Goal: Task Accomplishment & Management: Manage account settings

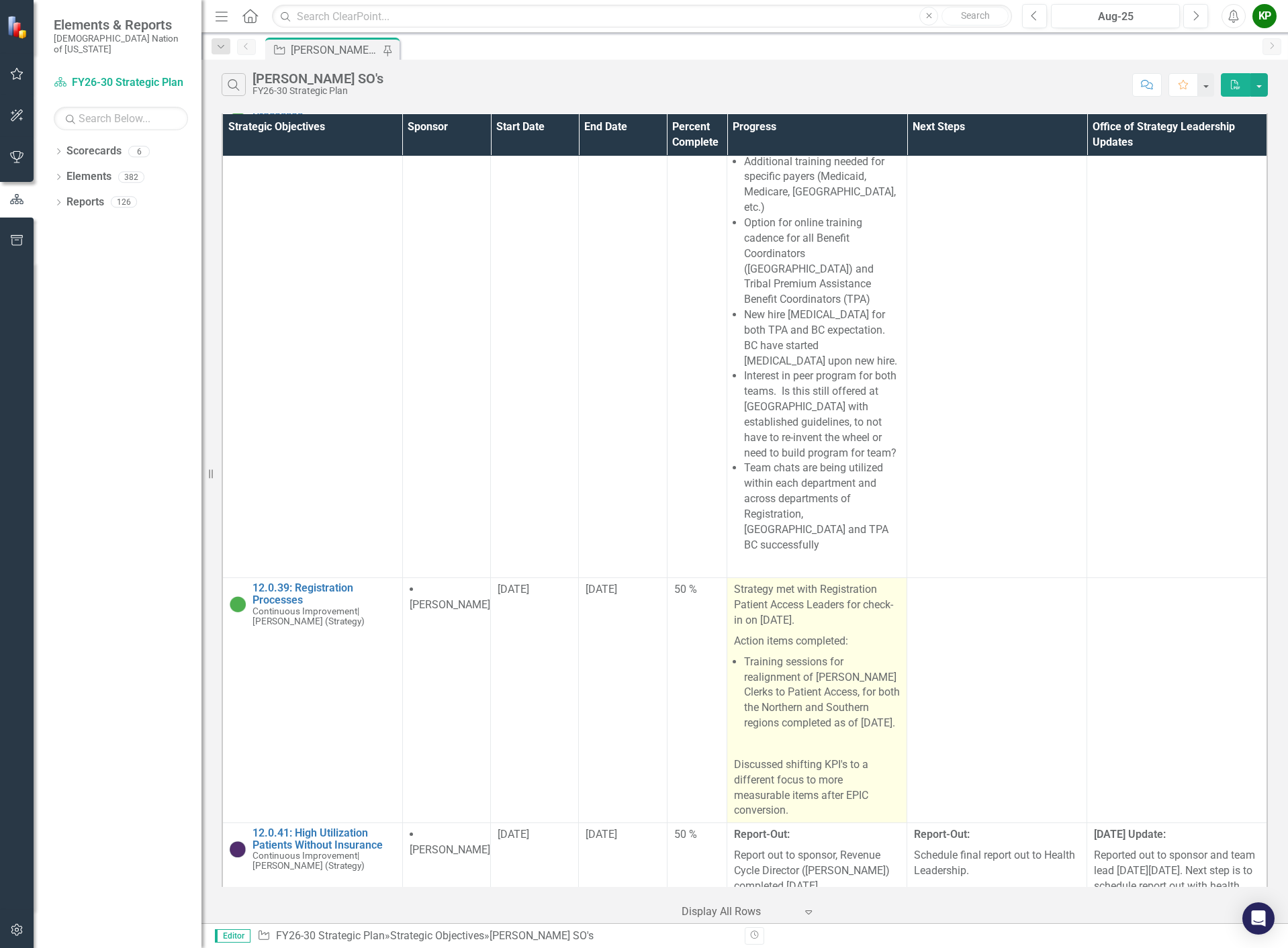
scroll to position [534, 0]
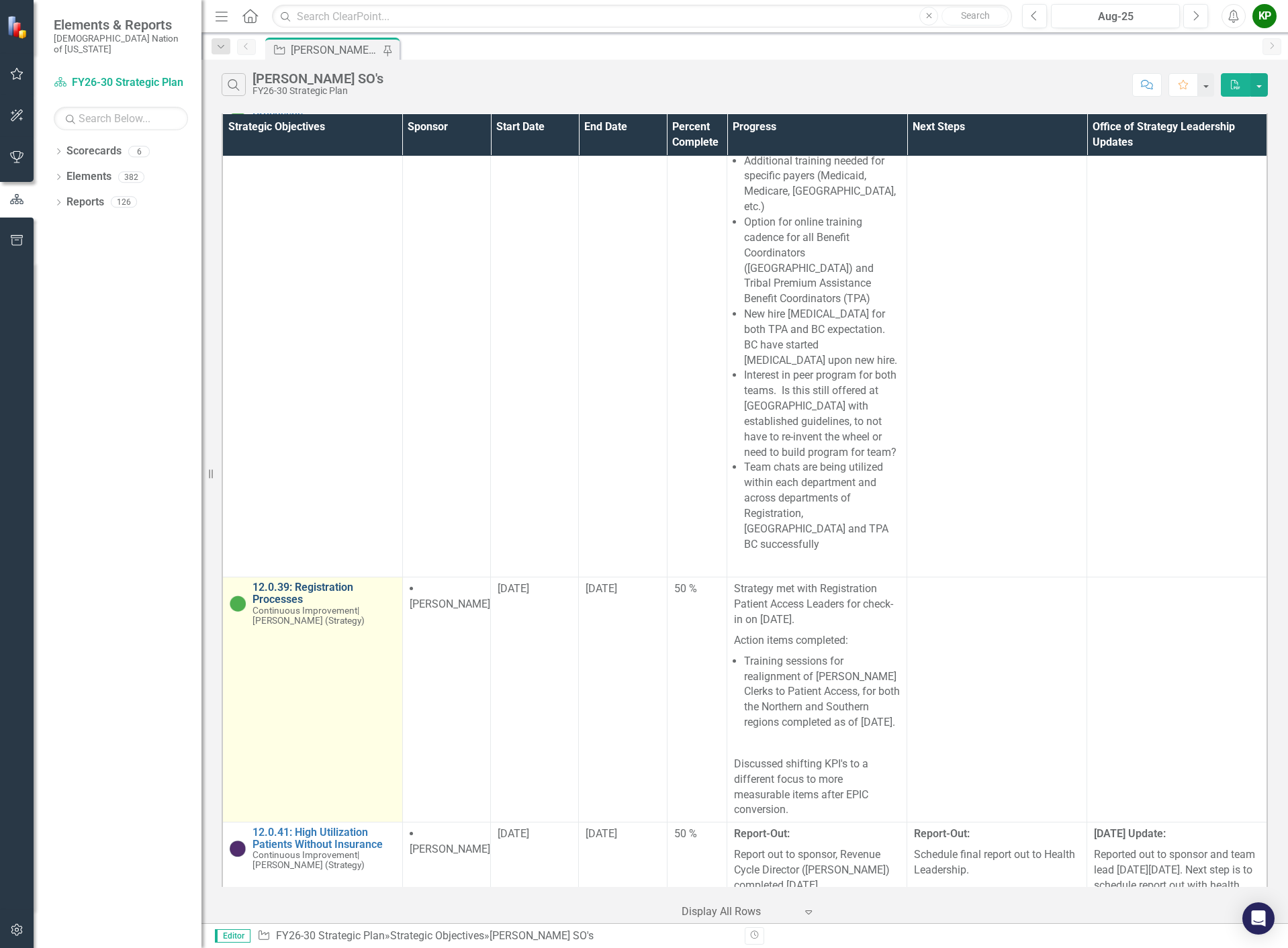
click at [323, 582] on link "12.0.39: Registration Processes" at bounding box center [324, 593] width 143 height 24
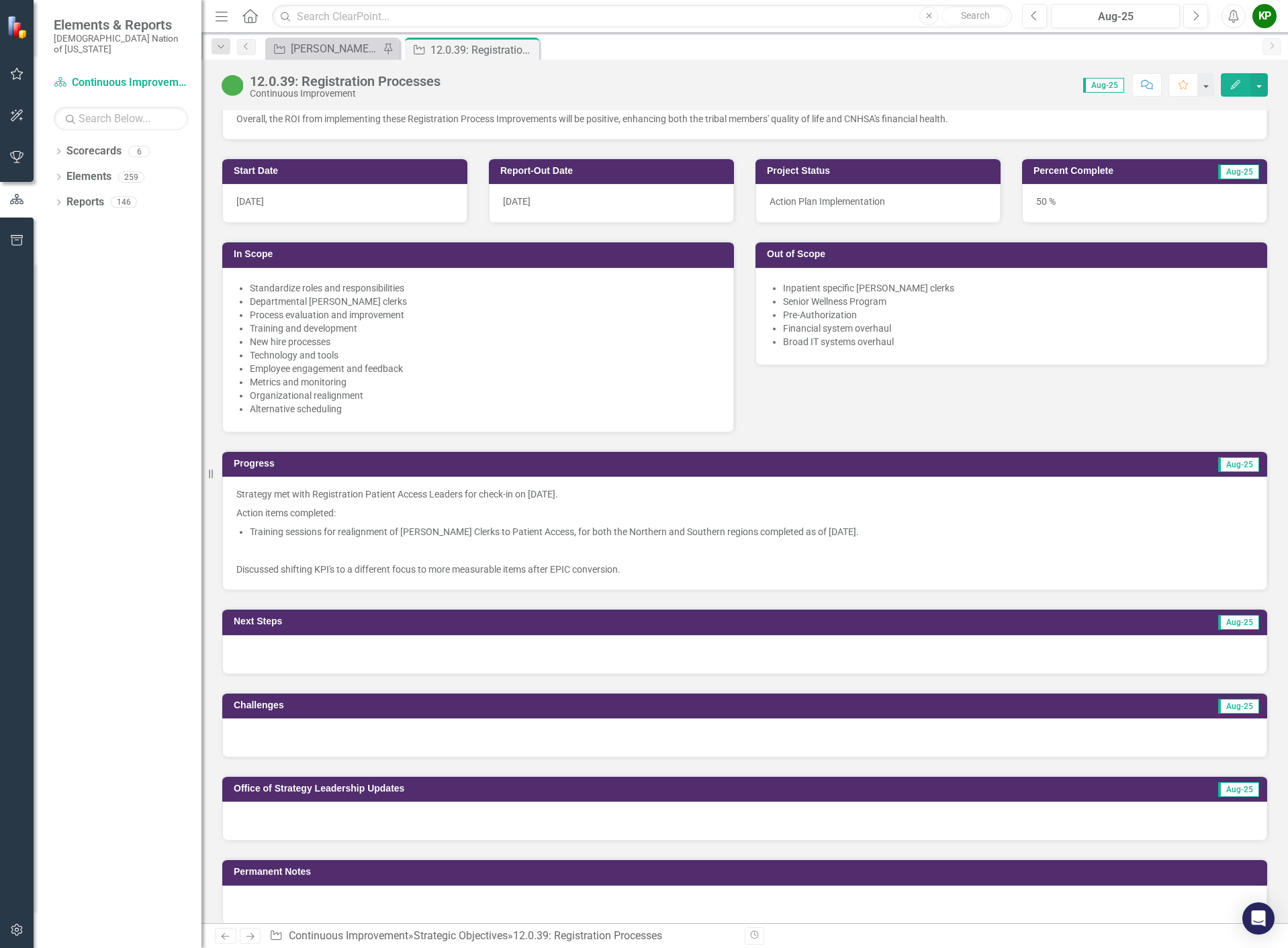
scroll to position [739, 0]
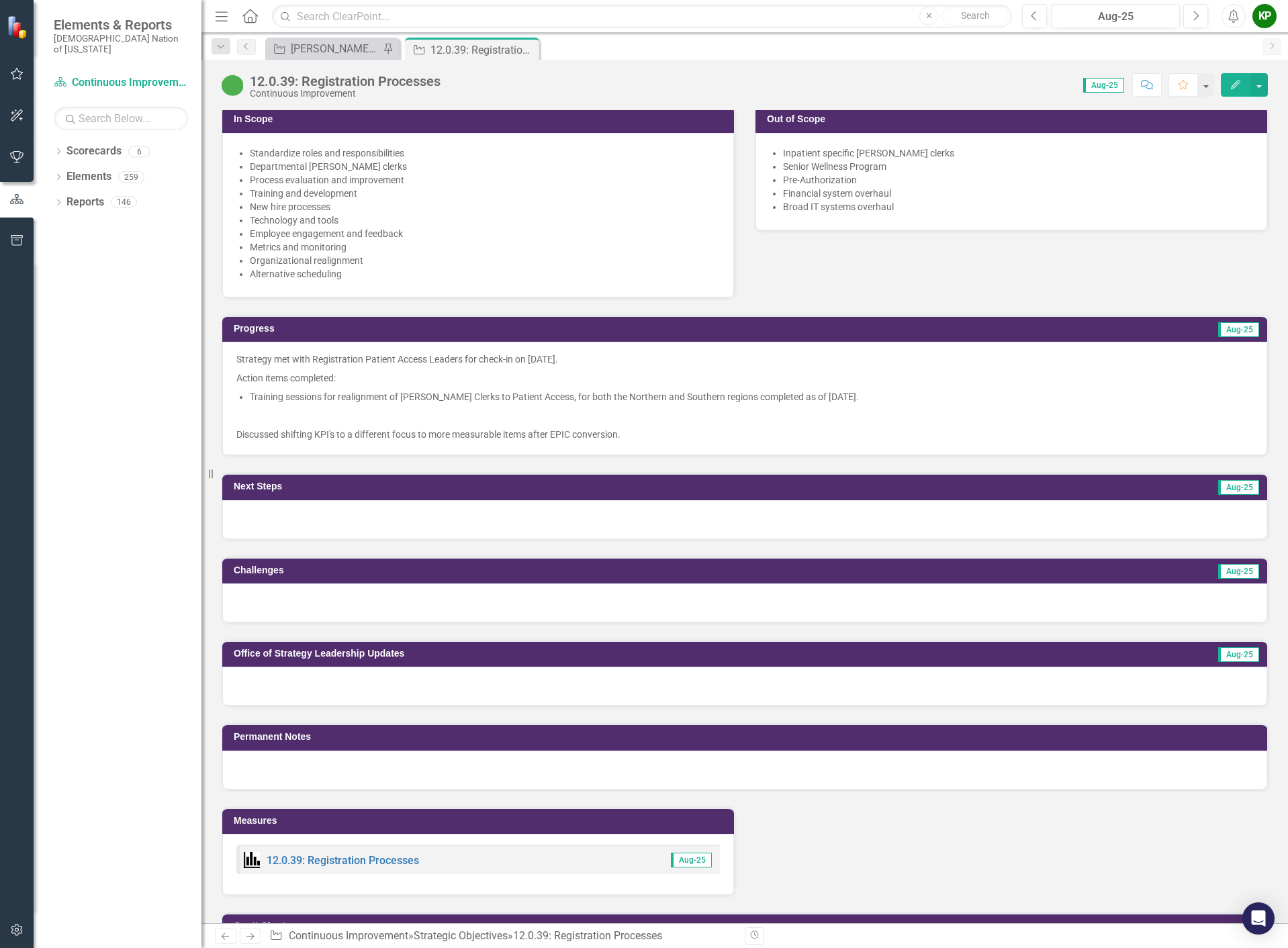
click at [1036, 533] on div at bounding box center [744, 520] width 1045 height 39
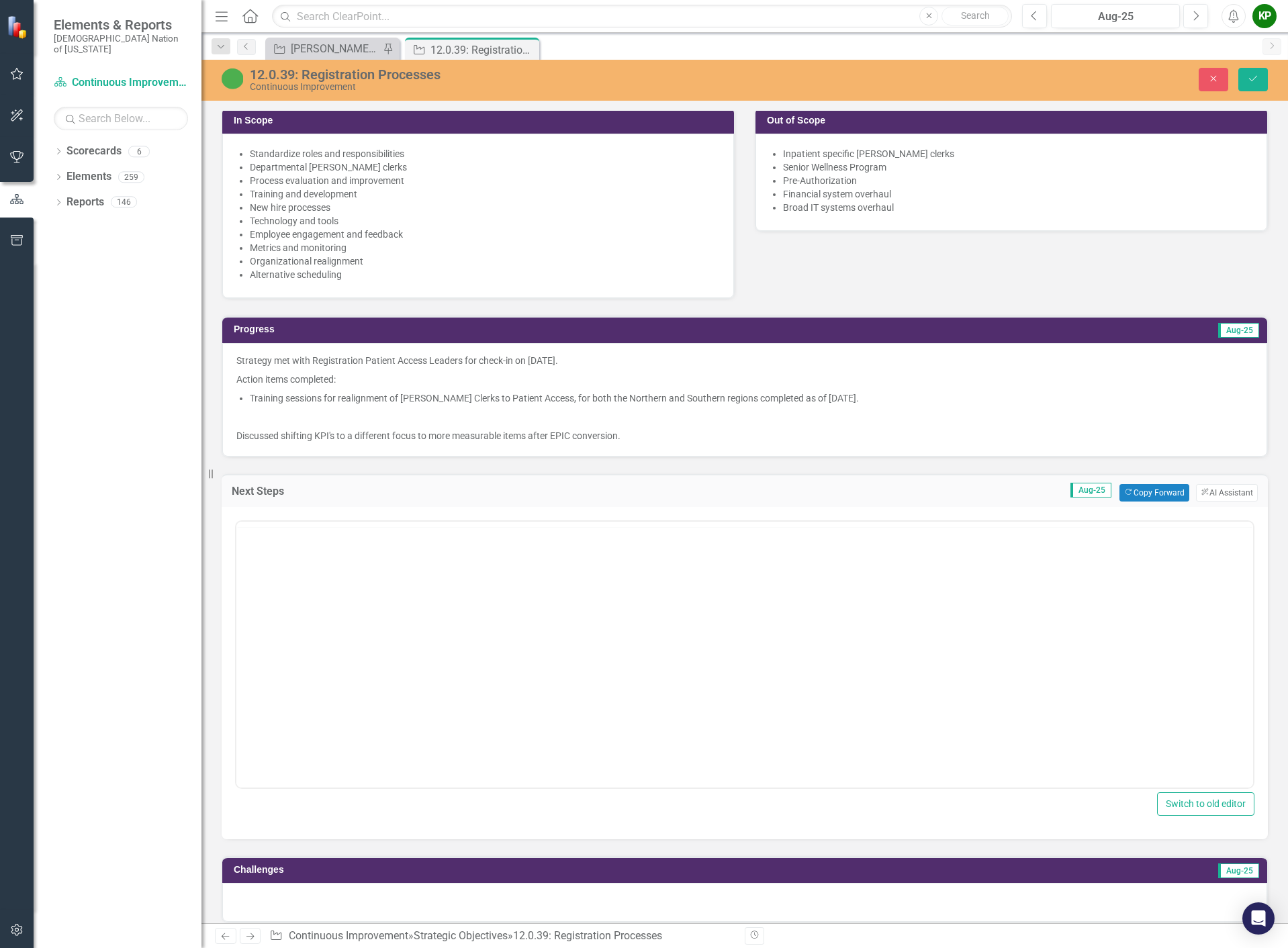
scroll to position [0, 0]
click at [673, 442] on p "Discussed shifting KPI's to a different focus to more measurable items after EP…" at bounding box center [744, 434] width 1017 height 16
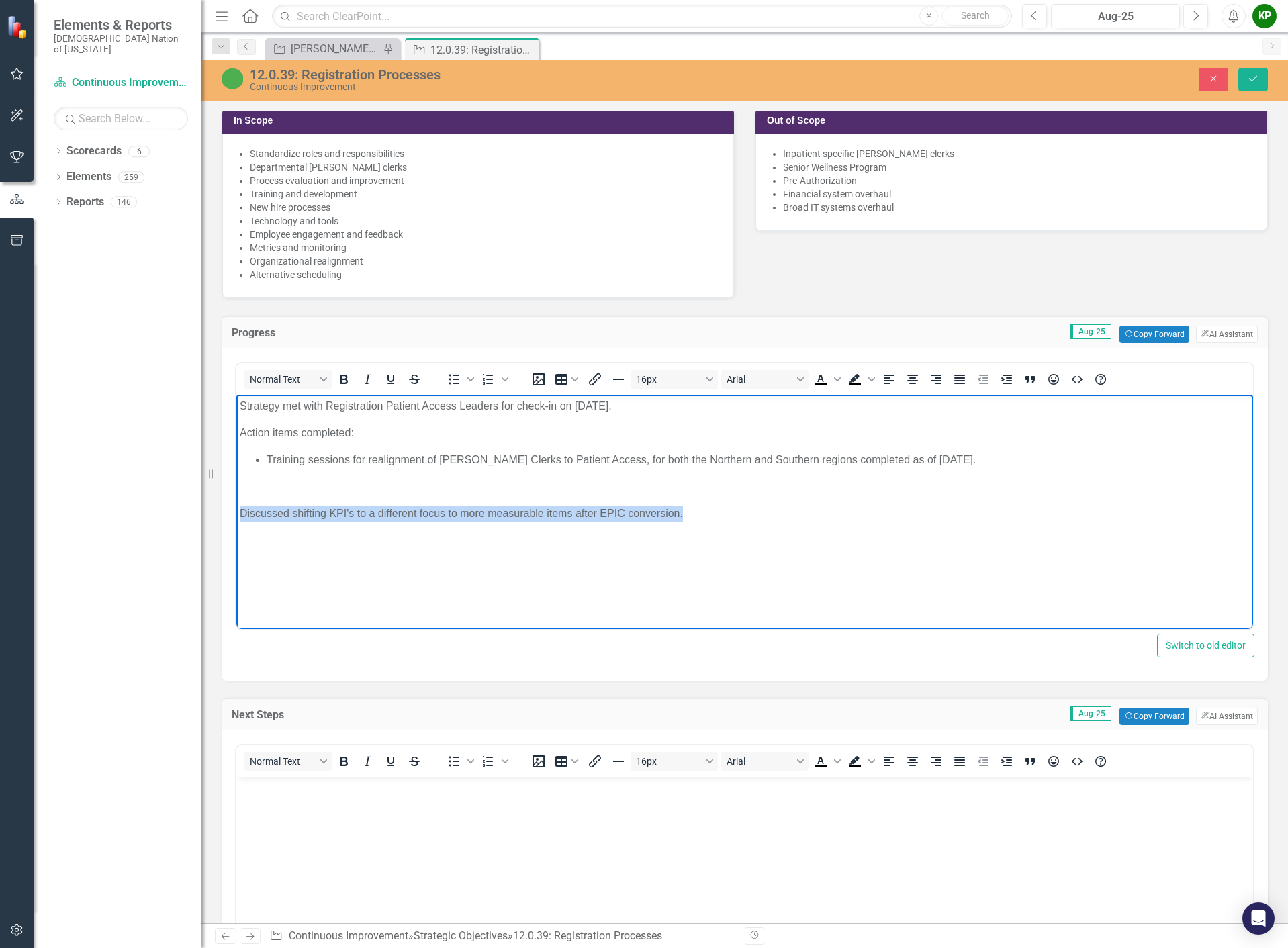
drag, startPoint x: 699, startPoint y: 514, endPoint x: 203, endPoint y: 517, distance: 496.0
click at [236, 517] on html "Strategy met with Registration Patient Access Leaders for check-in on August 26…" at bounding box center [744, 495] width 1017 height 201
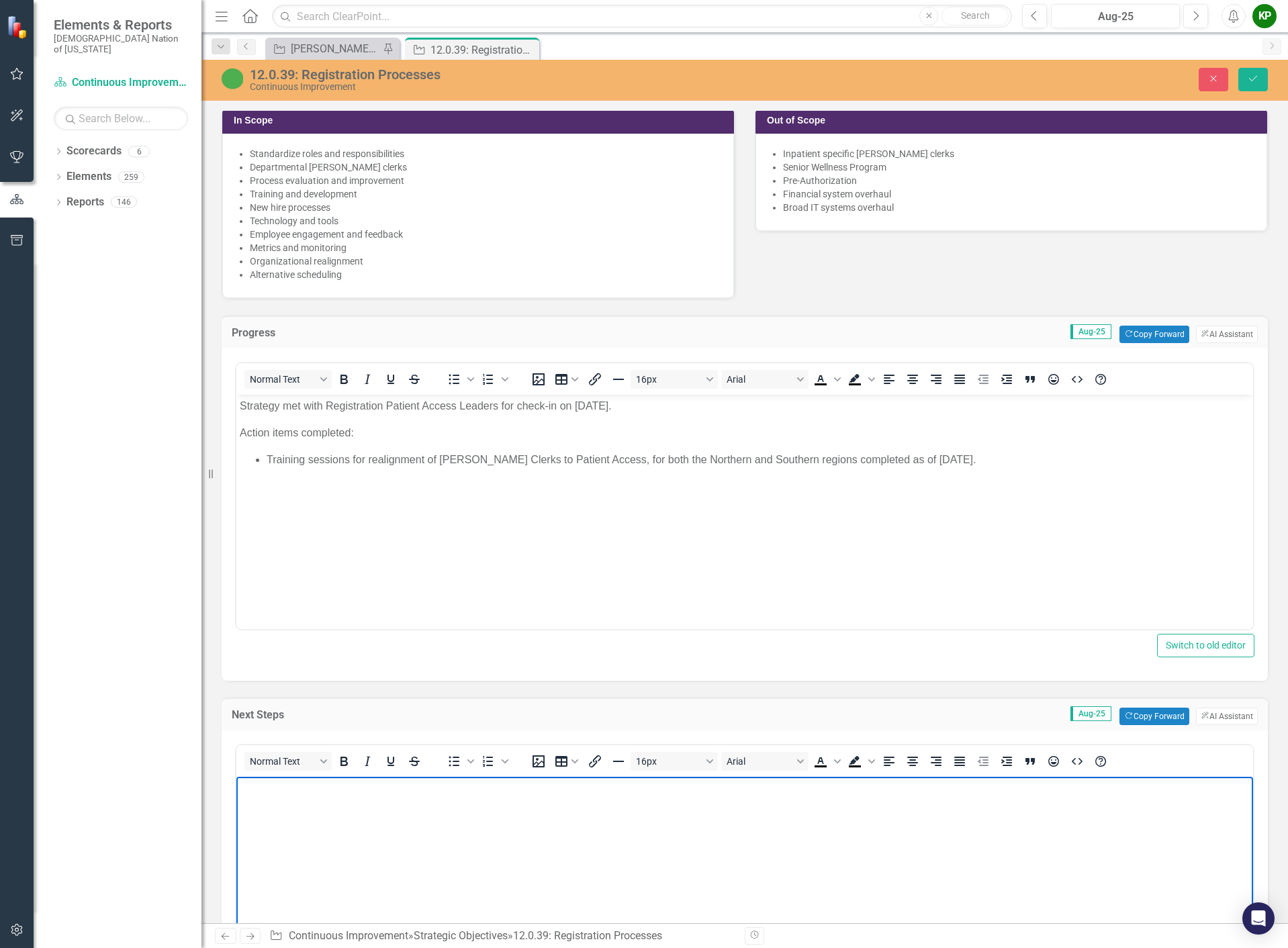
click at [305, 815] on body "Rich Text Area. Press ALT-0 for help." at bounding box center [744, 877] width 1017 height 201
click at [303, 816] on p "Train staff off new standardization of procedures" at bounding box center [744, 815] width 1010 height 16
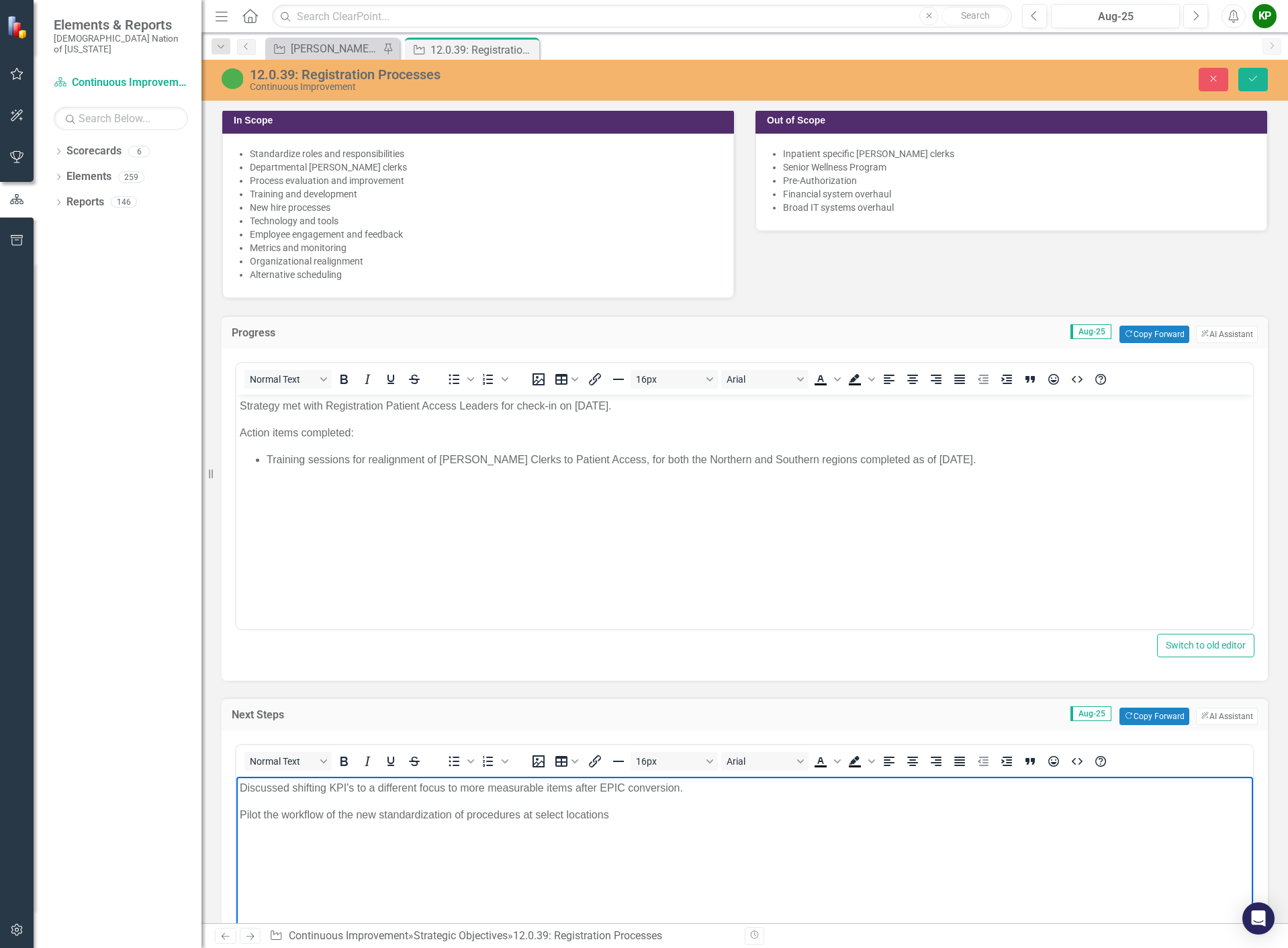
click at [263, 814] on p "Pilot the workflow of the new standardization of procedures at select locations" at bounding box center [744, 815] width 1010 height 16
click at [715, 807] on p "Pilot and train staff on the the workflow of the new standardization of procedu…" at bounding box center [744, 815] width 1010 height 16
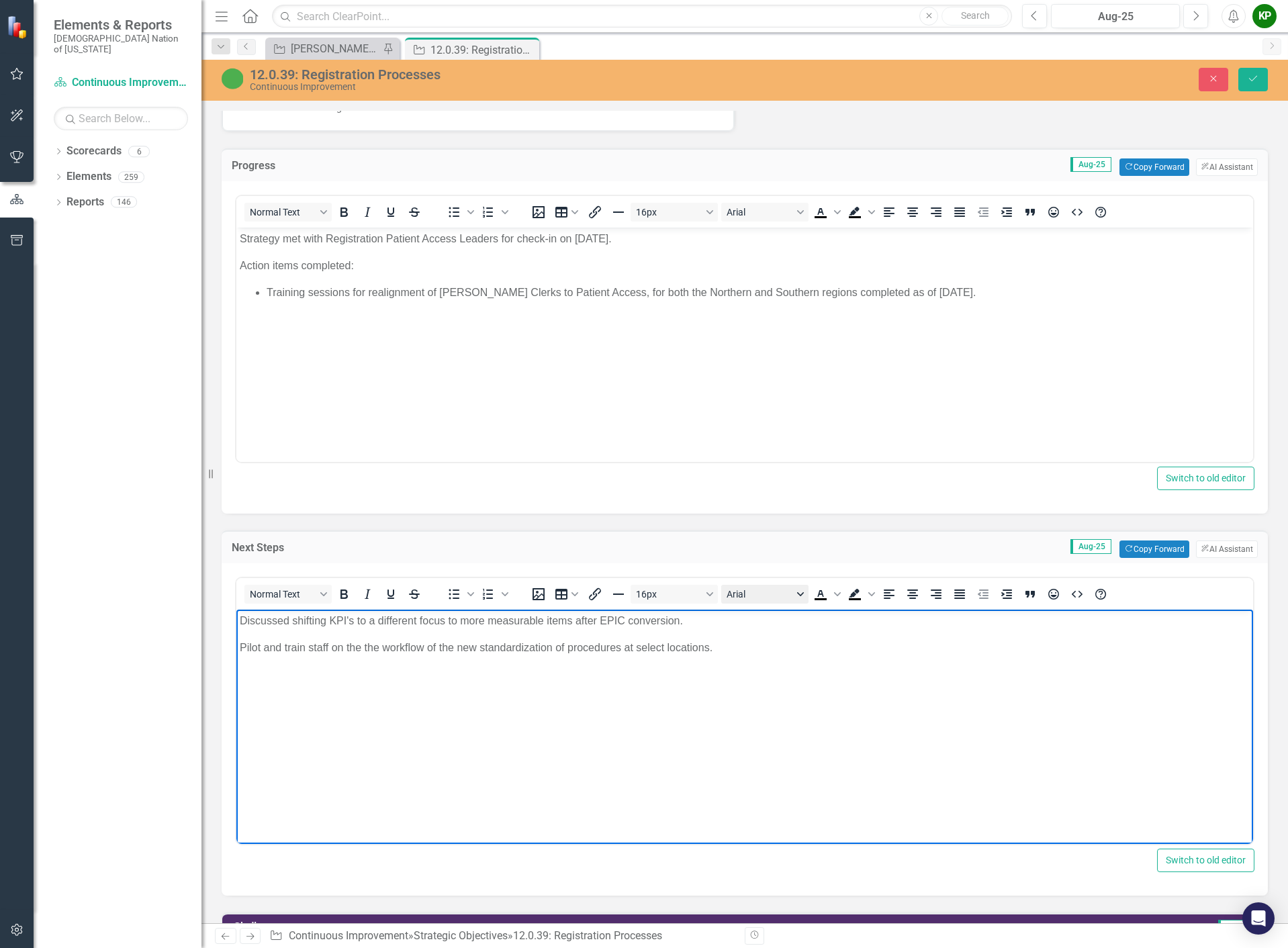
scroll to position [940, 0]
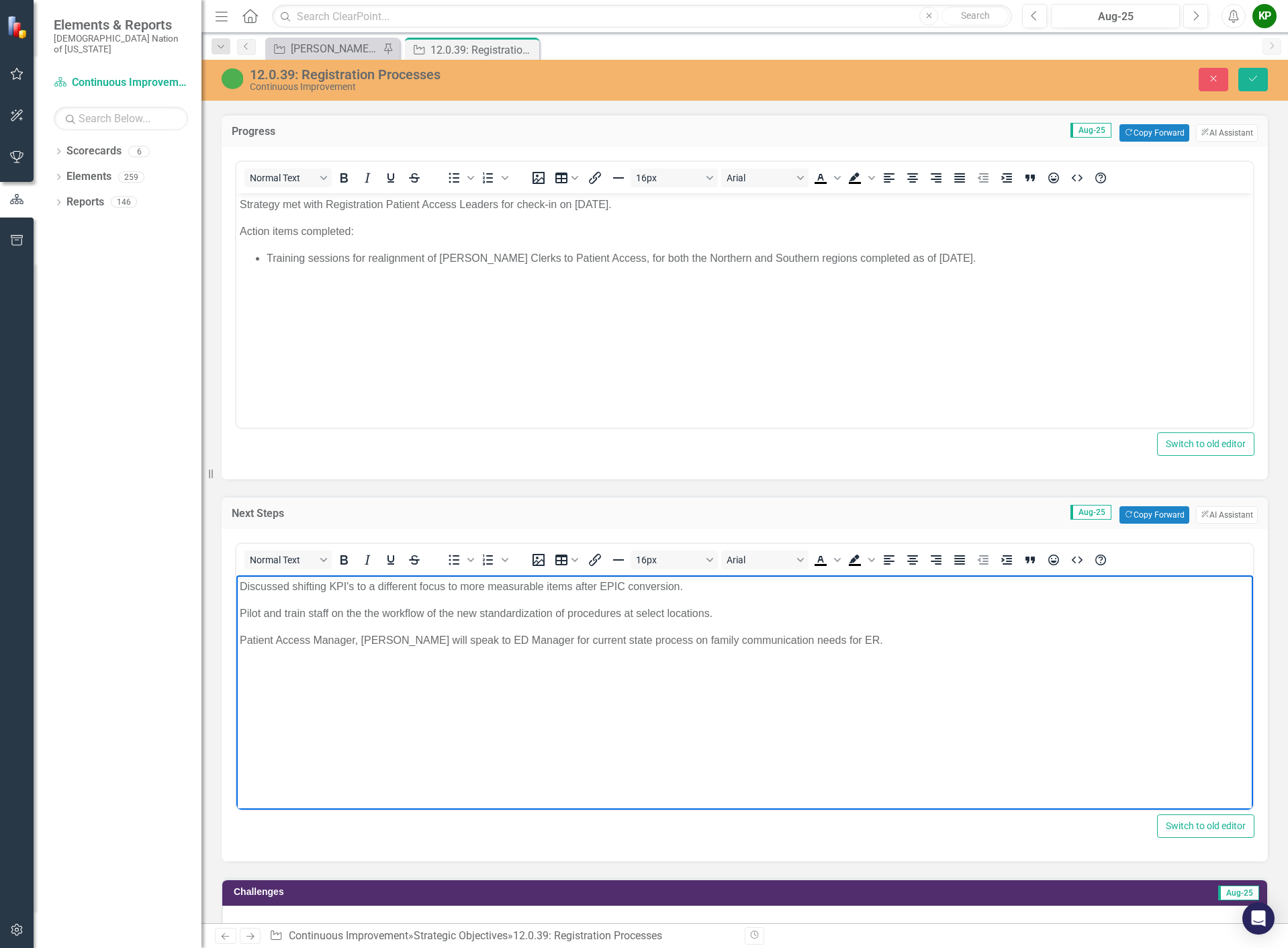
click at [296, 586] on p "Discussed shifting KPI's to a different focus to more measurable items after EP…" at bounding box center [744, 586] width 1010 height 16
drag, startPoint x: 296, startPoint y: 586, endPoint x: 453, endPoint y: 1171, distance: 605.7
click at [236, 582] on html "Discussed shifting KPI's to a different focus to more measurable items after EP…" at bounding box center [744, 675] width 1017 height 201
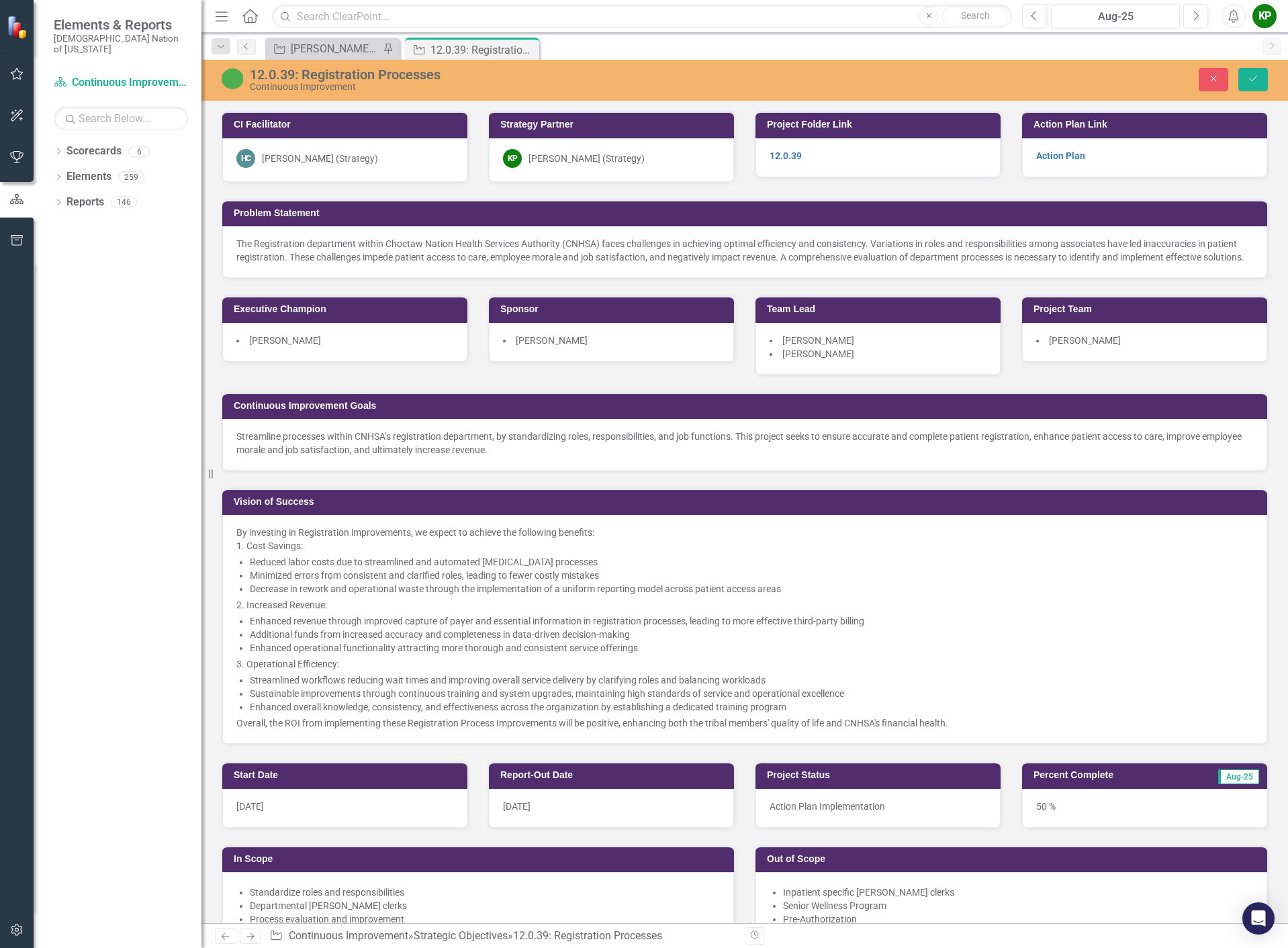
scroll to position [940, 0]
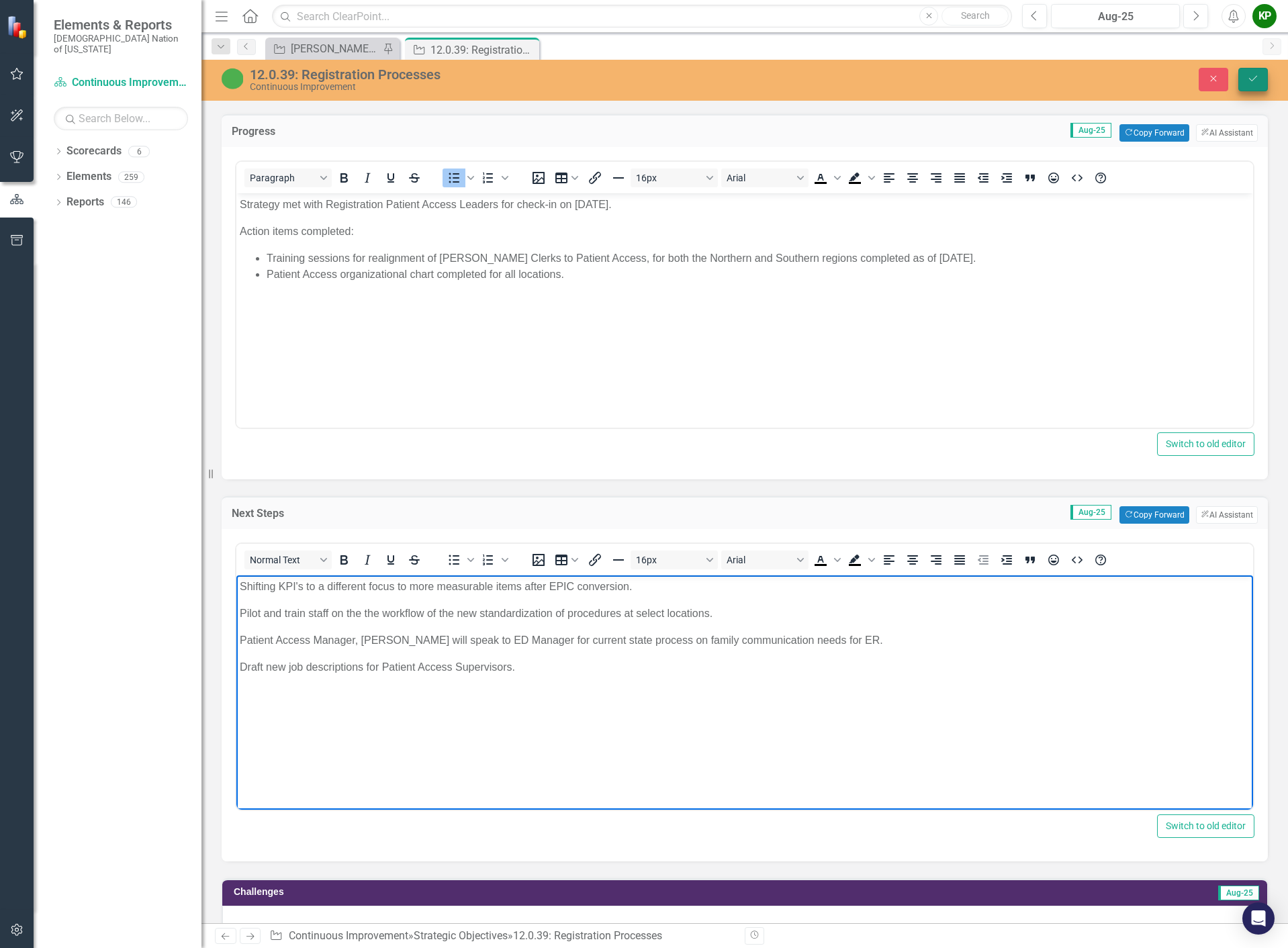
click at [1258, 85] on button "Save" at bounding box center [1253, 80] width 29 height 24
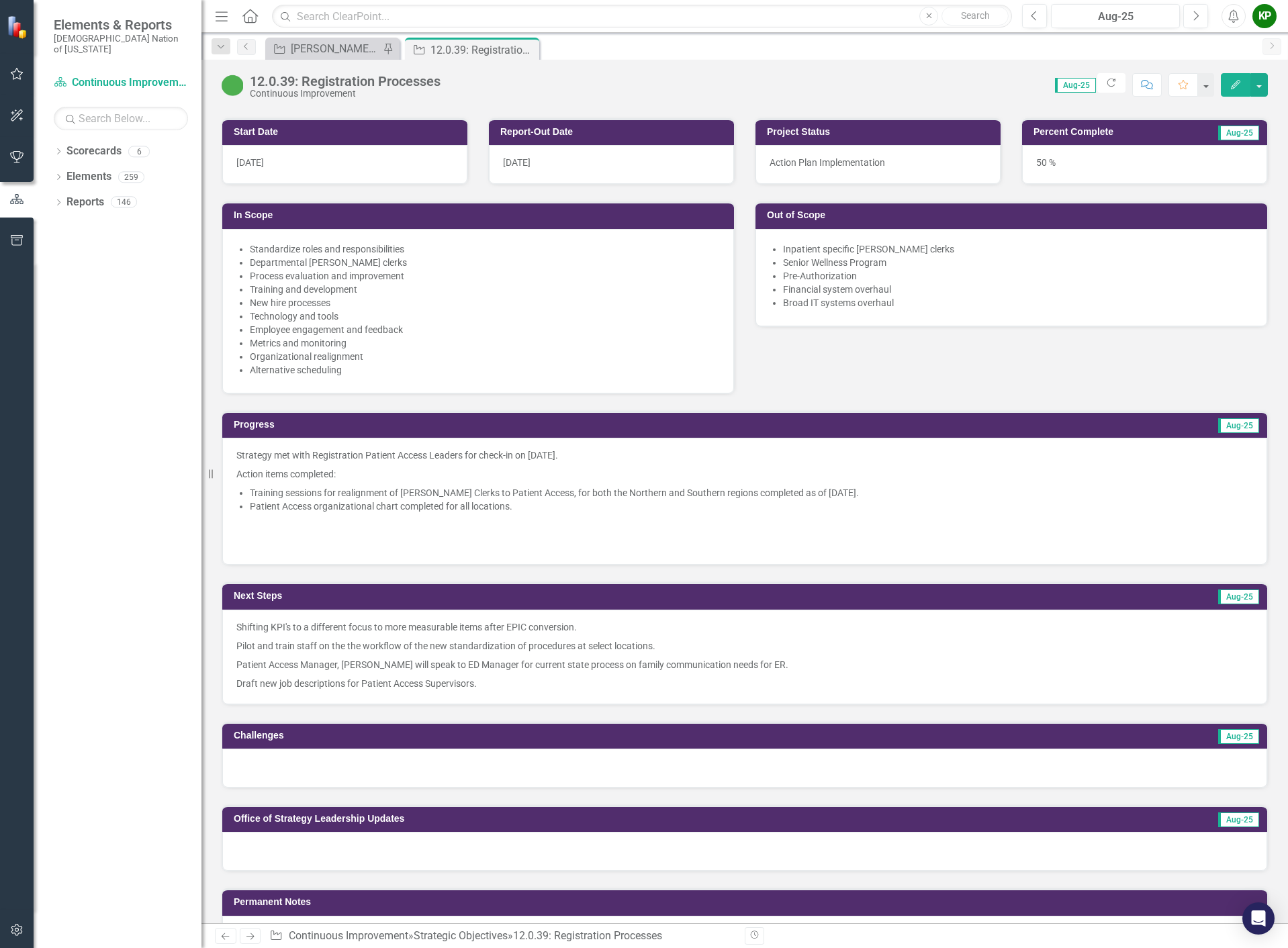
scroll to position [671, 0]
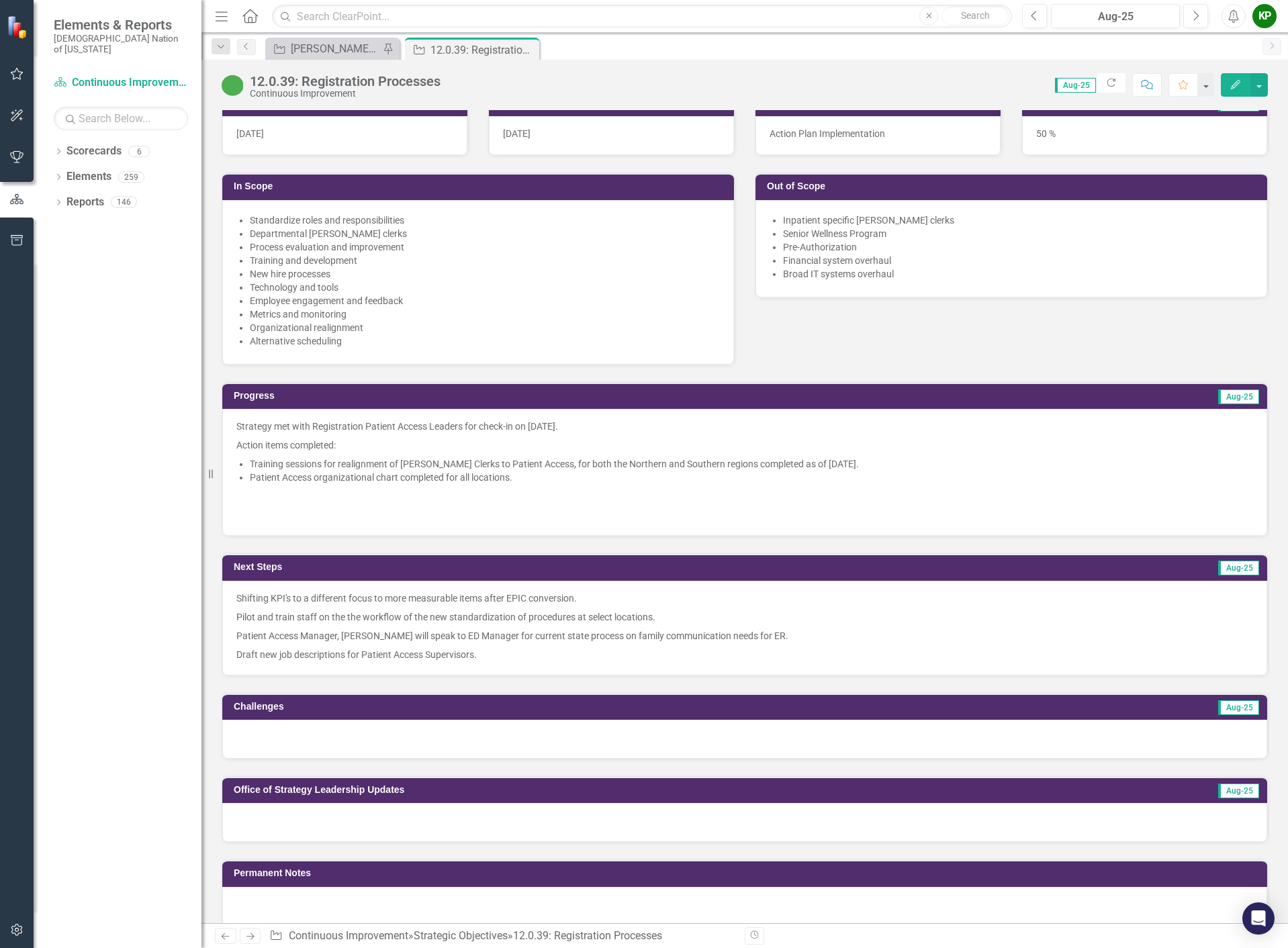
click at [517, 645] on p "Patient Access Manager, Ashley Shaver will speak to ED Manager for current stat…" at bounding box center [744, 636] width 1017 height 19
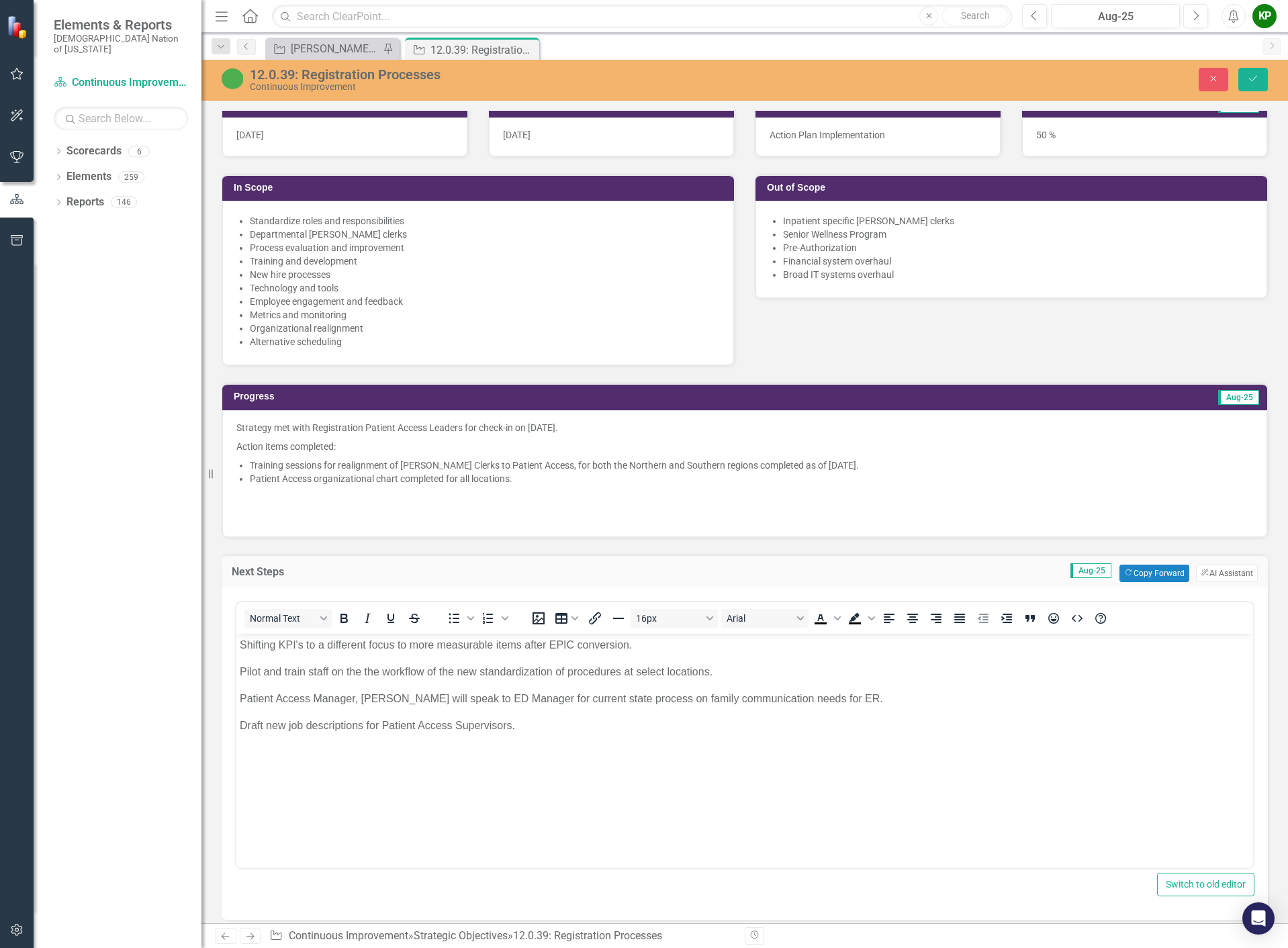
scroll to position [0, 0]
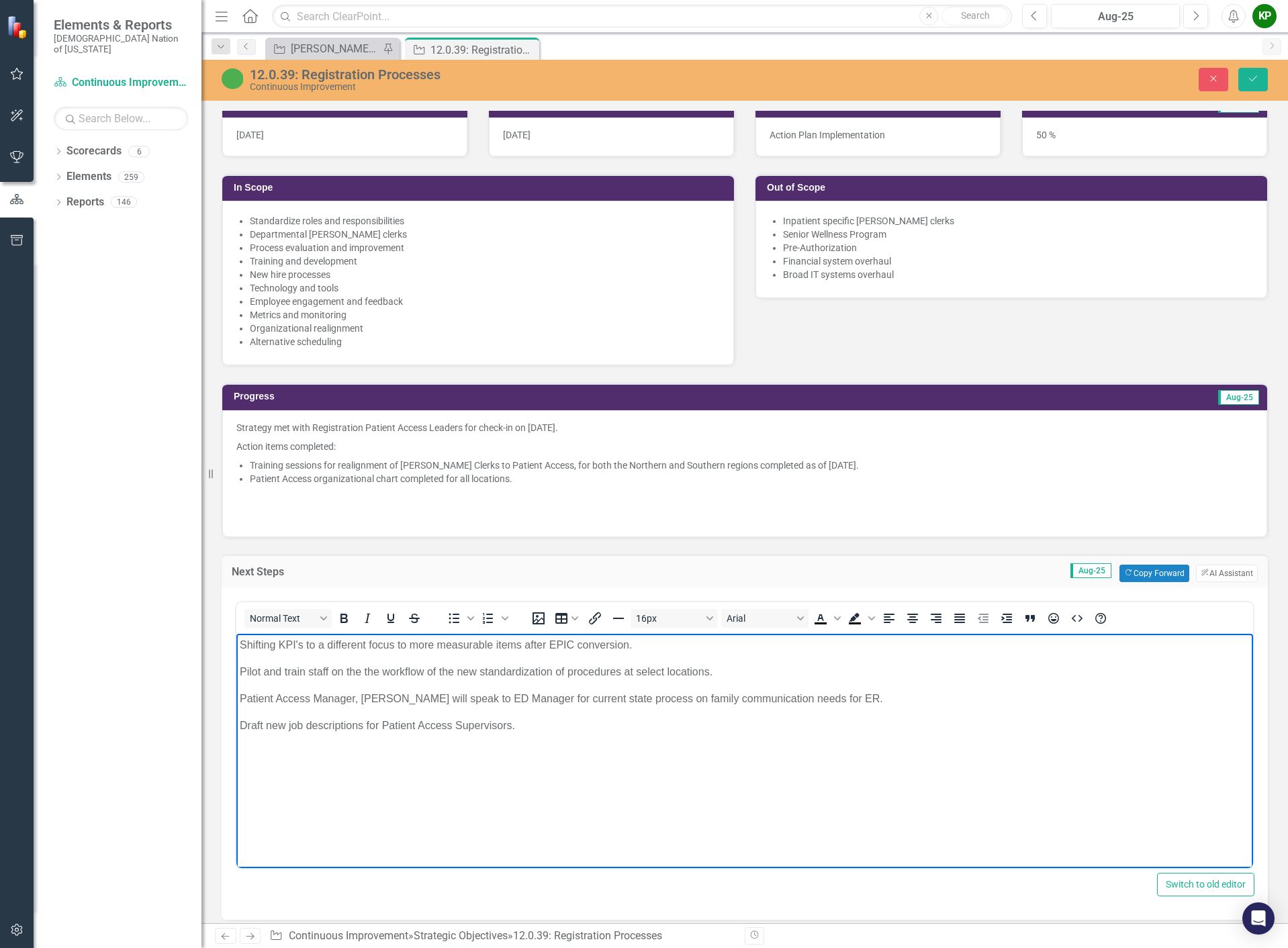
click at [240, 645] on p "Shifting KPI's to a different focus to more measurable items after EPIC convers…" at bounding box center [744, 644] width 1010 height 16
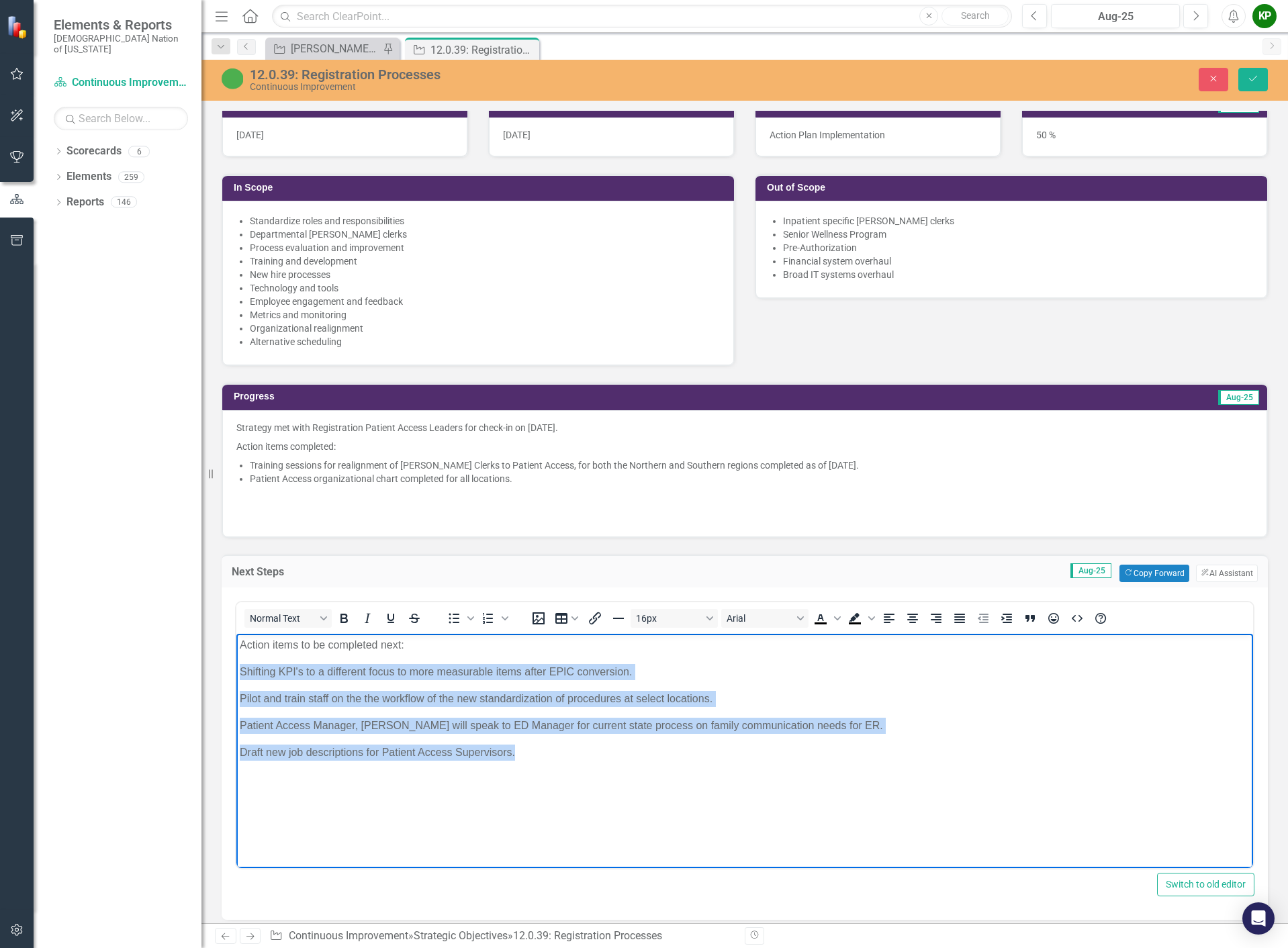
drag, startPoint x: 240, startPoint y: 671, endPoint x: 530, endPoint y: 769, distance: 306.1
click at [530, 769] on body "Action items to be completed next: Shifting KPI's to a different focus to more …" at bounding box center [744, 734] width 1017 height 201
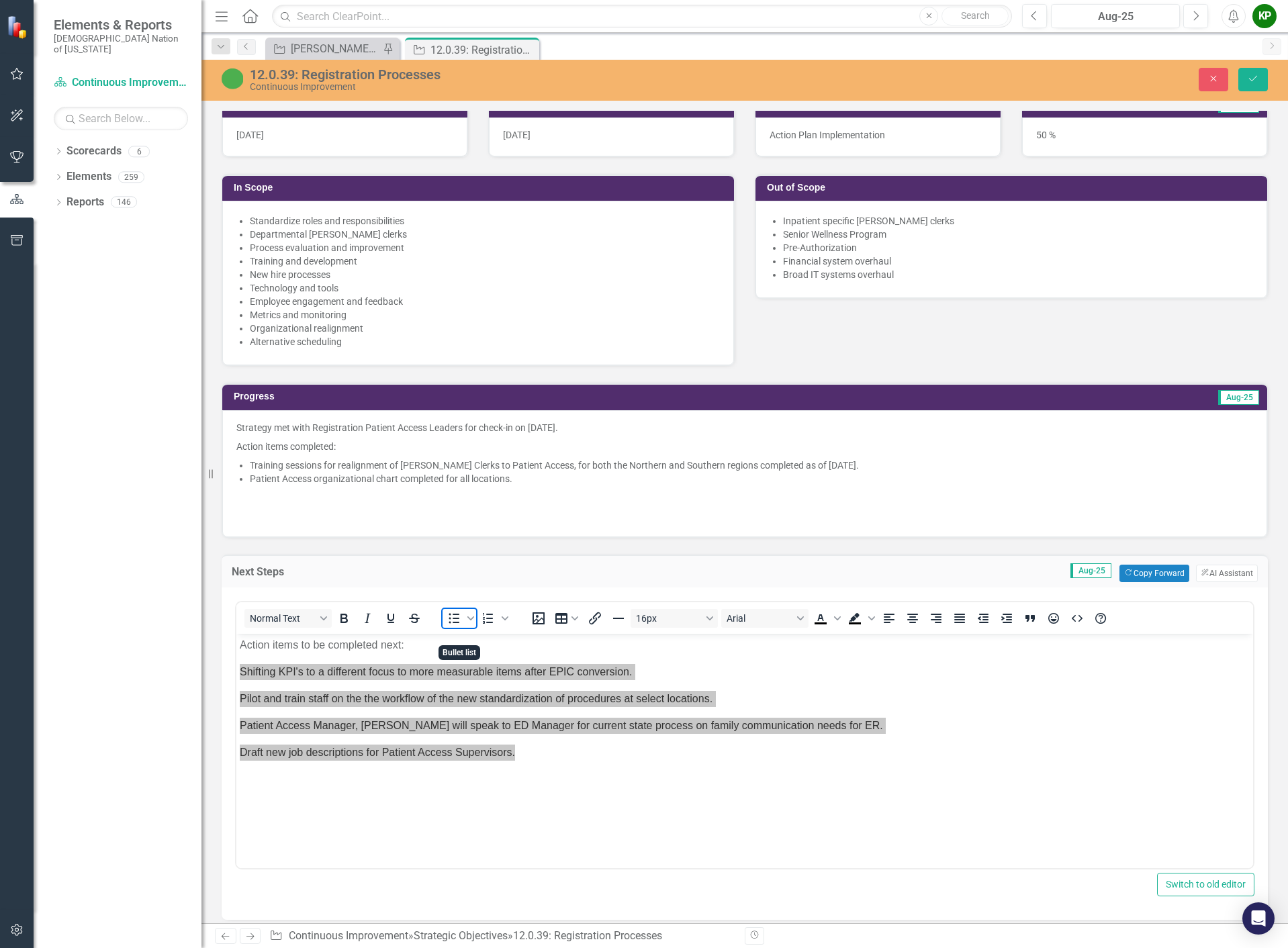
click at [457, 626] on icon "Bullet list" at bounding box center [453, 618] width 16 height 16
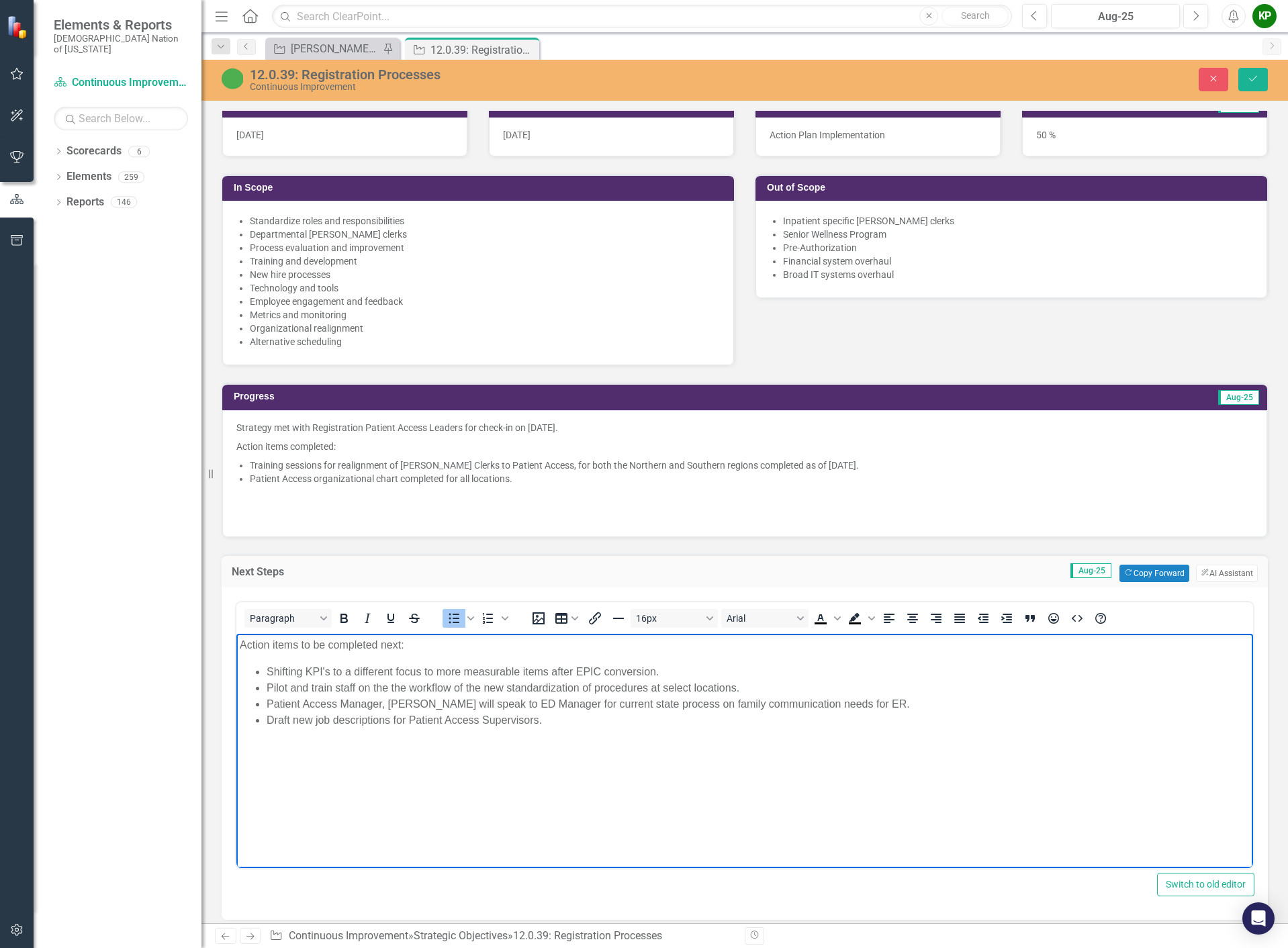
click at [557, 736] on body "Action items to be completed next: Shifting KPI's to a different focus to more …" at bounding box center [744, 734] width 1017 height 201
click at [456, 703] on li "Patient Access Manager, Ashley Shaver will speak to ED Manager for current stat…" at bounding box center [758, 703] width 983 height 16
click at [1257, 78] on icon "Save" at bounding box center [1252, 78] width 12 height 9
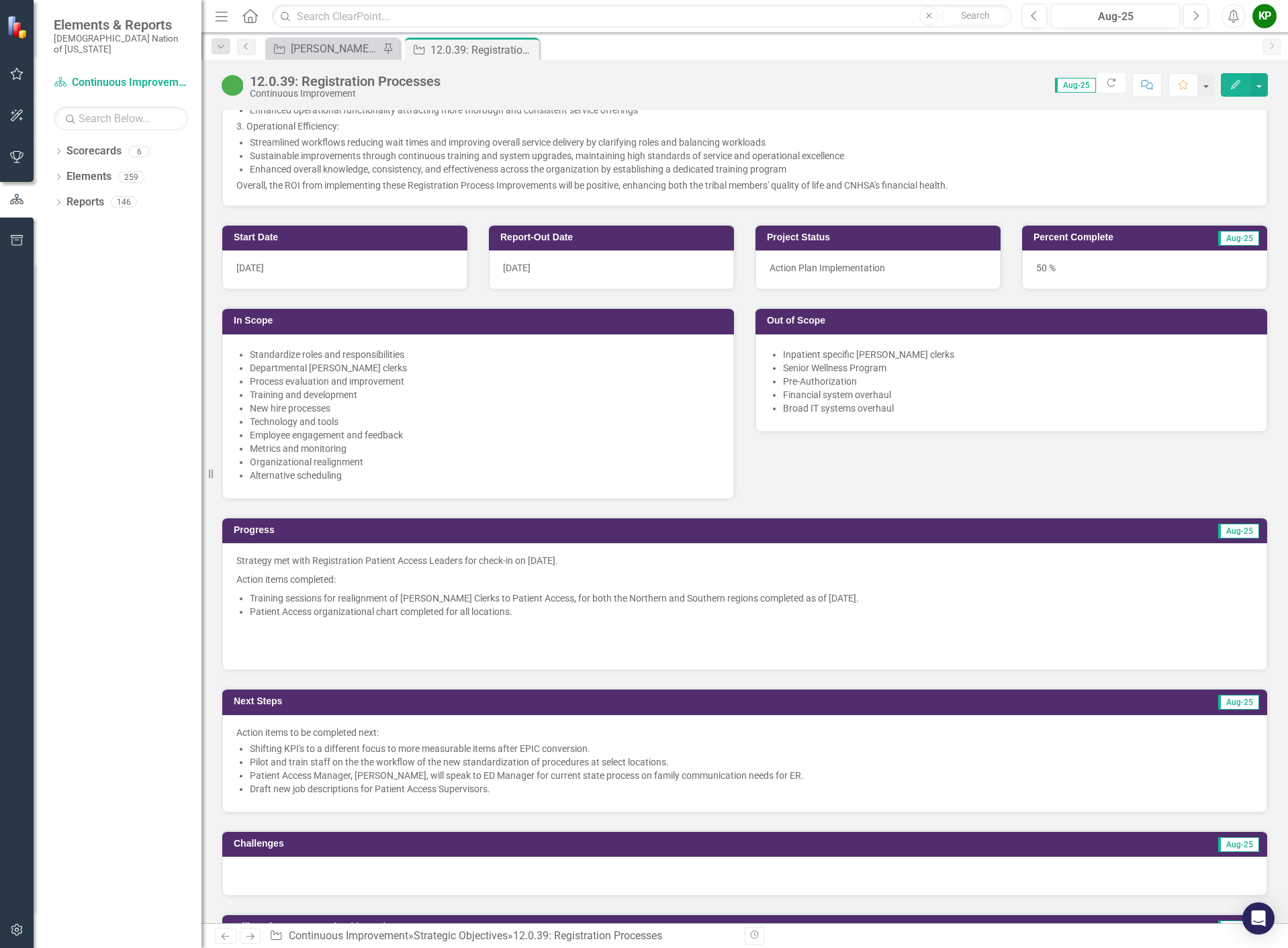
scroll to position [604, 0]
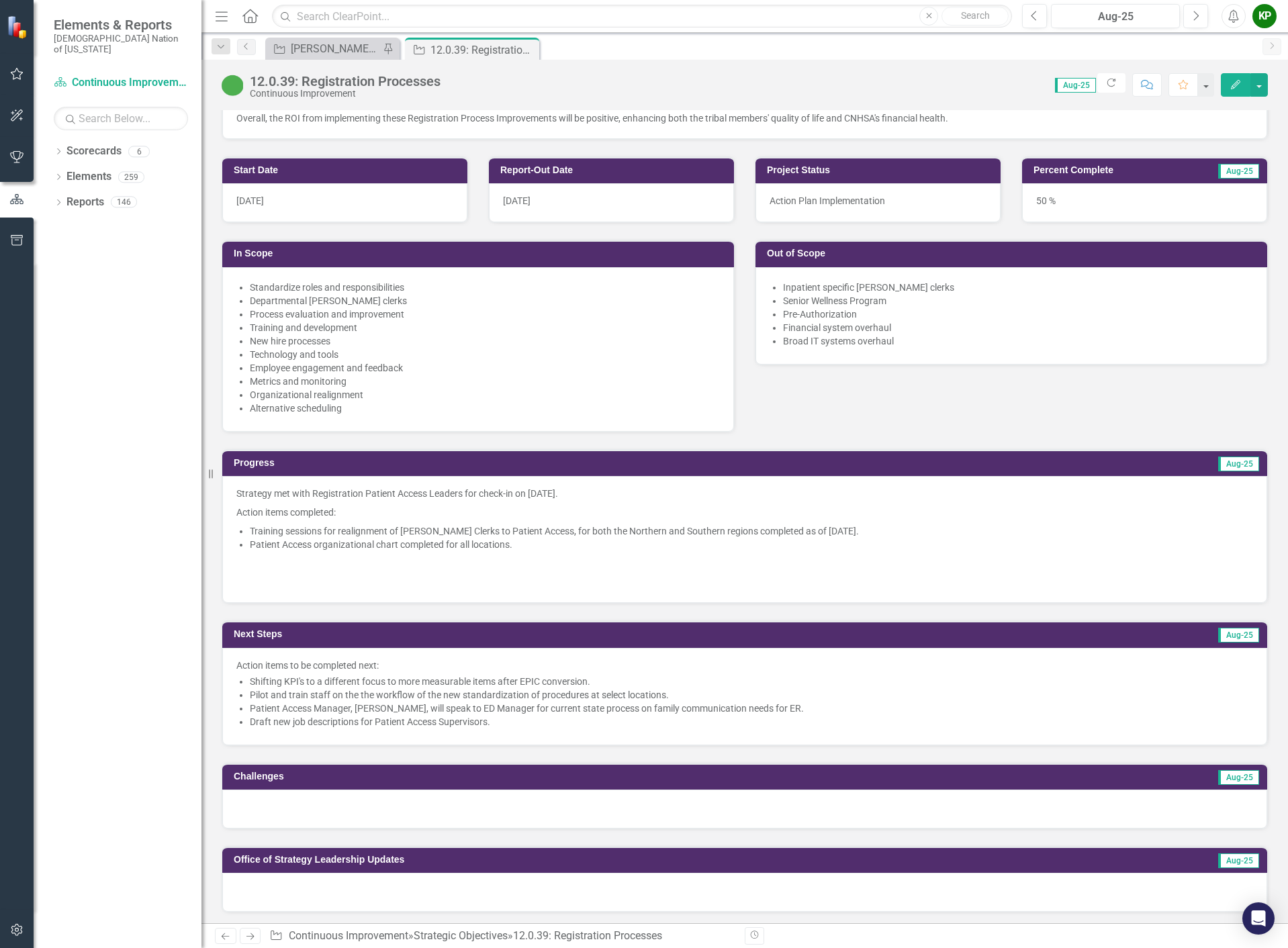
drag, startPoint x: 521, startPoint y: 554, endPoint x: 521, endPoint y: 560, distance: 6.0
click at [521, 551] on li "Patient Access organizational chart completed for all locations." at bounding box center [751, 544] width 1003 height 13
click at [521, 551] on li "Patient Access organizational chart completed for all locations." at bounding box center [751, 544] width 1003 height 13
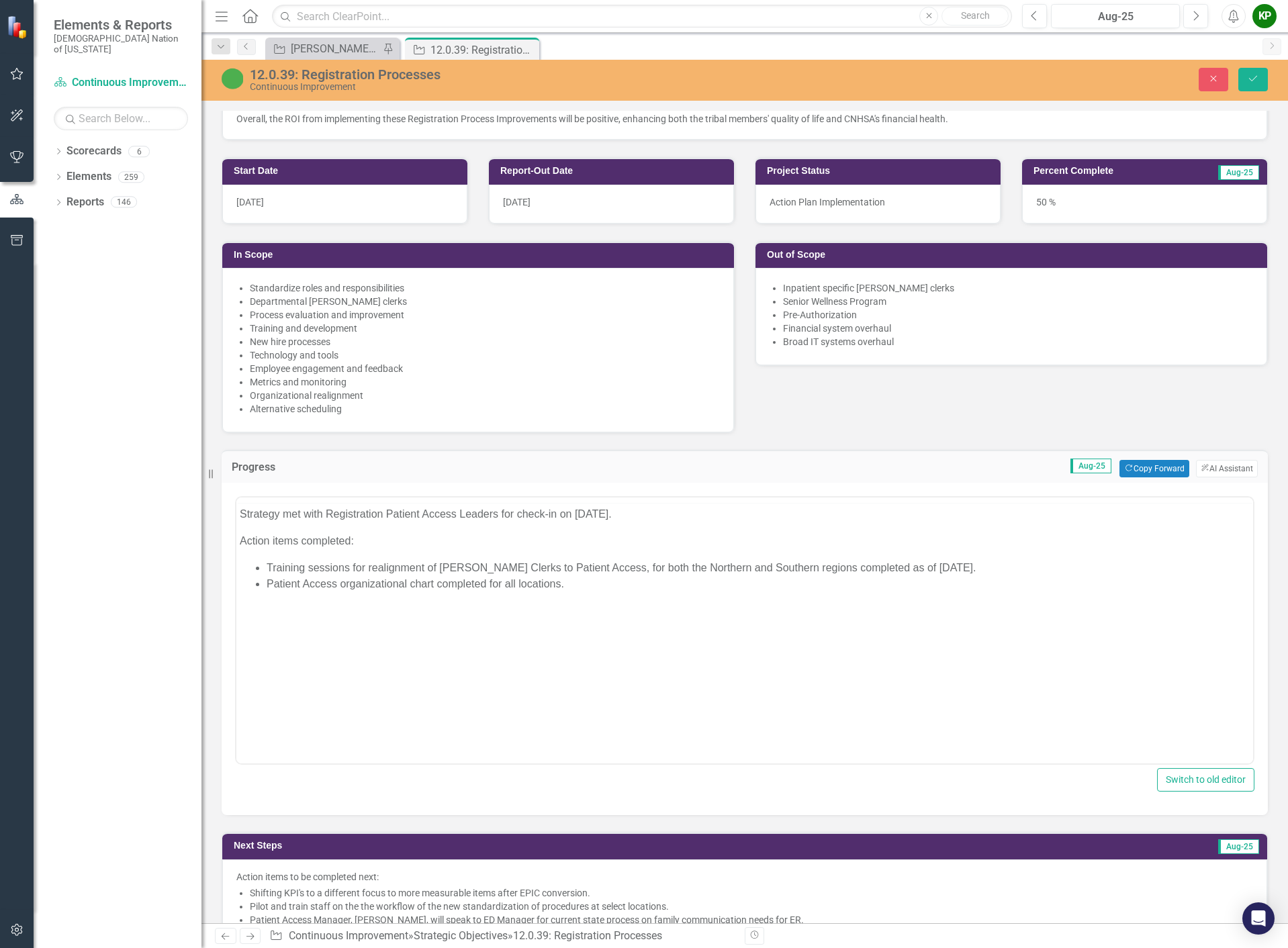
scroll to position [0, 0]
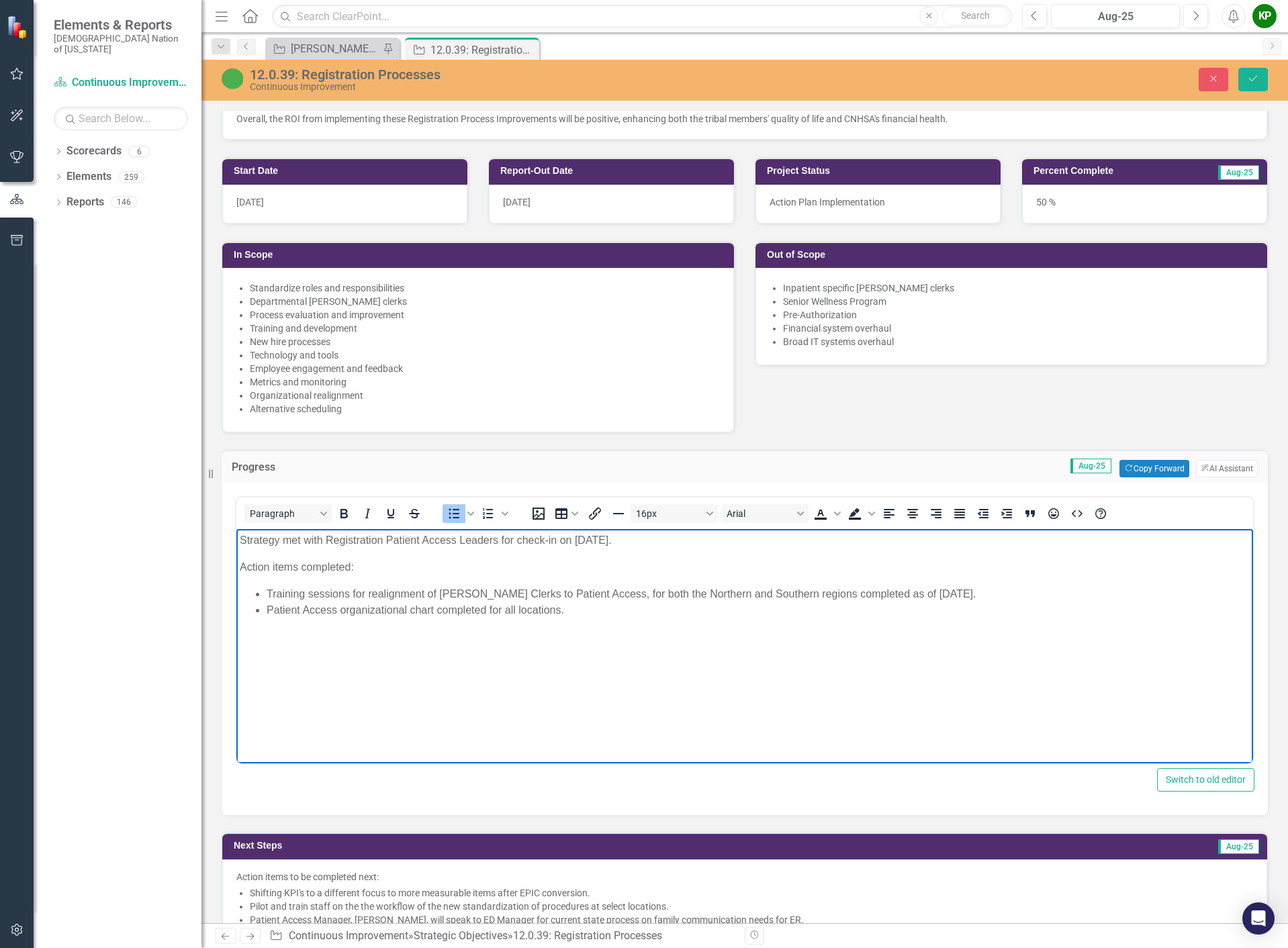
click at [581, 610] on li "Patient Access organizational chart completed for all locations." at bounding box center [758, 610] width 983 height 16
click at [673, 627] on li "Span of control addressed as Paul Nelson, Ashley Shaver, and Chancee" at bounding box center [758, 626] width 983 height 16
click at [720, 623] on li "Span of control addressed as Paul Nelson, Ashley Shaver, and Chancee Rowell ide…" at bounding box center [758, 635] width 983 height 32
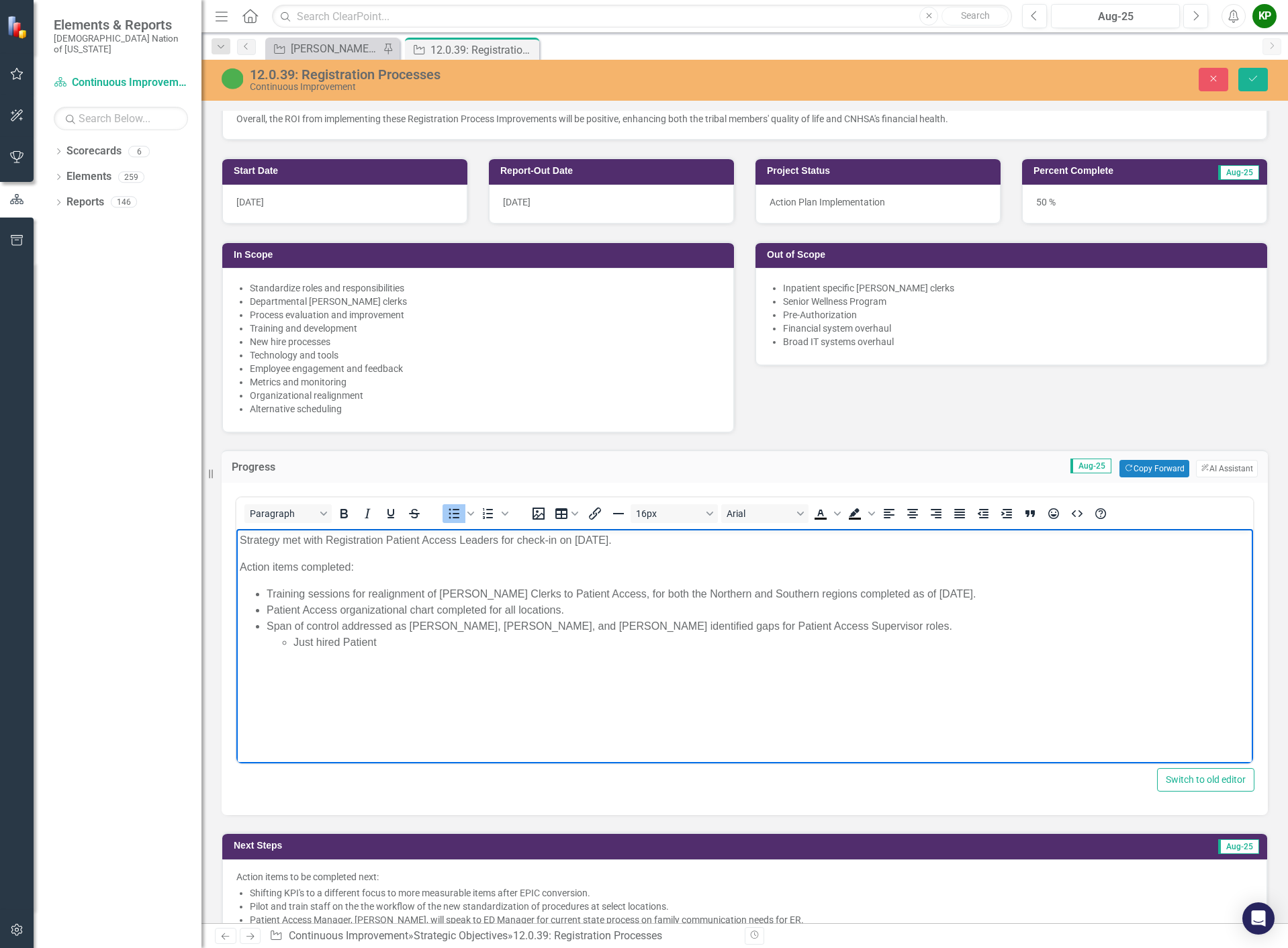
click at [737, 627] on li "Span of control addressed as Paul Nelson, Ashley Shaver, and Chancee Rowell ide…" at bounding box center [758, 635] width 983 height 32
drag, startPoint x: 409, startPoint y: 658, endPoint x: 368, endPoint y: 659, distance: 41.0
click at [368, 659] on li "Talihina - This role will start training September 14, 2025." at bounding box center [785, 659] width 929 height 16
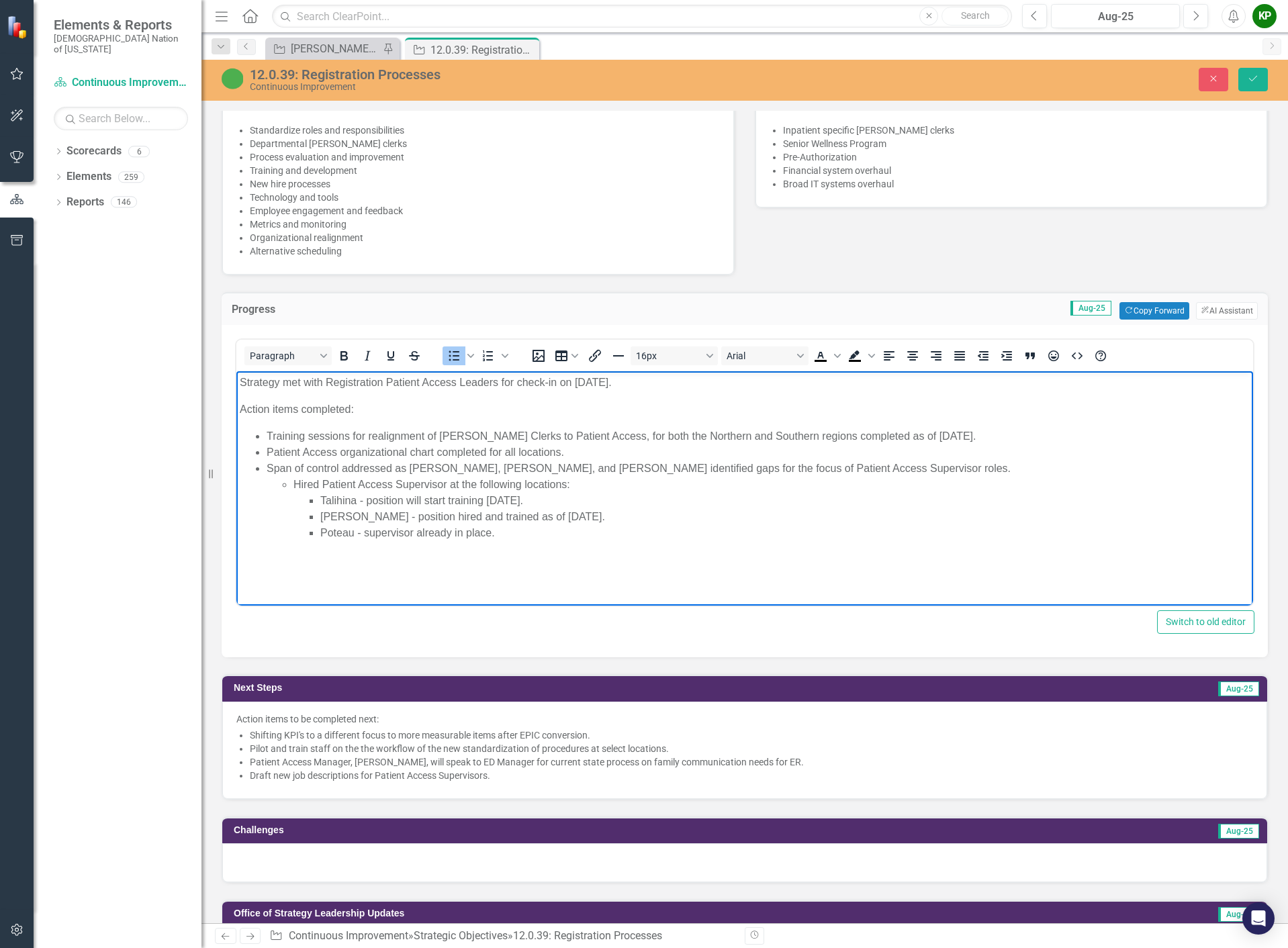
scroll to position [739, 0]
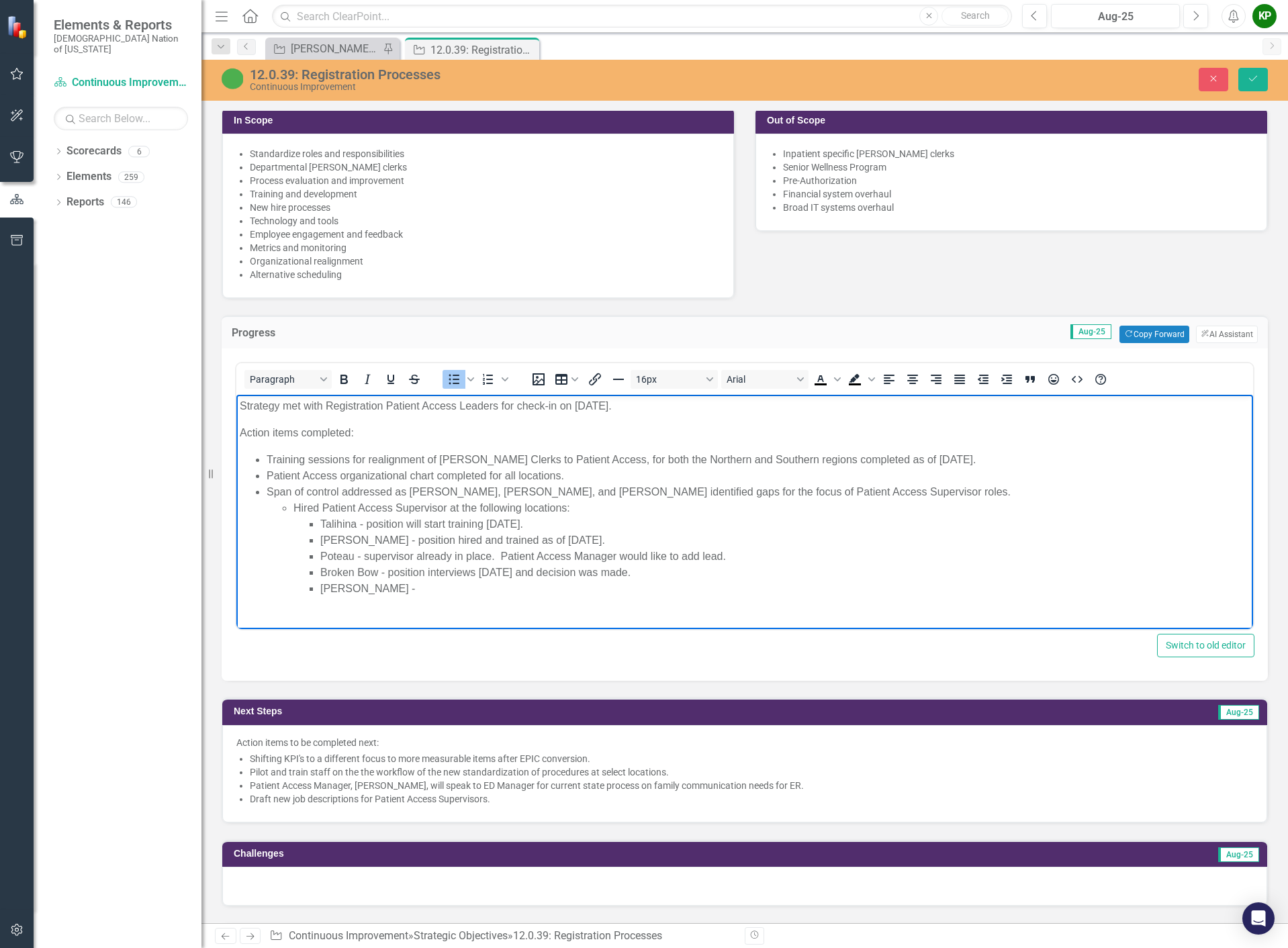
click at [487, 592] on li "Durant -" at bounding box center [785, 589] width 929 height 16
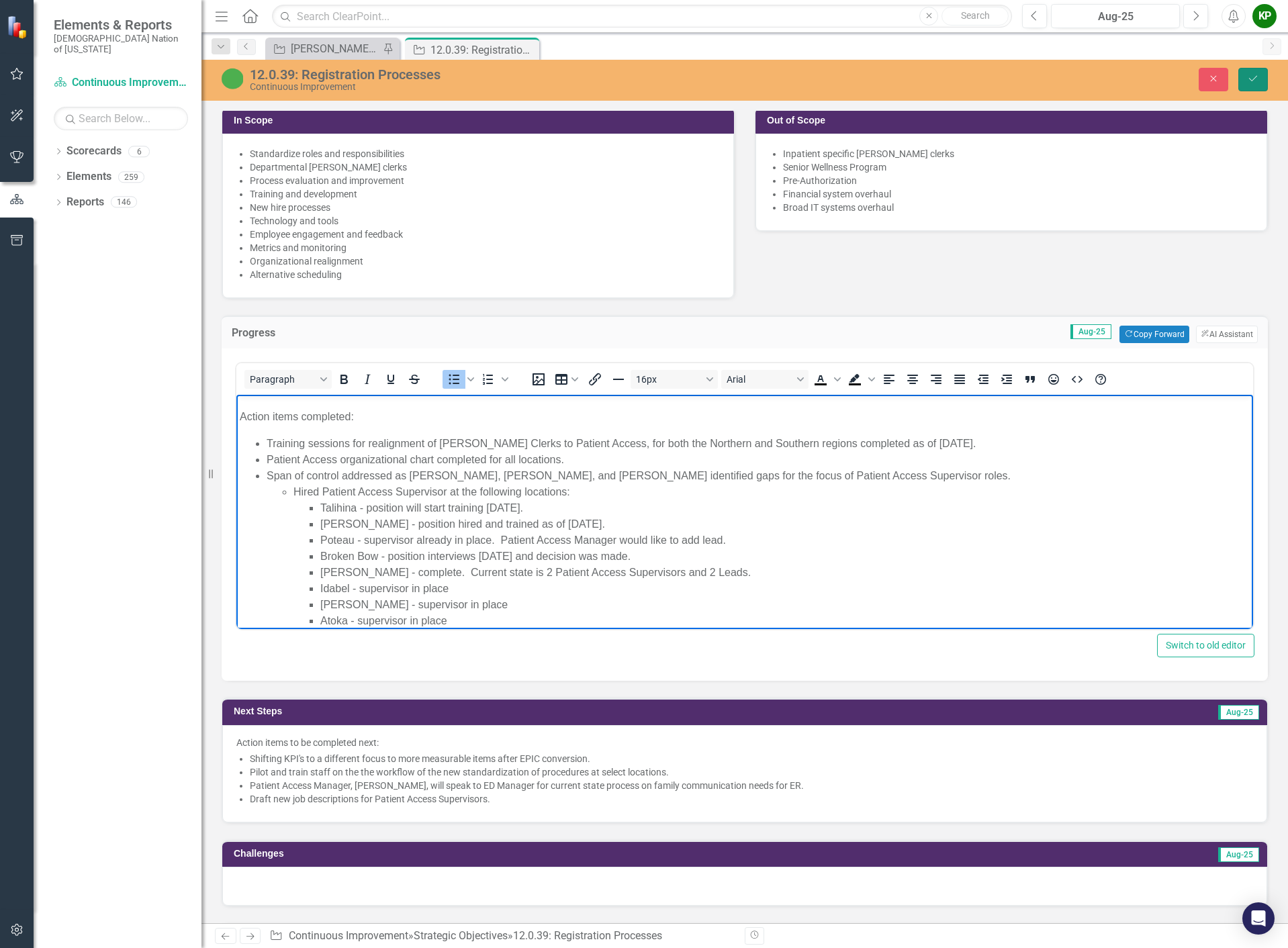
click at [1259, 77] on button "Save" at bounding box center [1253, 80] width 29 height 24
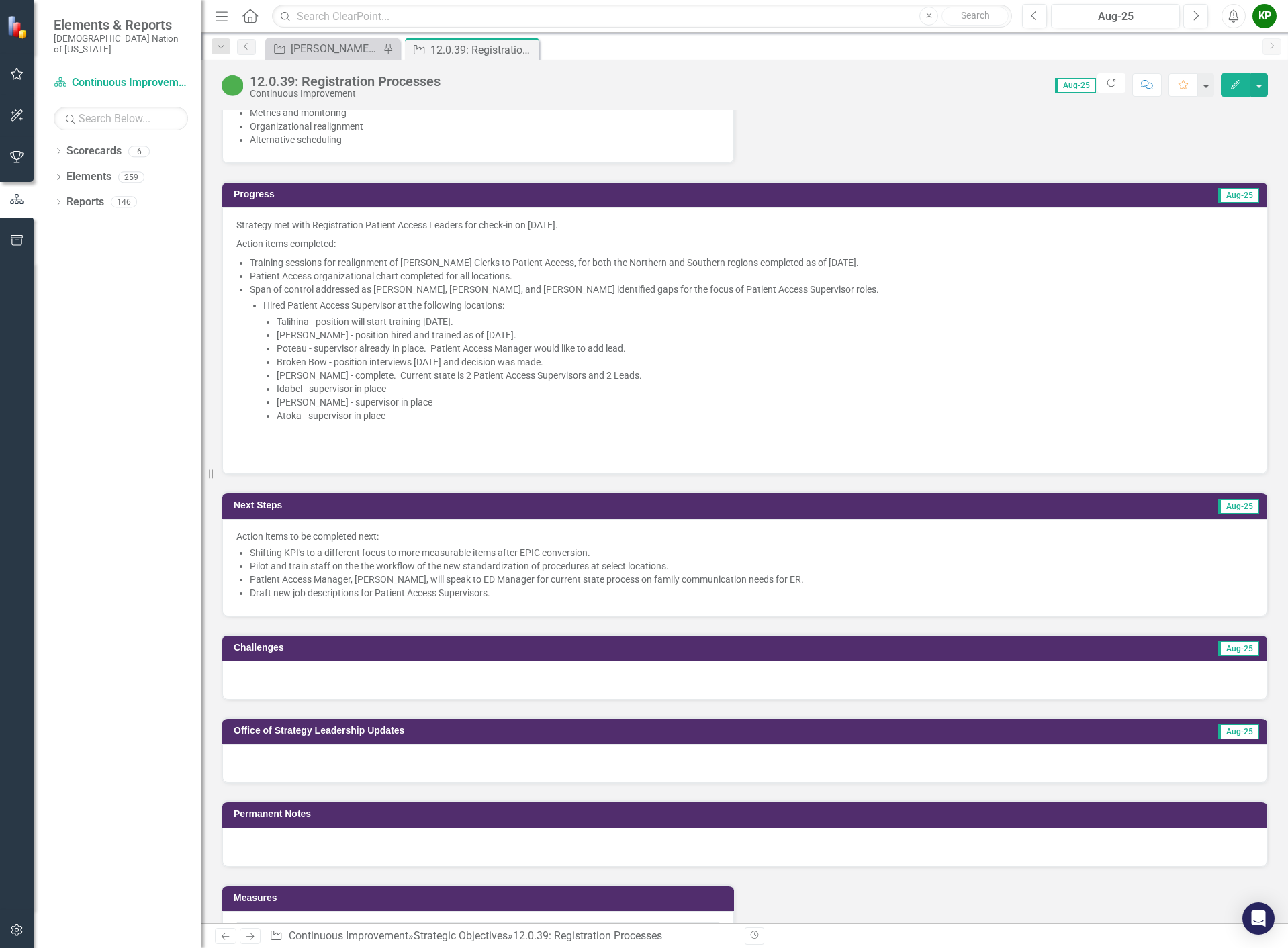
scroll to position [806, 0]
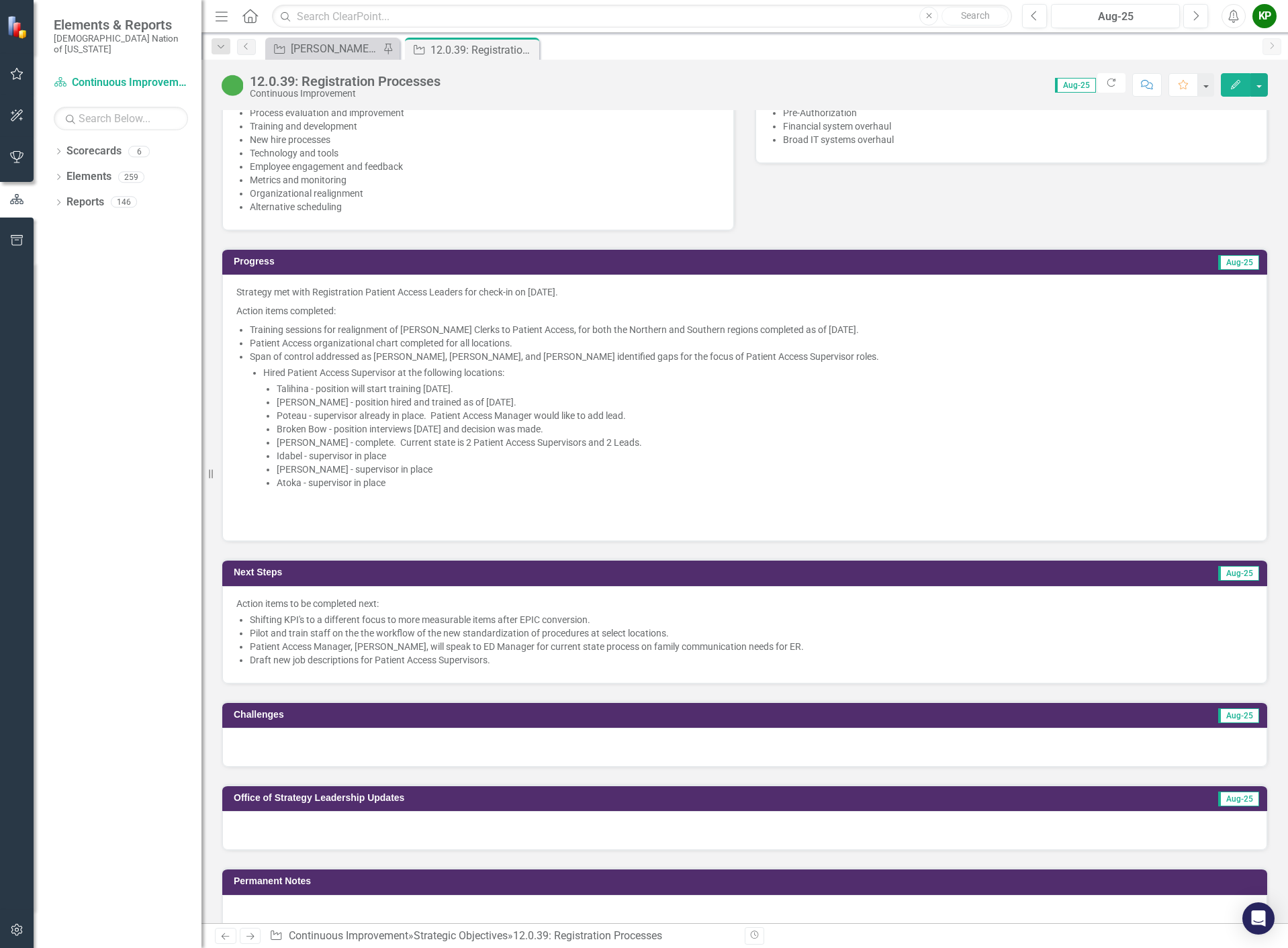
click at [521, 395] on li "Talihina - position will start training [DATE]." at bounding box center [765, 388] width 976 height 13
click at [521, 409] on li "[PERSON_NAME] - position hired and trained as of [DATE]." at bounding box center [765, 401] width 976 height 13
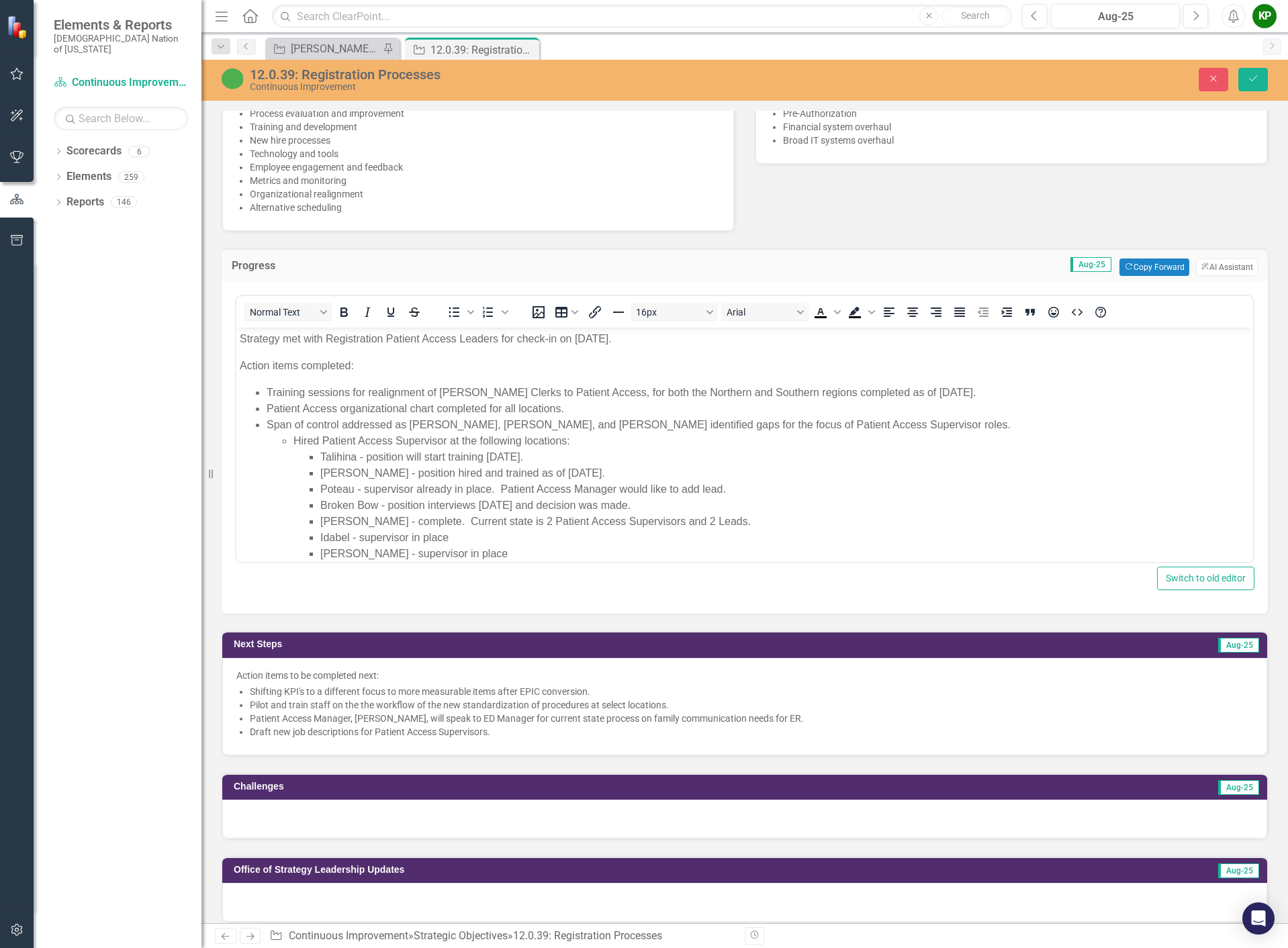
scroll to position [0, 0]
click at [612, 472] on li "[PERSON_NAME] - position hired and trained as of [DATE]." at bounding box center [785, 473] width 929 height 16
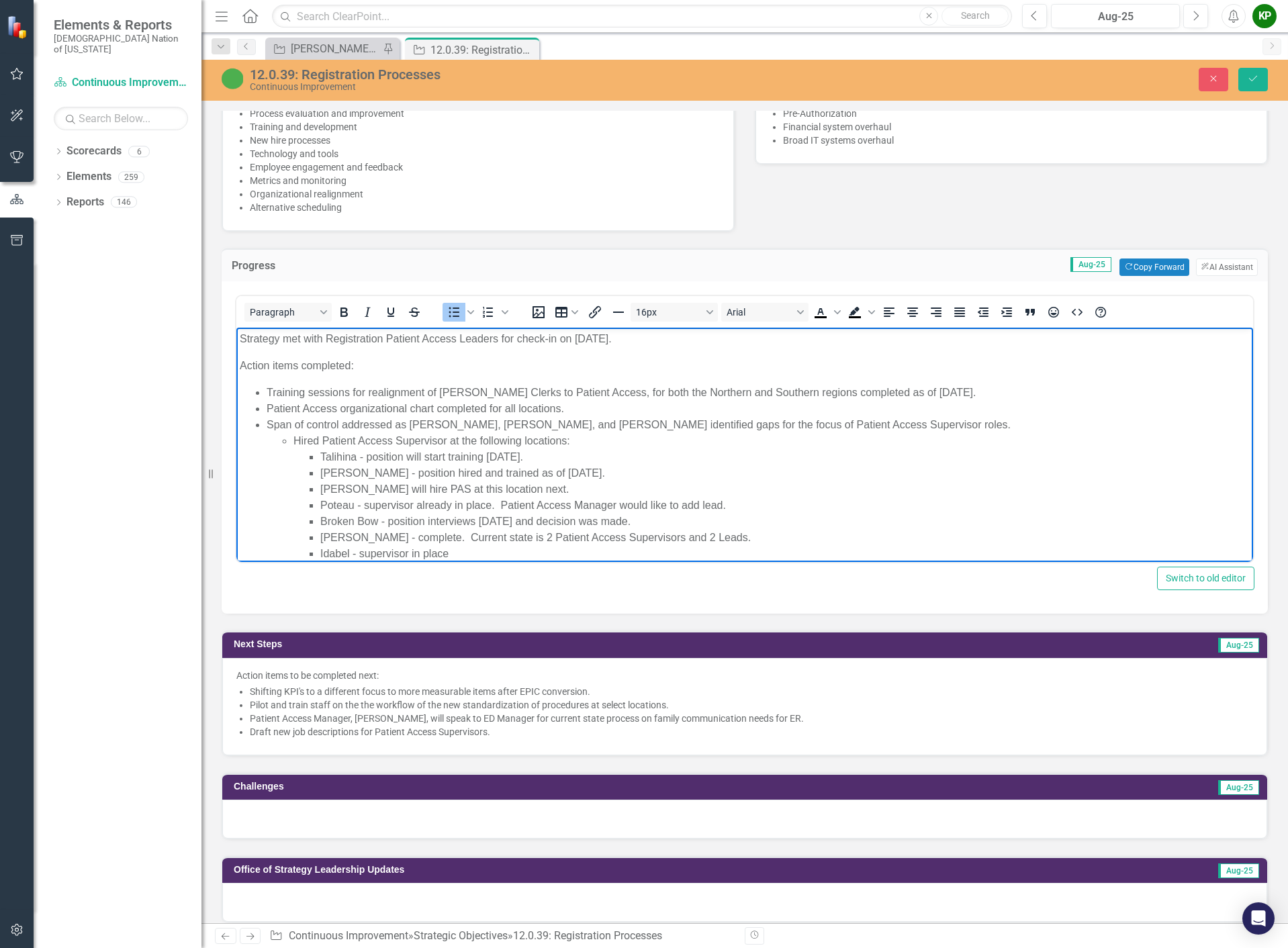
click at [922, 425] on li "Span of control addressed as Paul Nelson, Ashley Shaver, and Chancee Rowell ide…" at bounding box center [758, 505] width 983 height 177
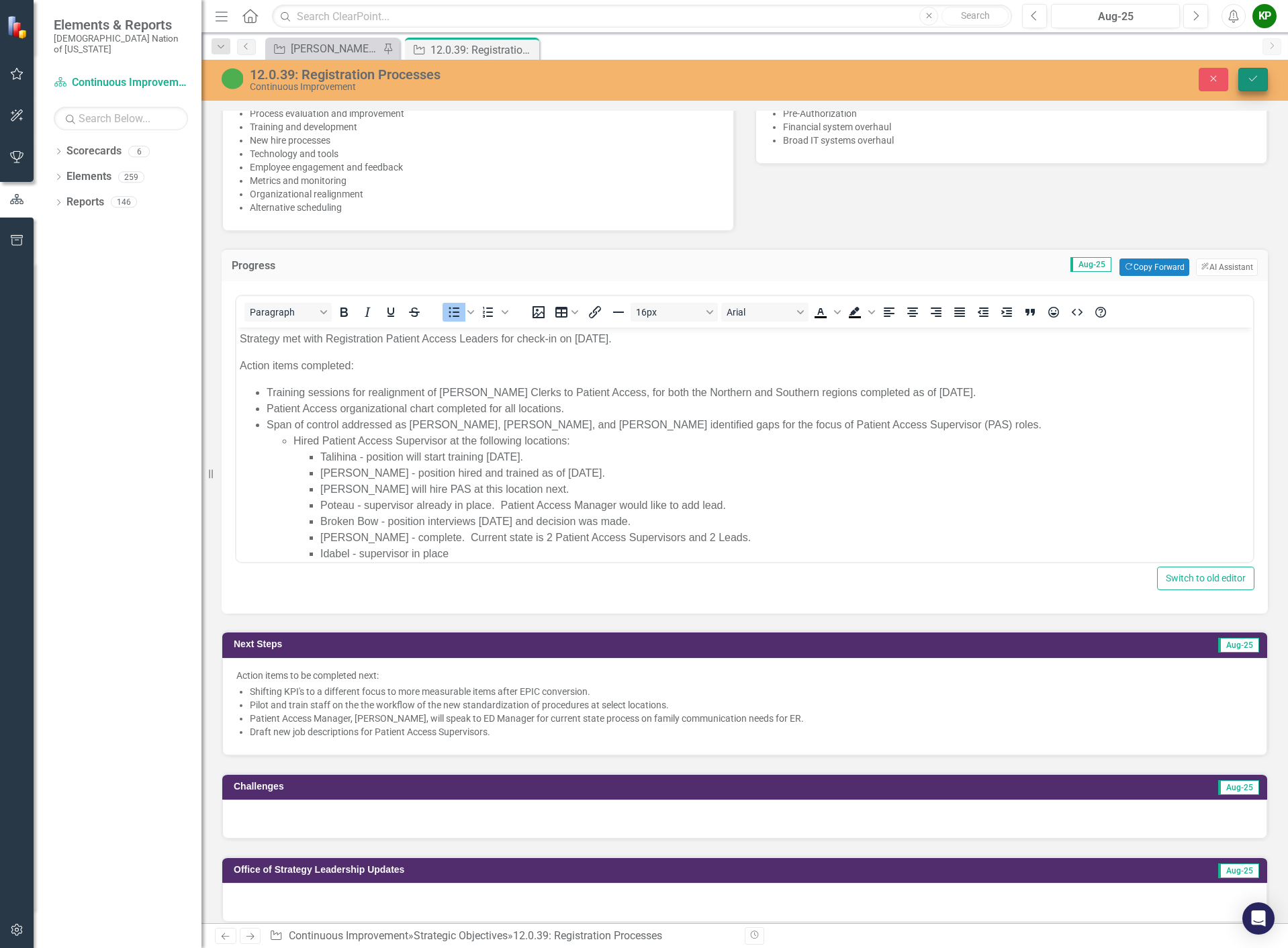
click at [1252, 88] on button "Save" at bounding box center [1253, 80] width 29 height 24
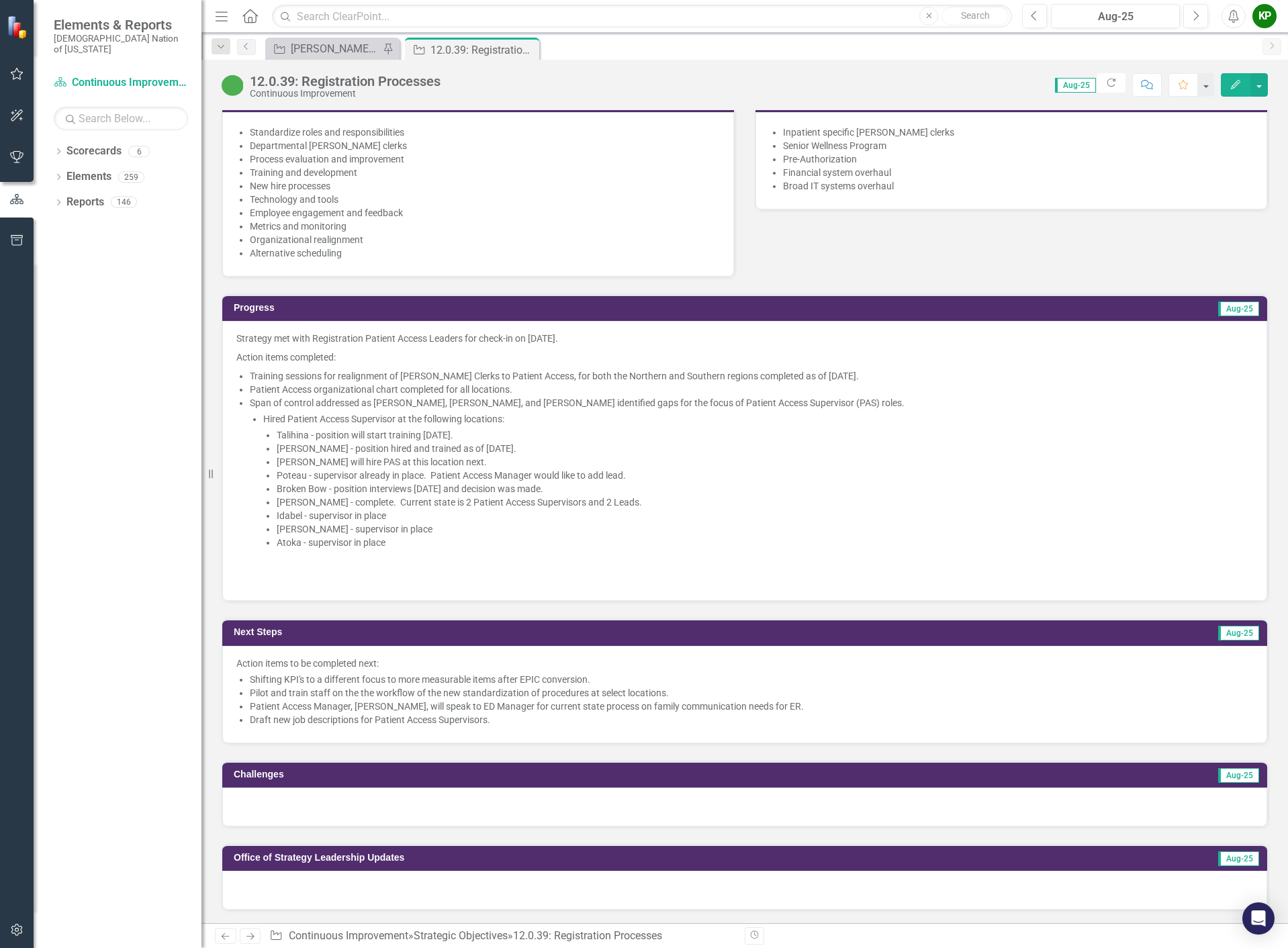
scroll to position [806, 0]
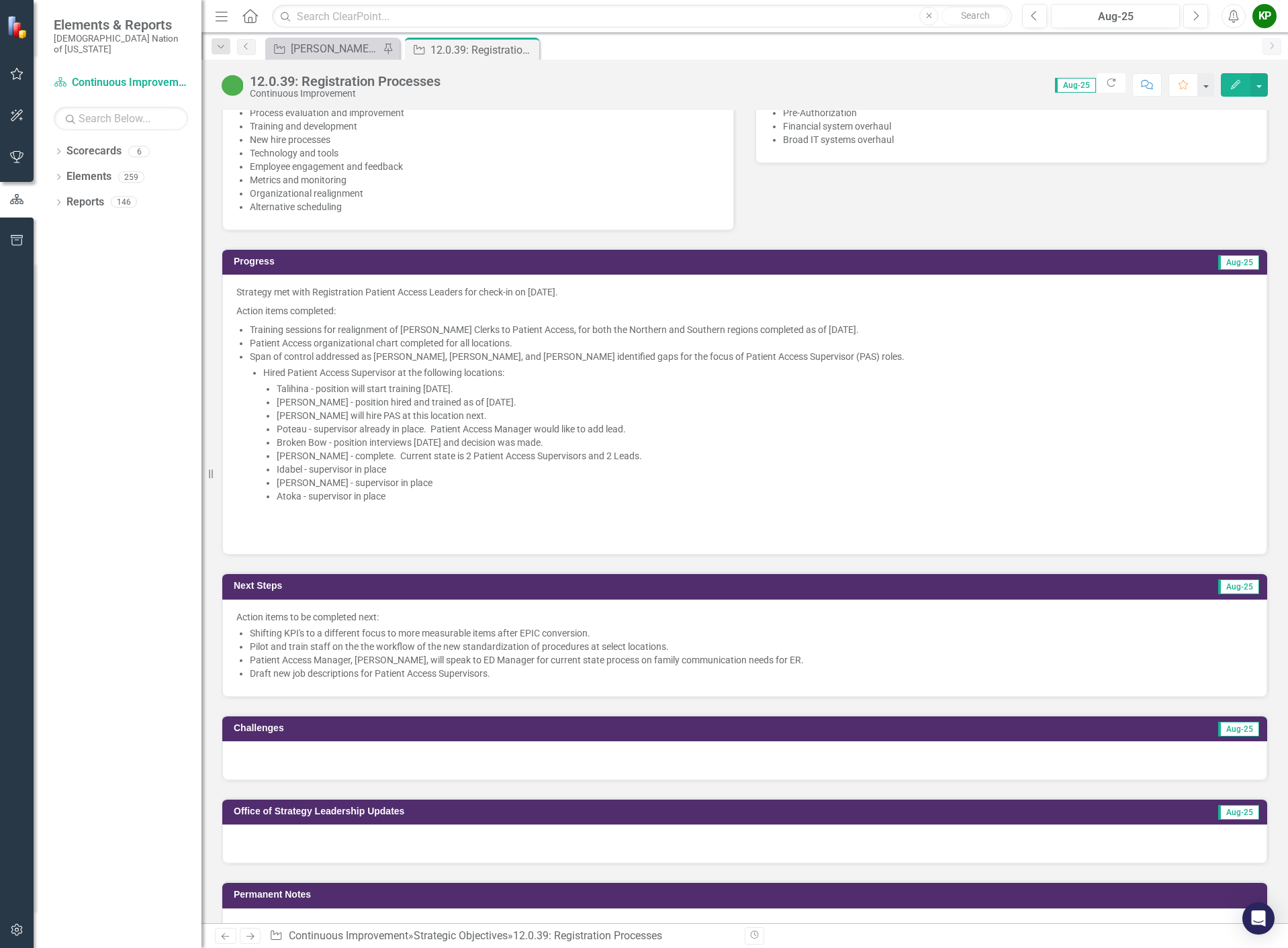
click at [479, 436] on li "Poteau - supervisor already in place. Patient Access Manager would like to add …" at bounding box center [765, 429] width 976 height 13
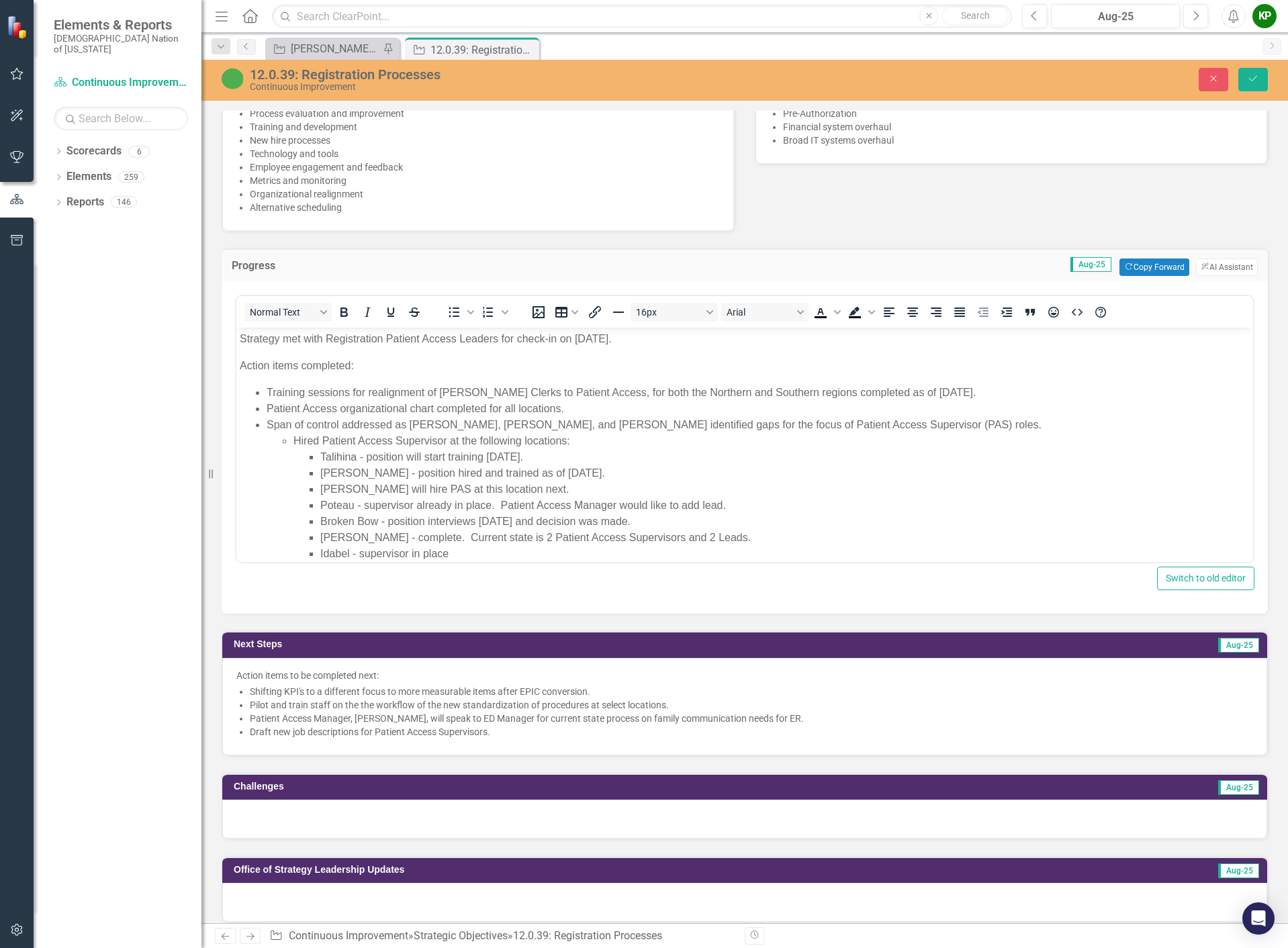
scroll to position [0, 0]
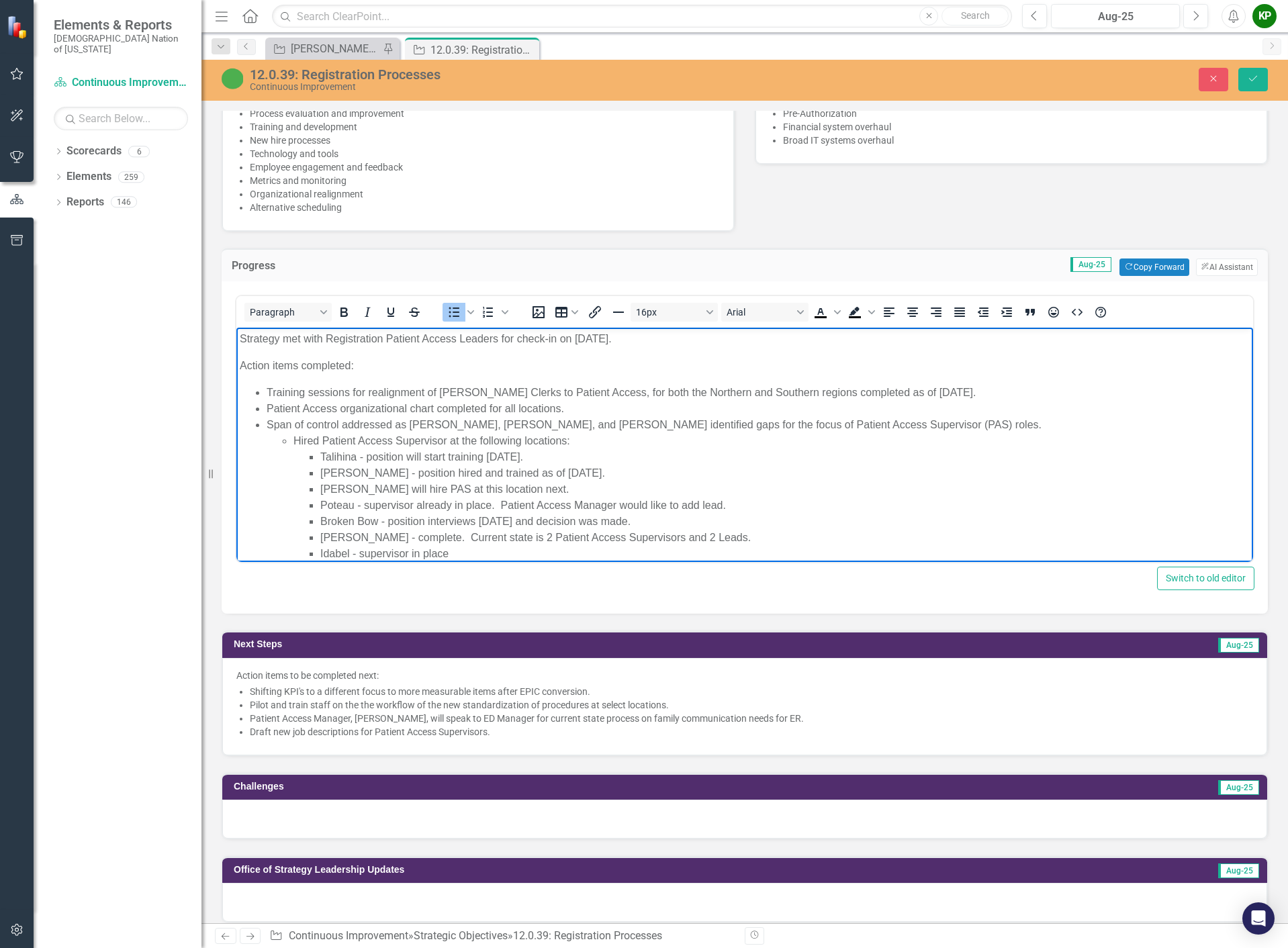
drag, startPoint x: 585, startPoint y: 490, endPoint x: 317, endPoint y: 488, distance: 268.0
click at [317, 488] on ul "Talihina - position will start training September 14, 2025. Stigler - position …" at bounding box center [772, 521] width 957 height 145
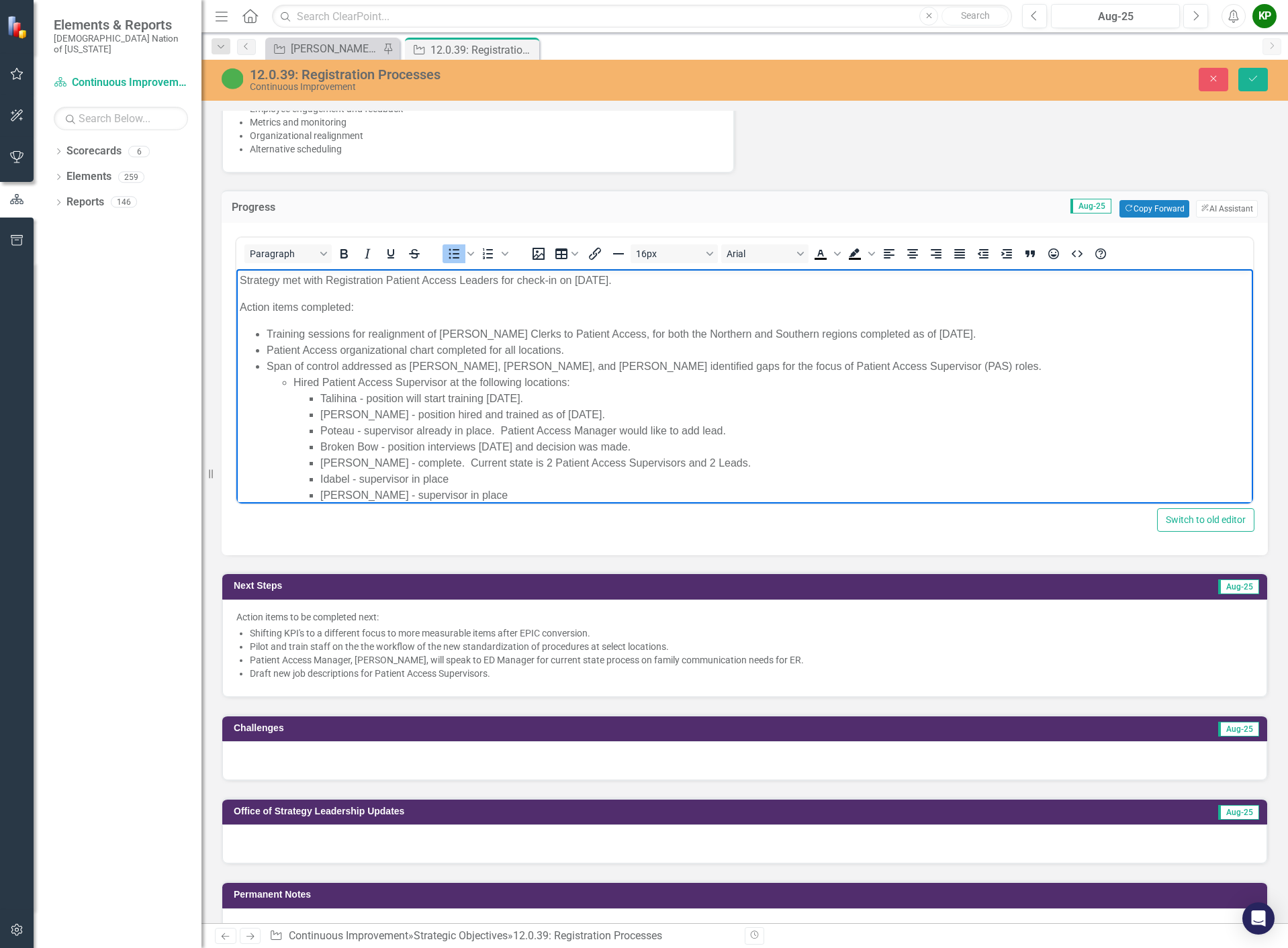
scroll to position [1007, 0]
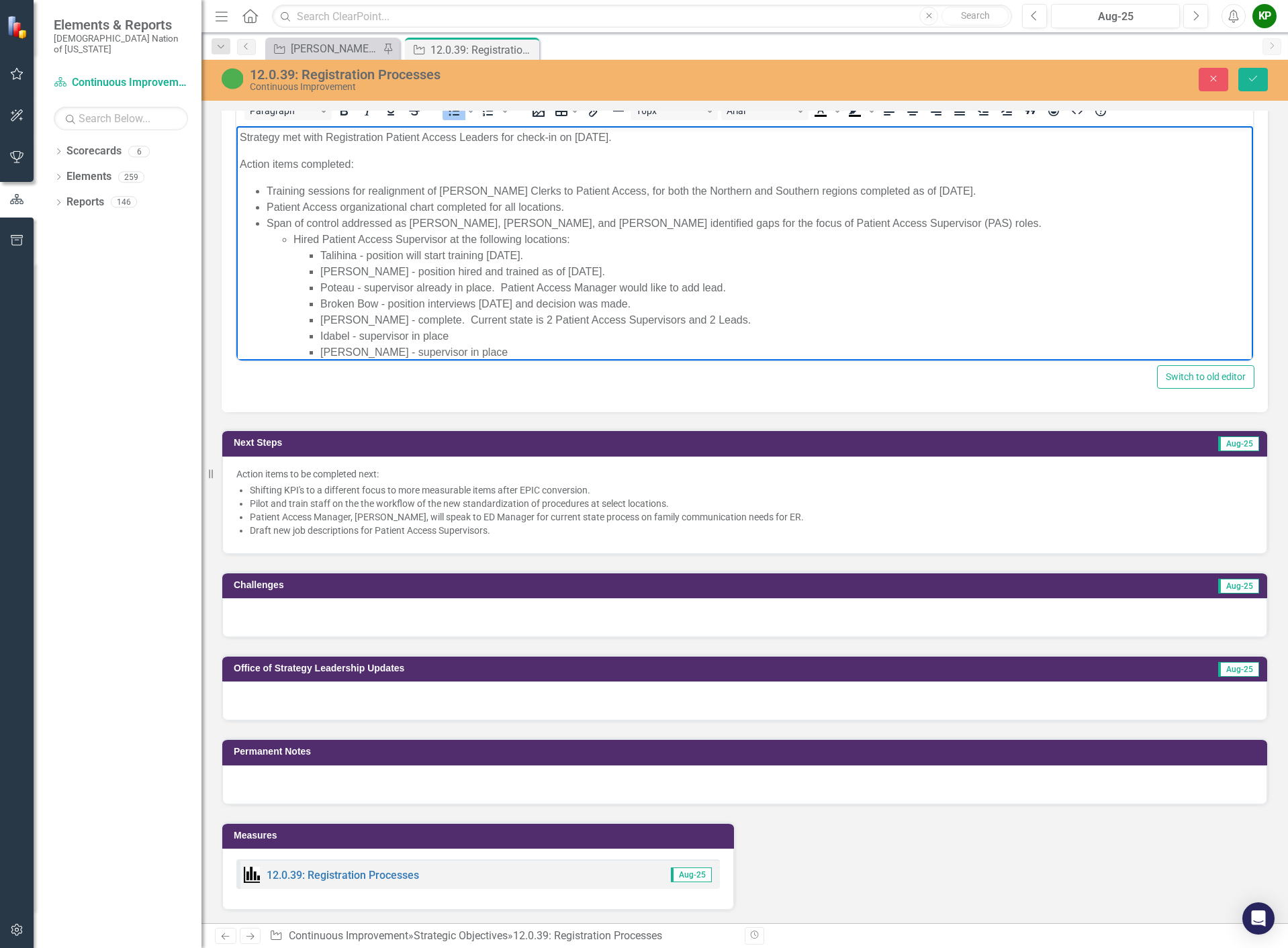
click at [501, 537] on li "Draft new job descriptions for Patient Access Supervisors." at bounding box center [751, 530] width 1003 height 13
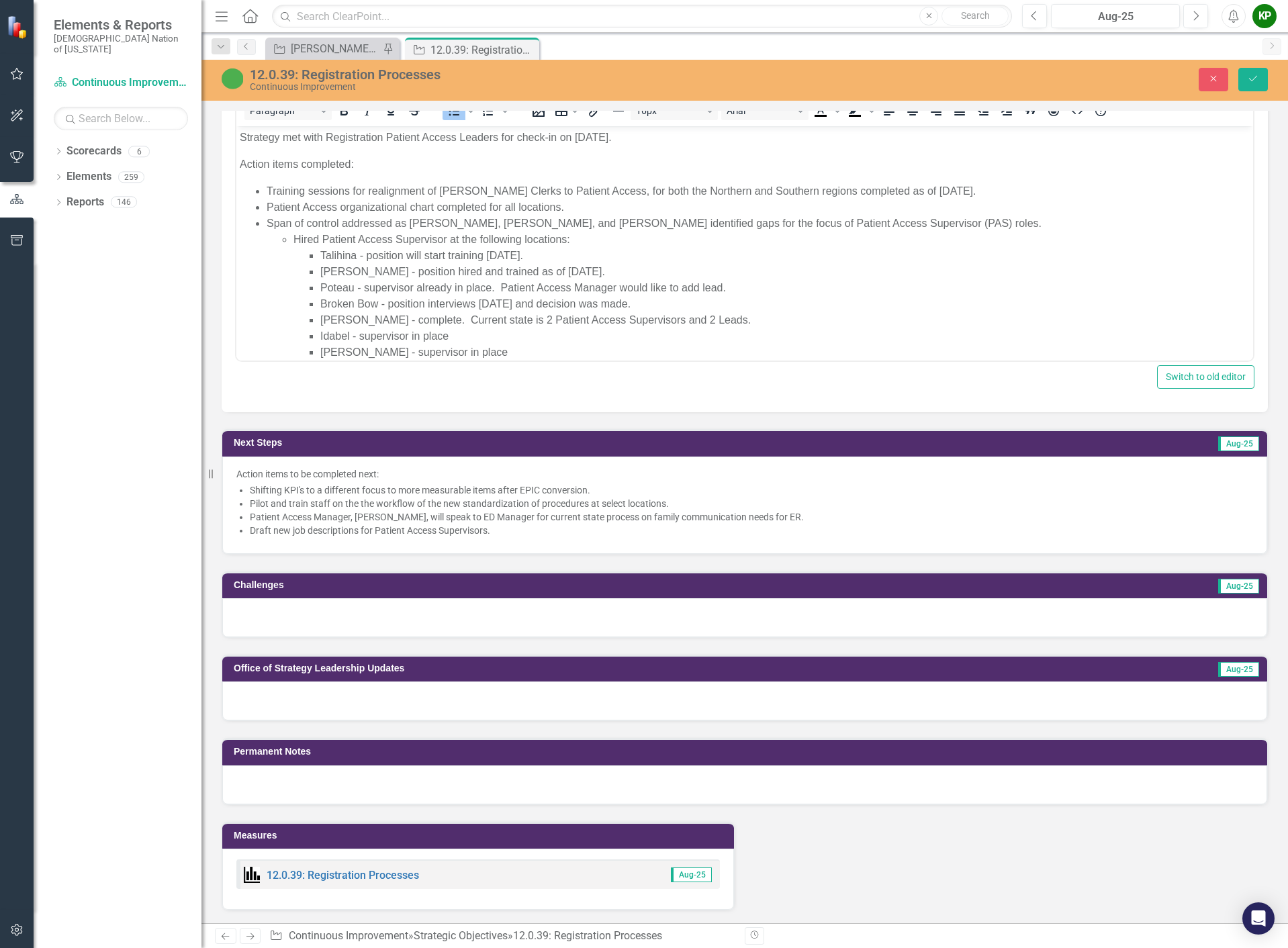
click at [501, 537] on li "Draft new job descriptions for Patient Access Supervisors." at bounding box center [751, 530] width 1003 height 13
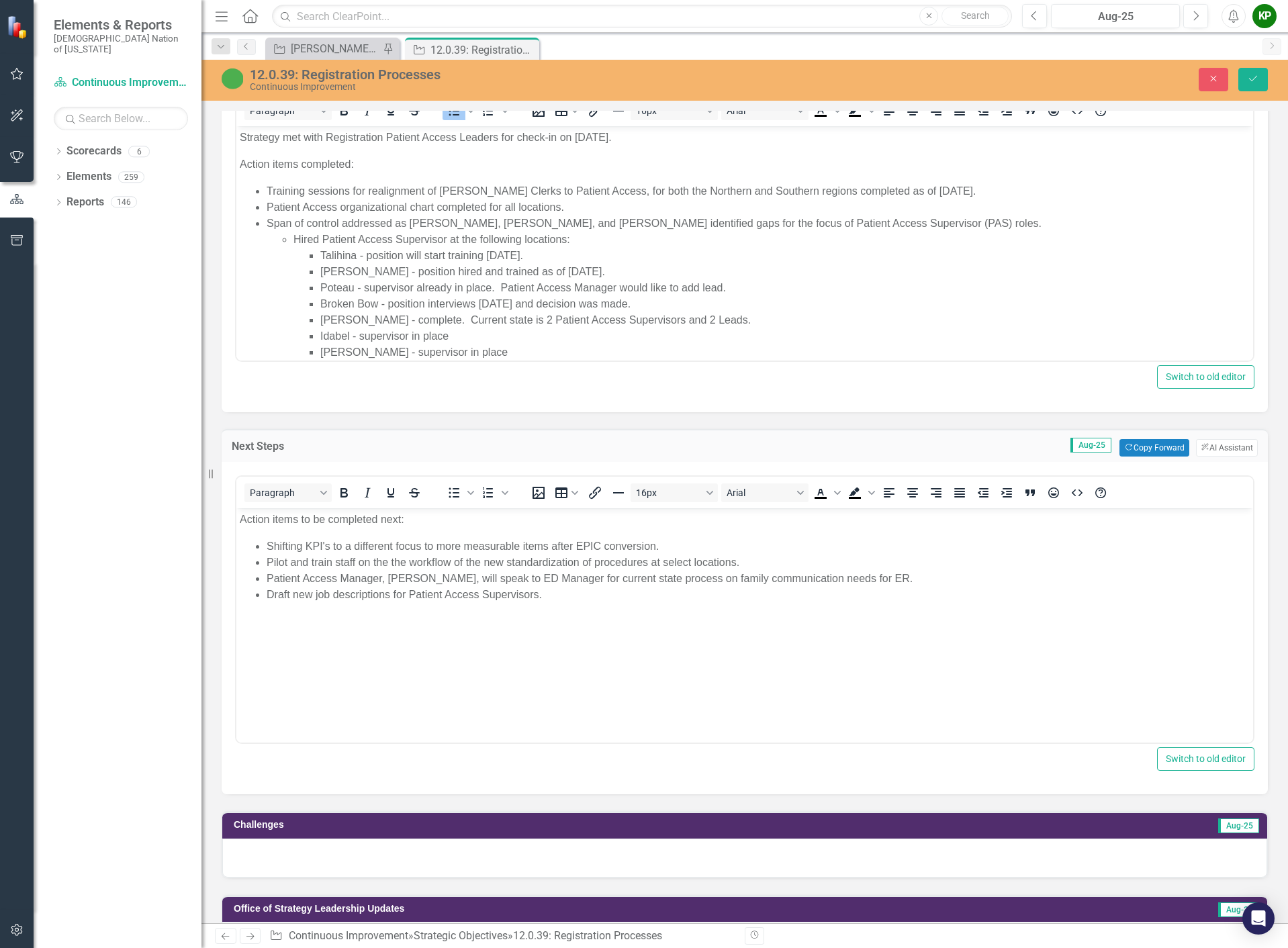
scroll to position [0, 0]
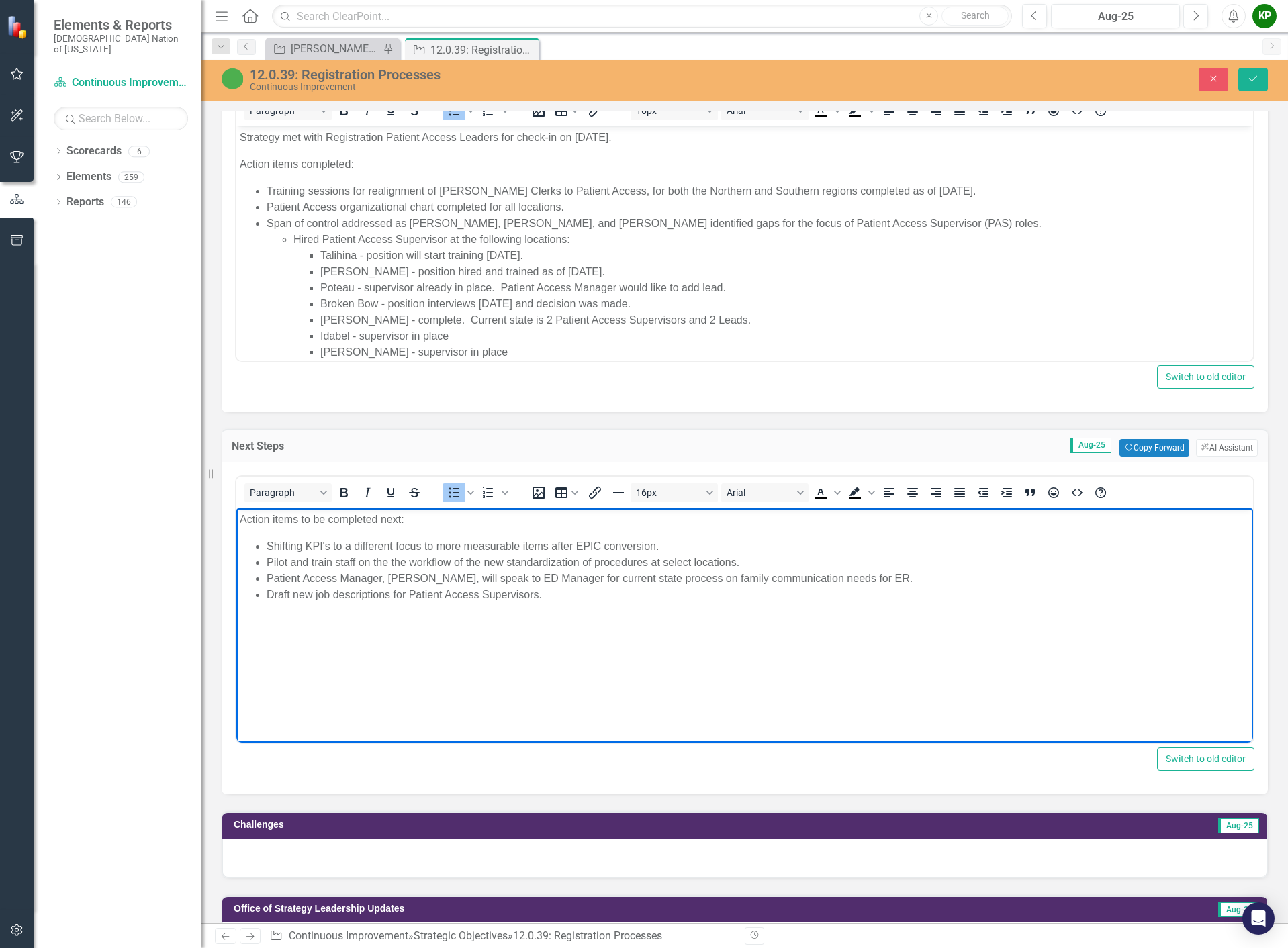
click at [566, 596] on li "Draft new job descriptions for Patient Access Supervisors." at bounding box center [758, 595] width 983 height 16
drag, startPoint x: 267, startPoint y: 612, endPoint x: 575, endPoint y: 620, distance: 308.1
click at [575, 620] on ul "Shifting KPI's to a different focus to more measurable items after EPIC convers…" at bounding box center [744, 587] width 1010 height 97
click at [540, 597] on li "Draft new job descriptions for Patient Access Supervisors." at bounding box center [758, 595] width 983 height 16
click at [507, 606] on li "[PERSON_NAME] will hire PAS for [PERSON_NAME] next." at bounding box center [758, 610] width 983 height 16
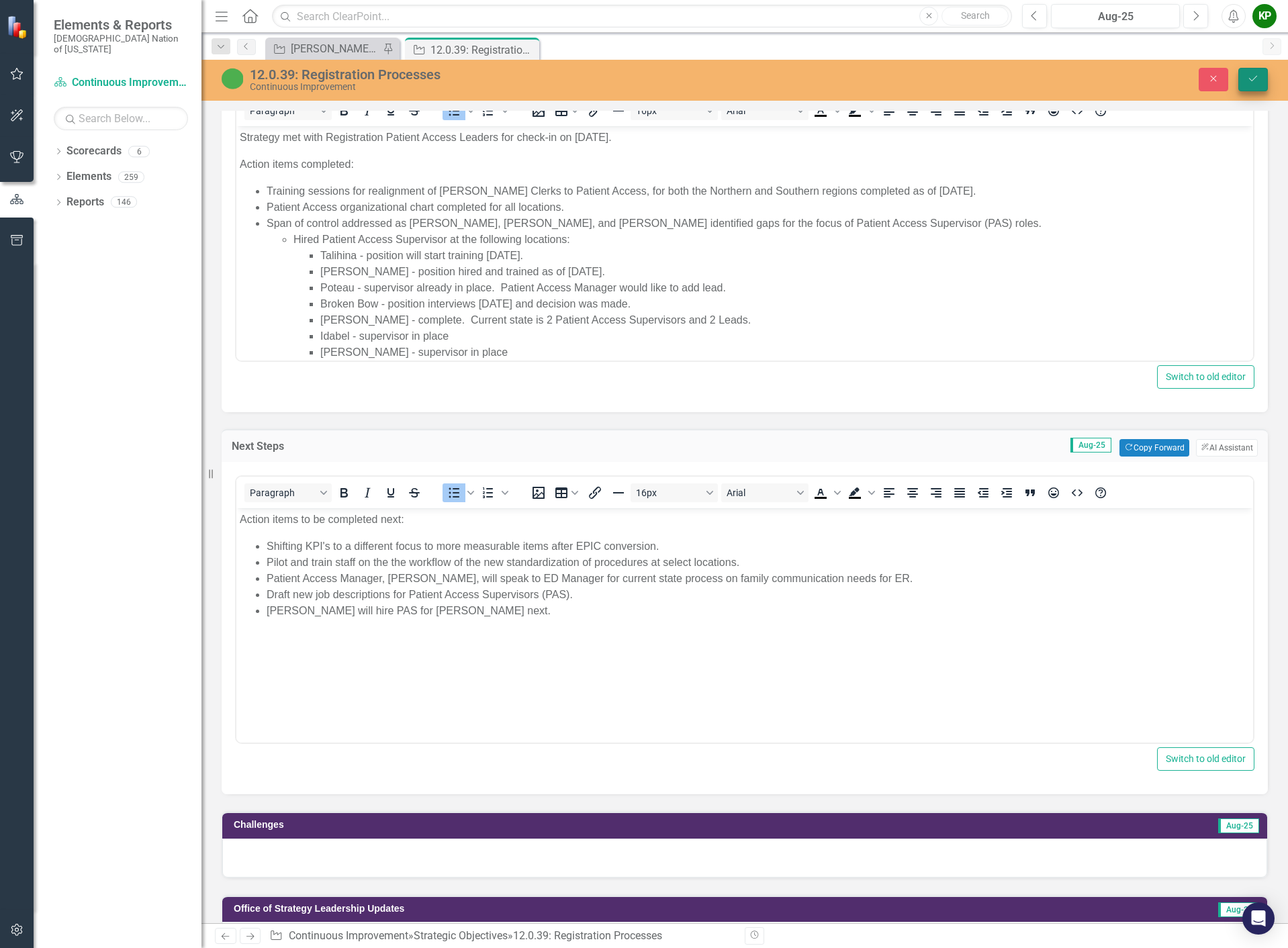
click at [1254, 81] on icon "Save" at bounding box center [1252, 78] width 12 height 9
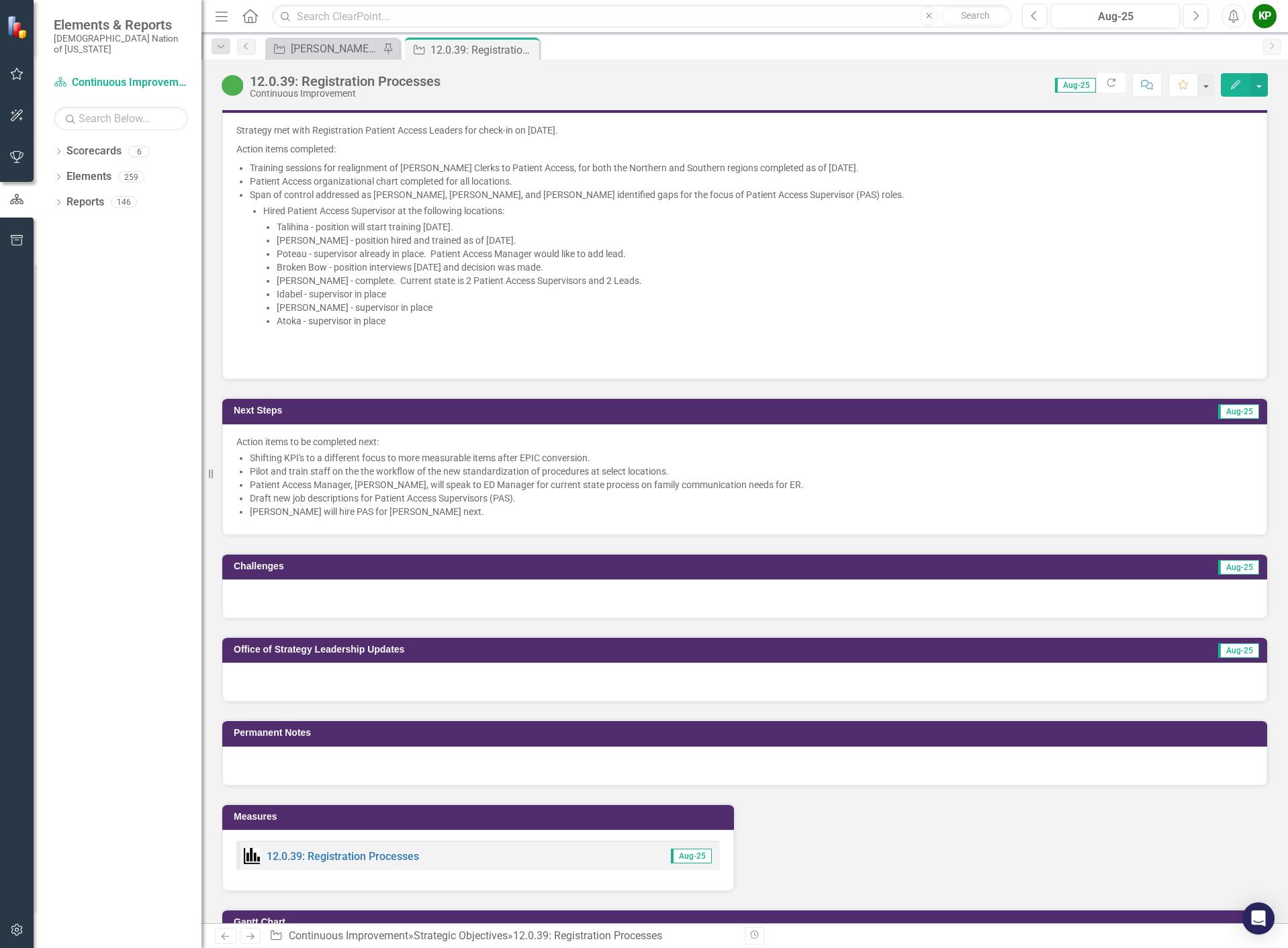
scroll to position [1007, 0]
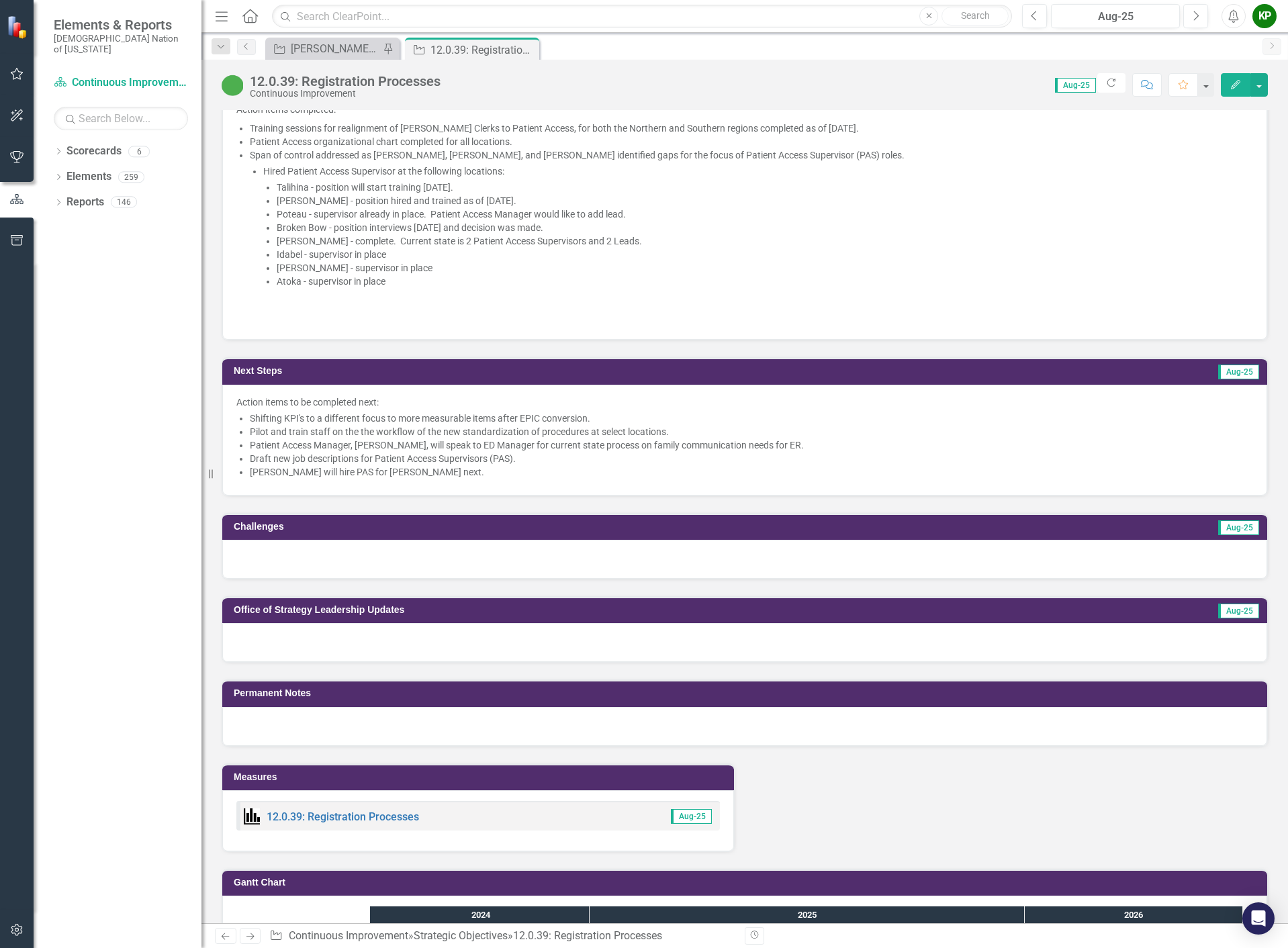
click at [739, 569] on div at bounding box center [744, 559] width 1045 height 39
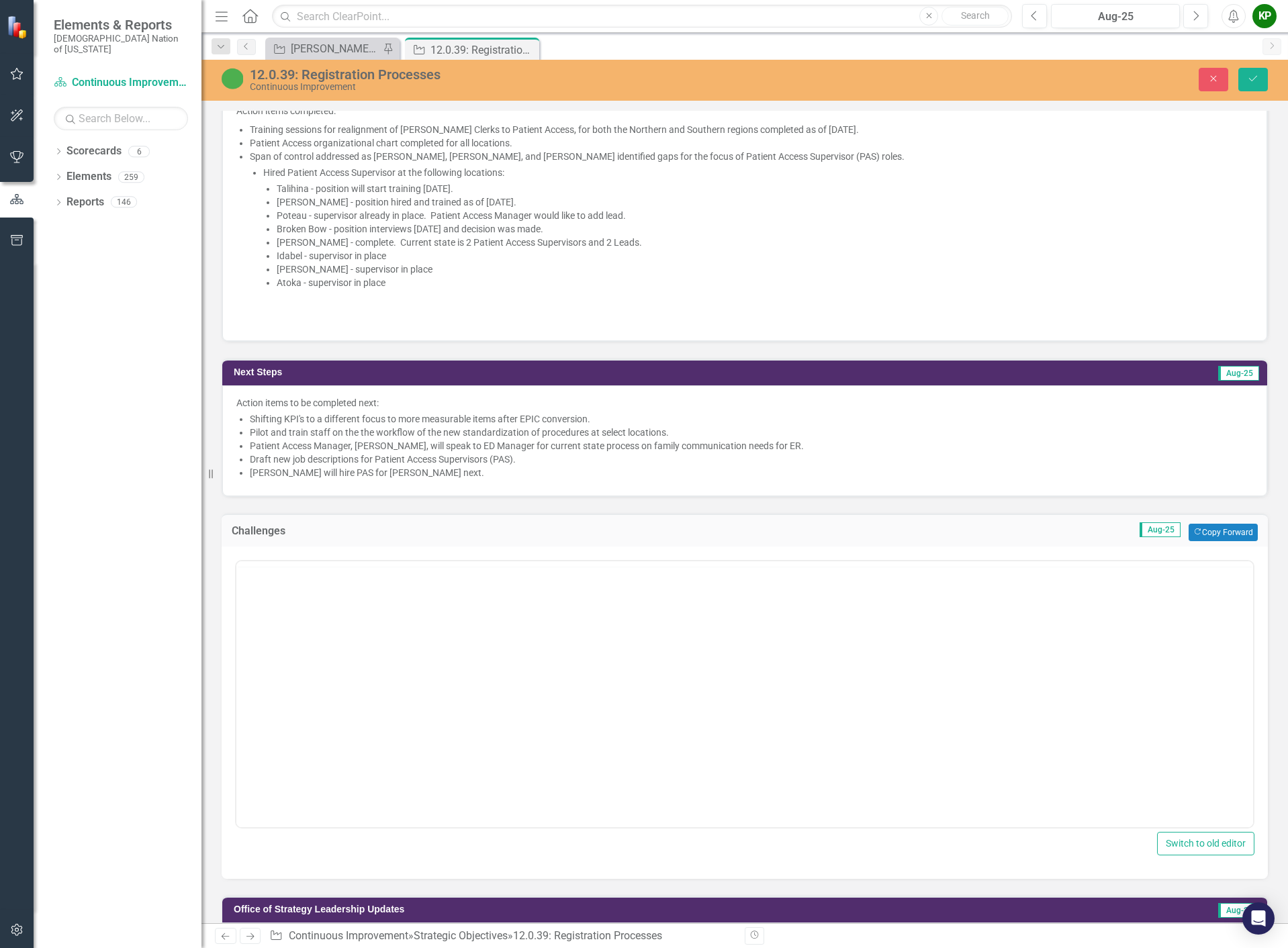
scroll to position [0, 0]
click at [705, 621] on body "Rich Text Area. Press ALT-0 for help." at bounding box center [744, 692] width 1017 height 201
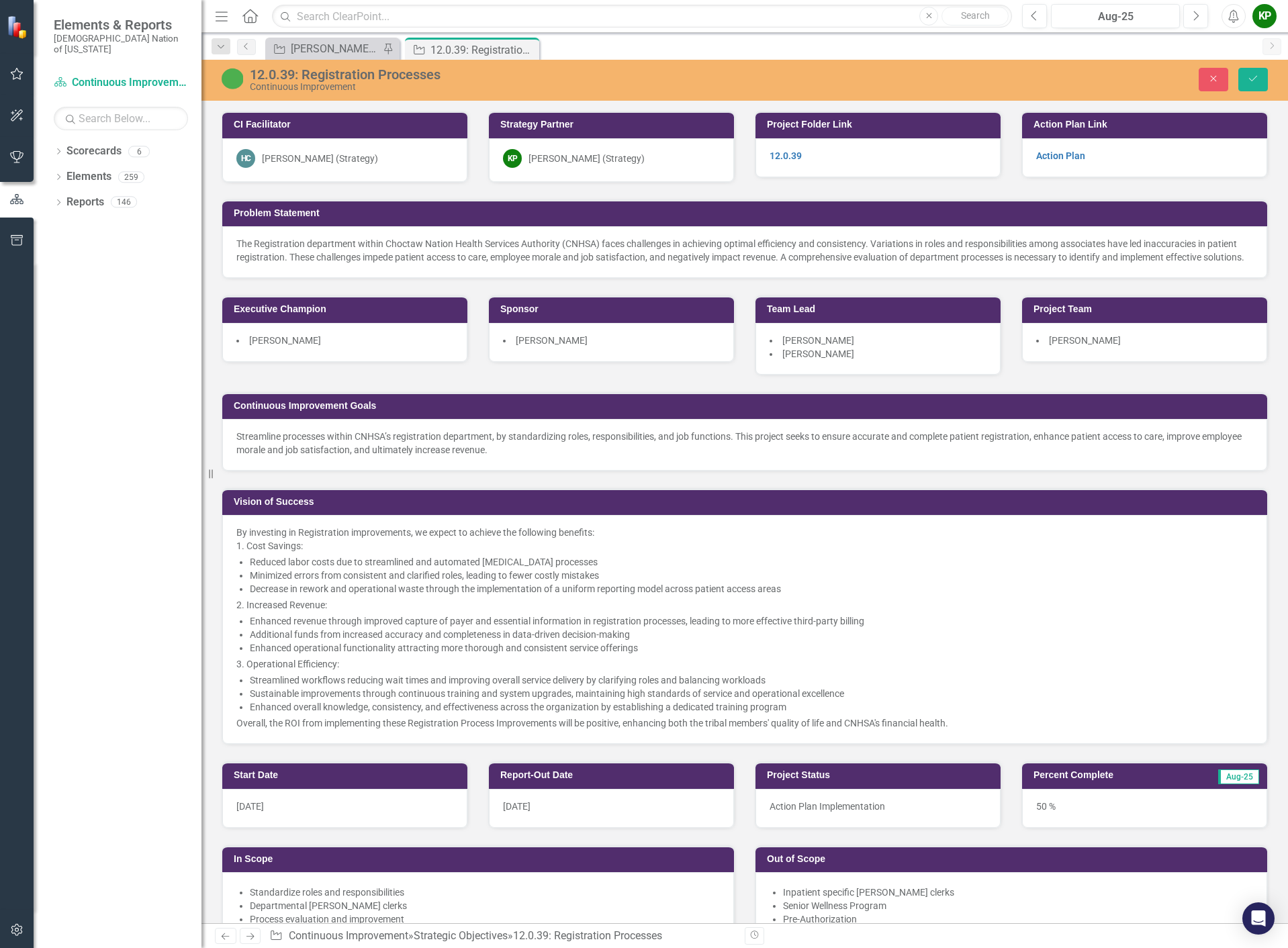
scroll to position [1007, 0]
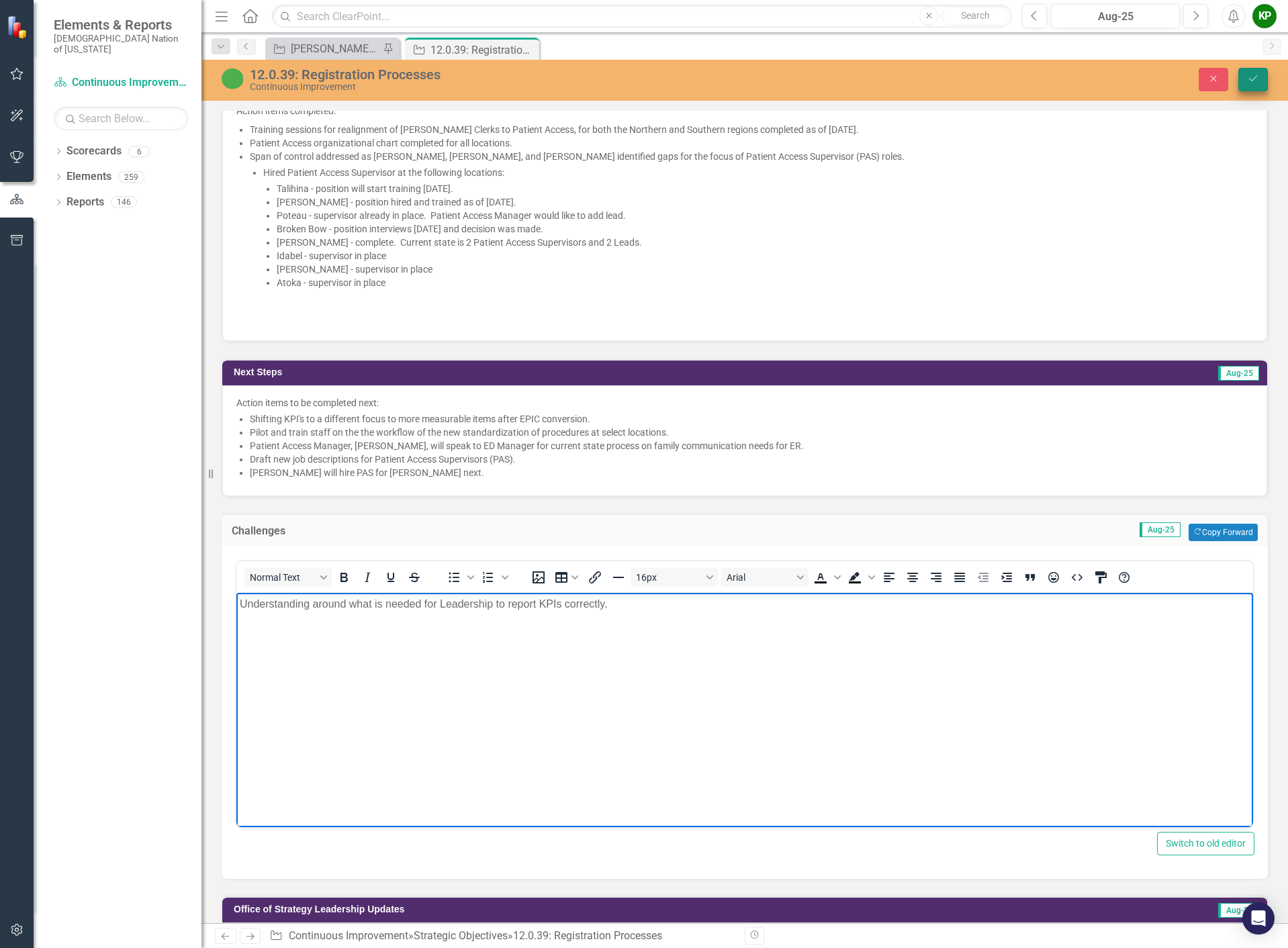
click at [1252, 80] on icon "Save" at bounding box center [1252, 78] width 12 height 9
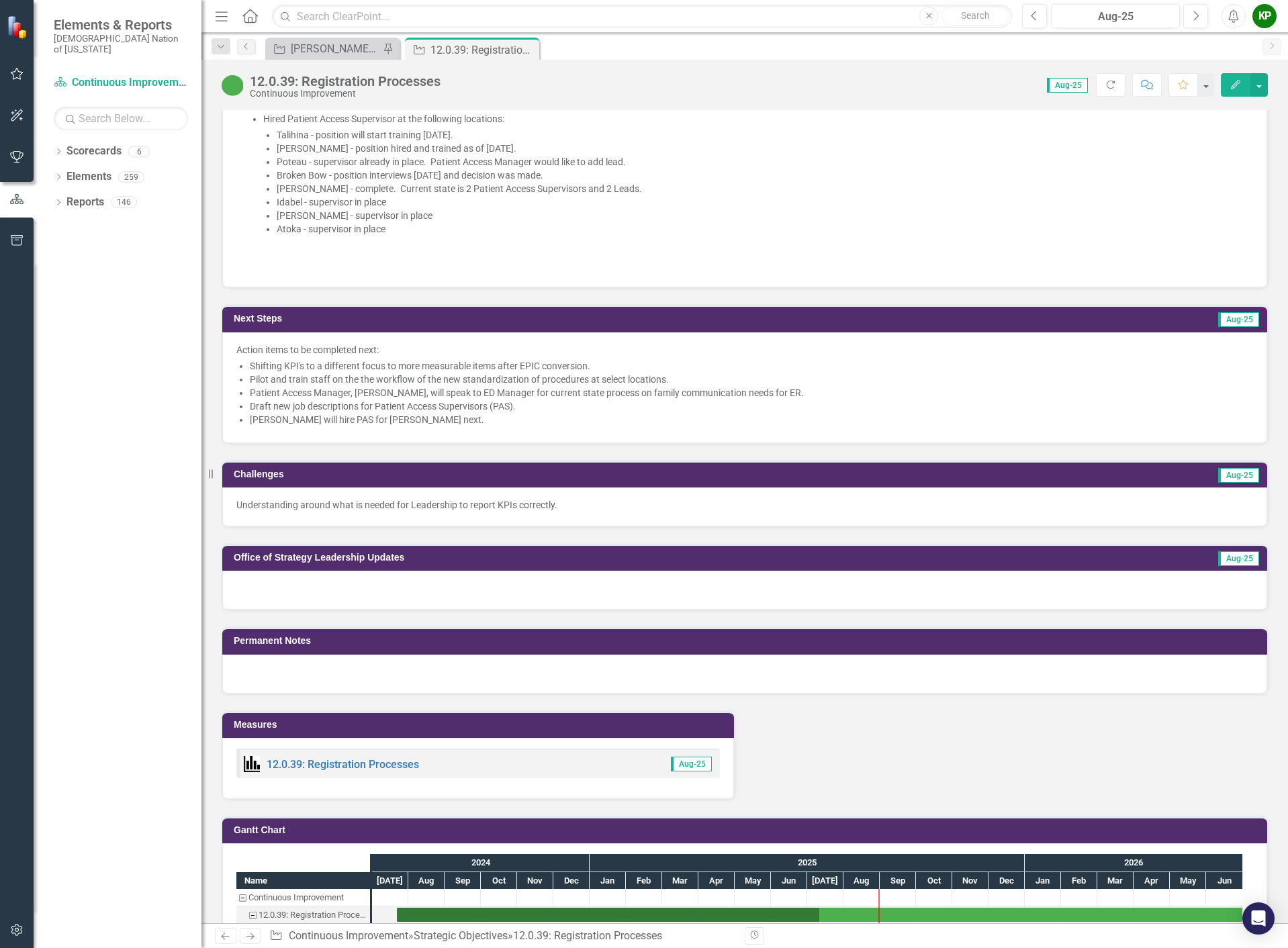
scroll to position [1074, 0]
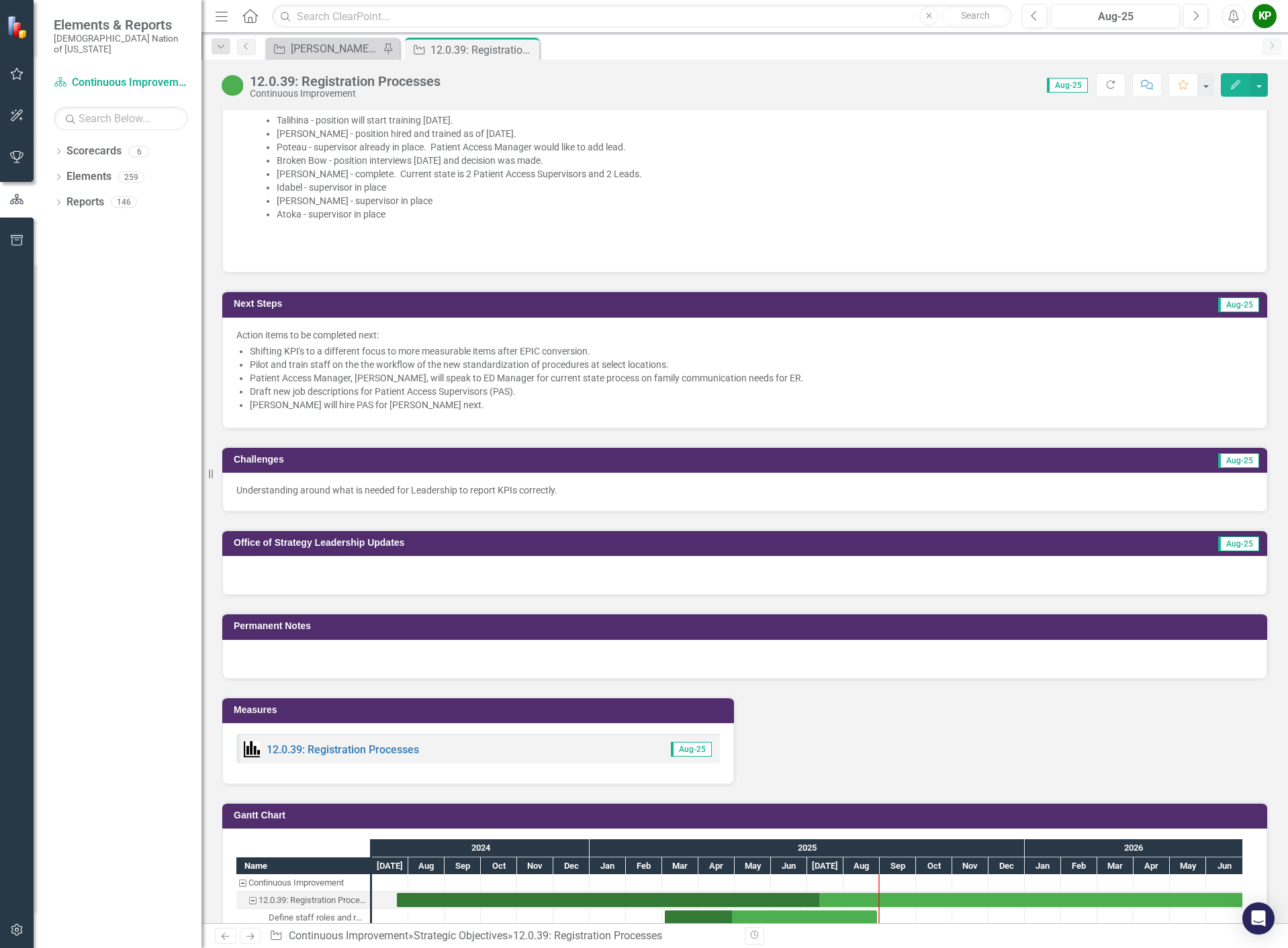
click at [444, 497] on p "Understanding around what is needed for Leadership to report KPIs correctly." at bounding box center [744, 490] width 1017 height 13
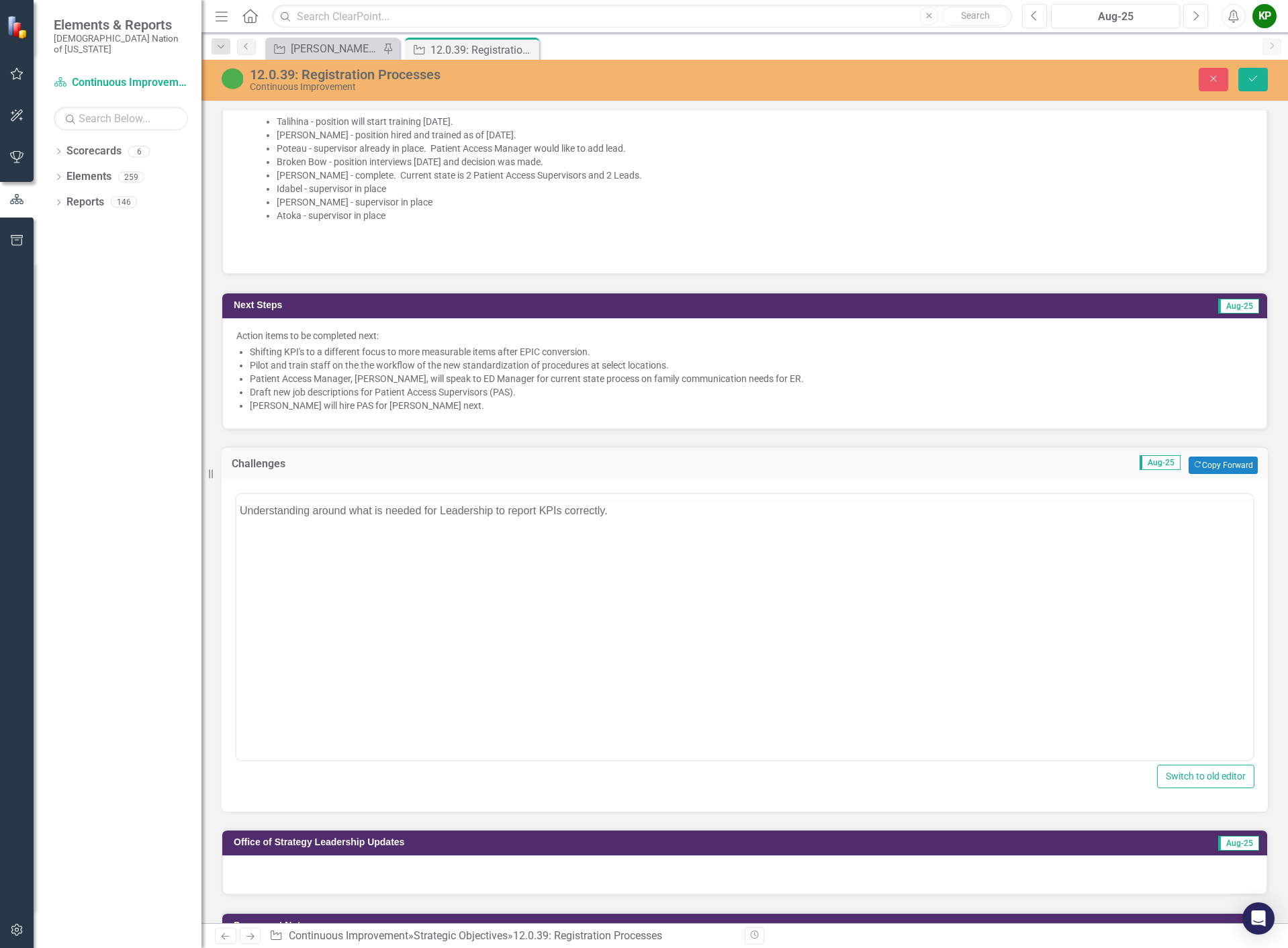
scroll to position [0, 0]
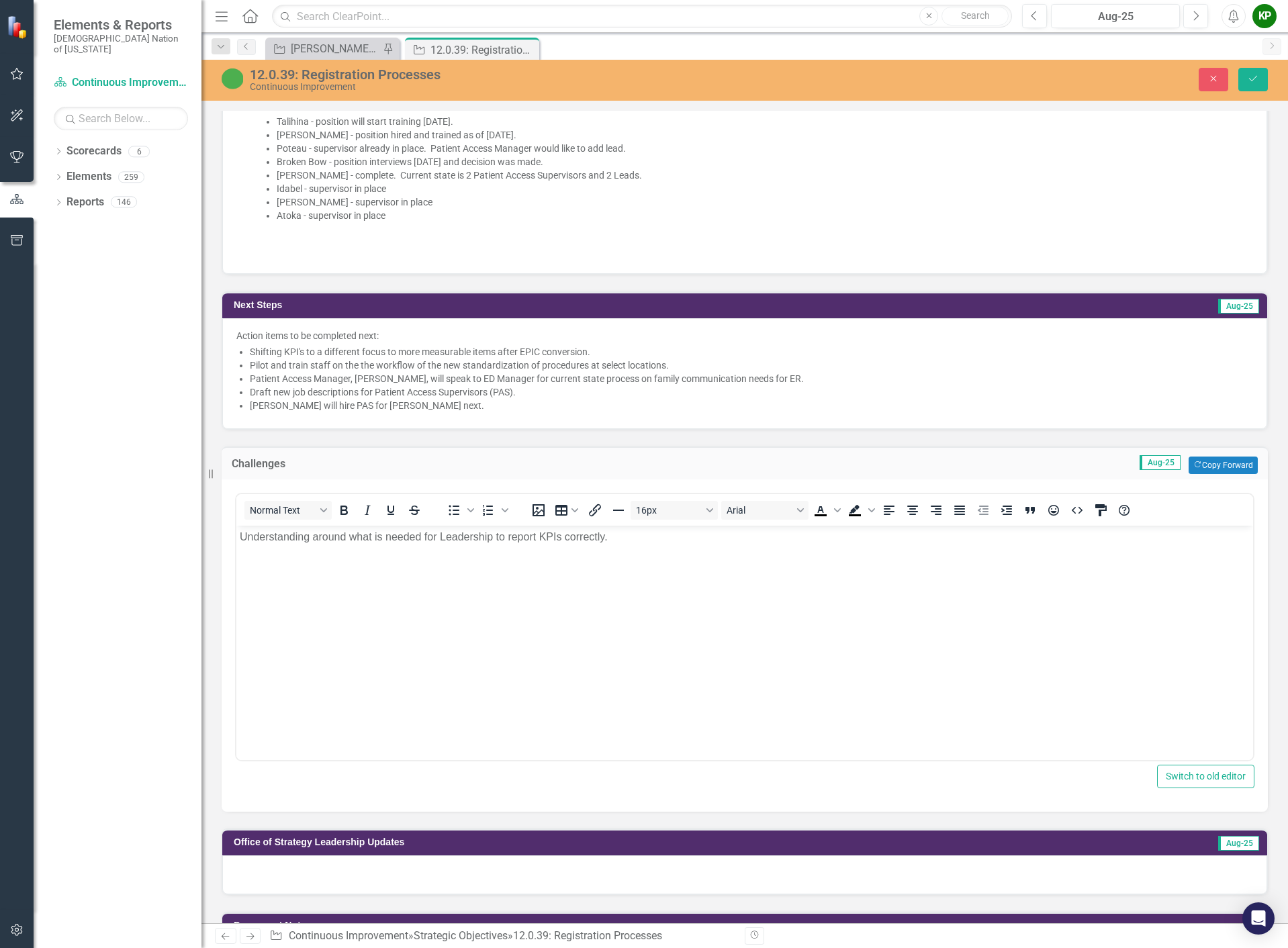
click at [423, 534] on p "Understanding around what is needed for Leadership to report KPIs correctly." at bounding box center [744, 536] width 1010 height 16
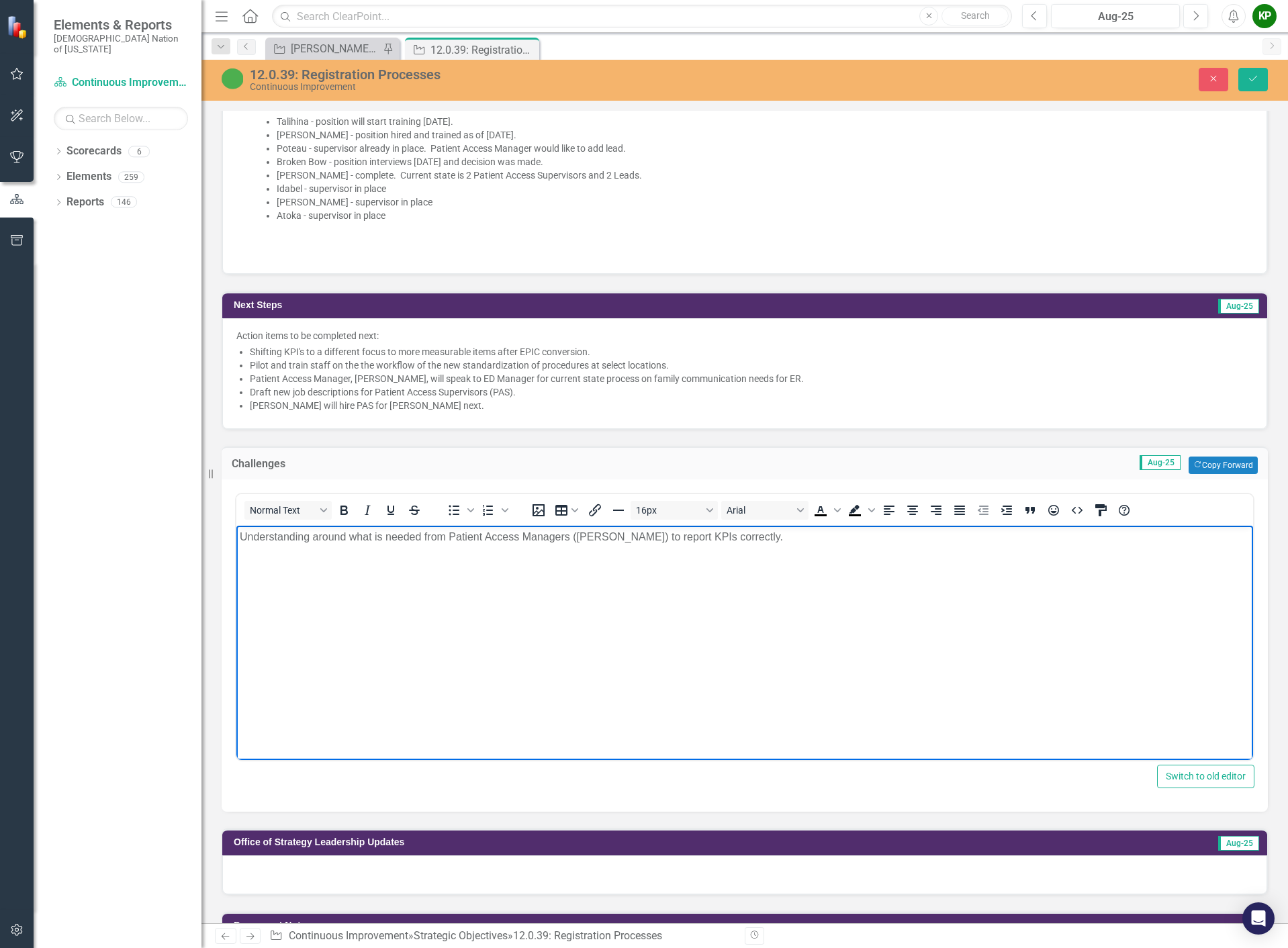
click at [724, 542] on p "Understanding around what is needed from Patient Access Managers (PAM) to repor…" at bounding box center [744, 536] width 1010 height 16
click at [1266, 85] on button "Save" at bounding box center [1253, 80] width 29 height 24
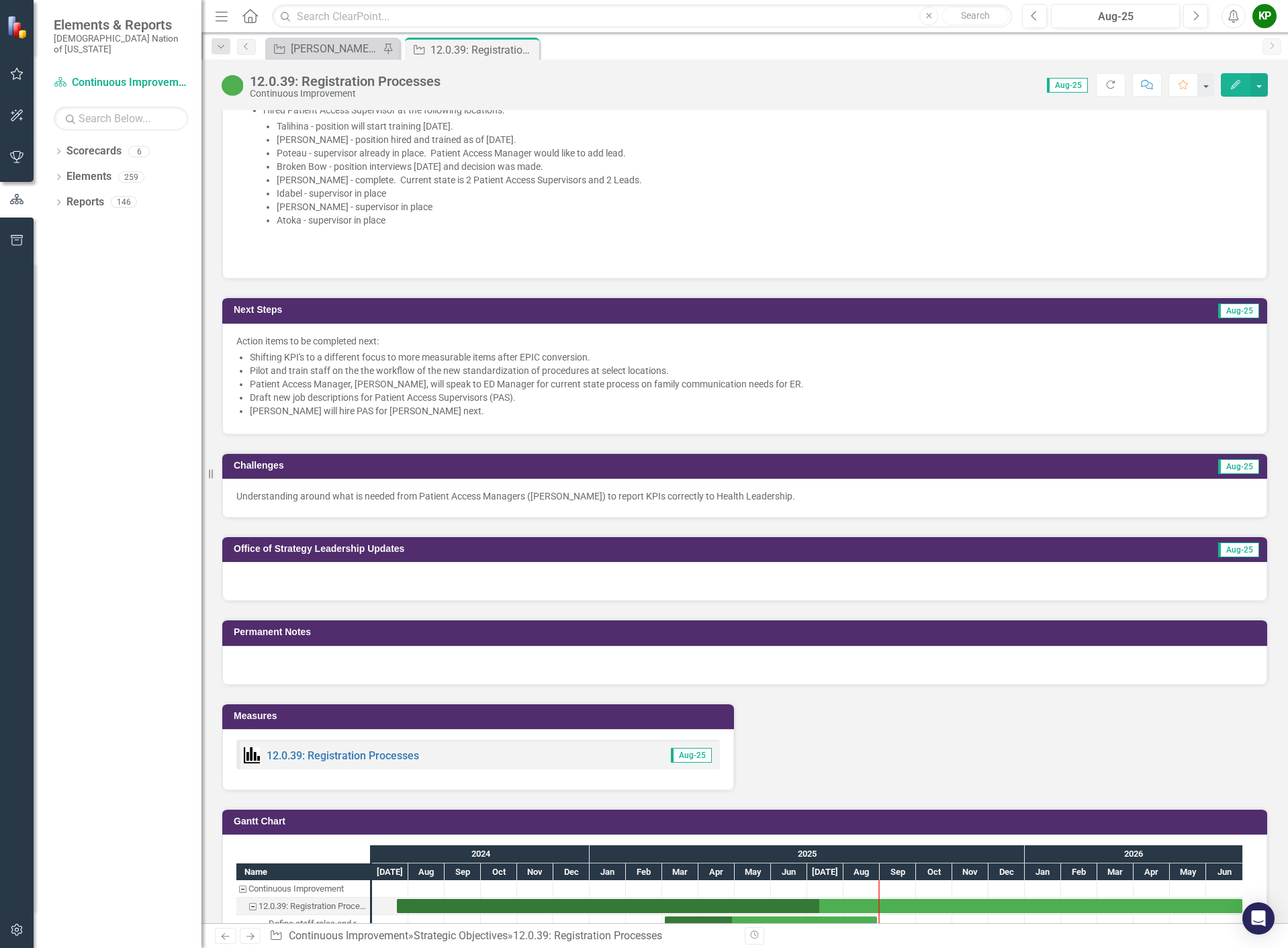
scroll to position [1074, 0]
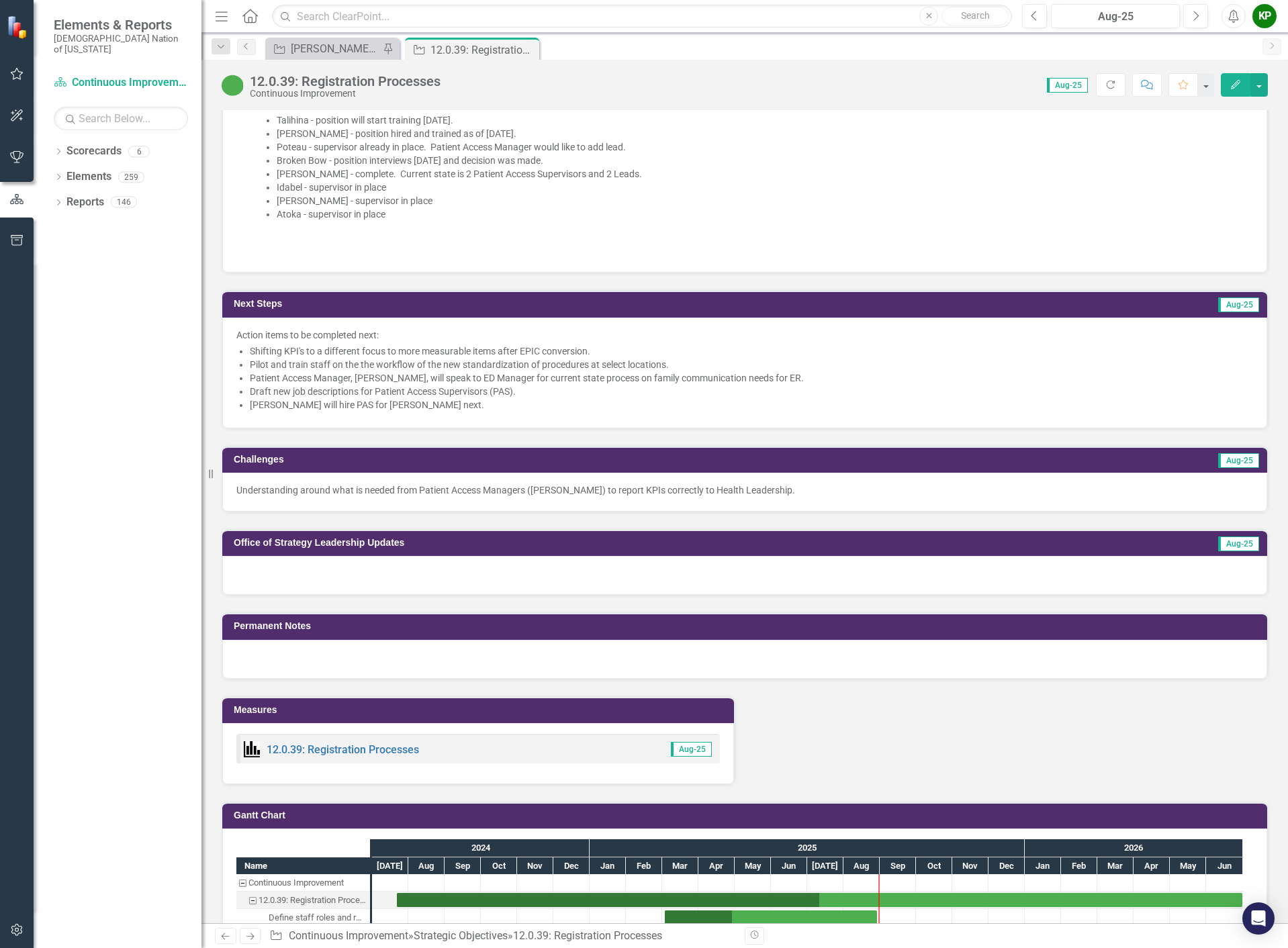
click at [768, 493] on div "Understanding around what is needed from Patient Access Managers ([PERSON_NAME]…" at bounding box center [744, 493] width 1045 height 39
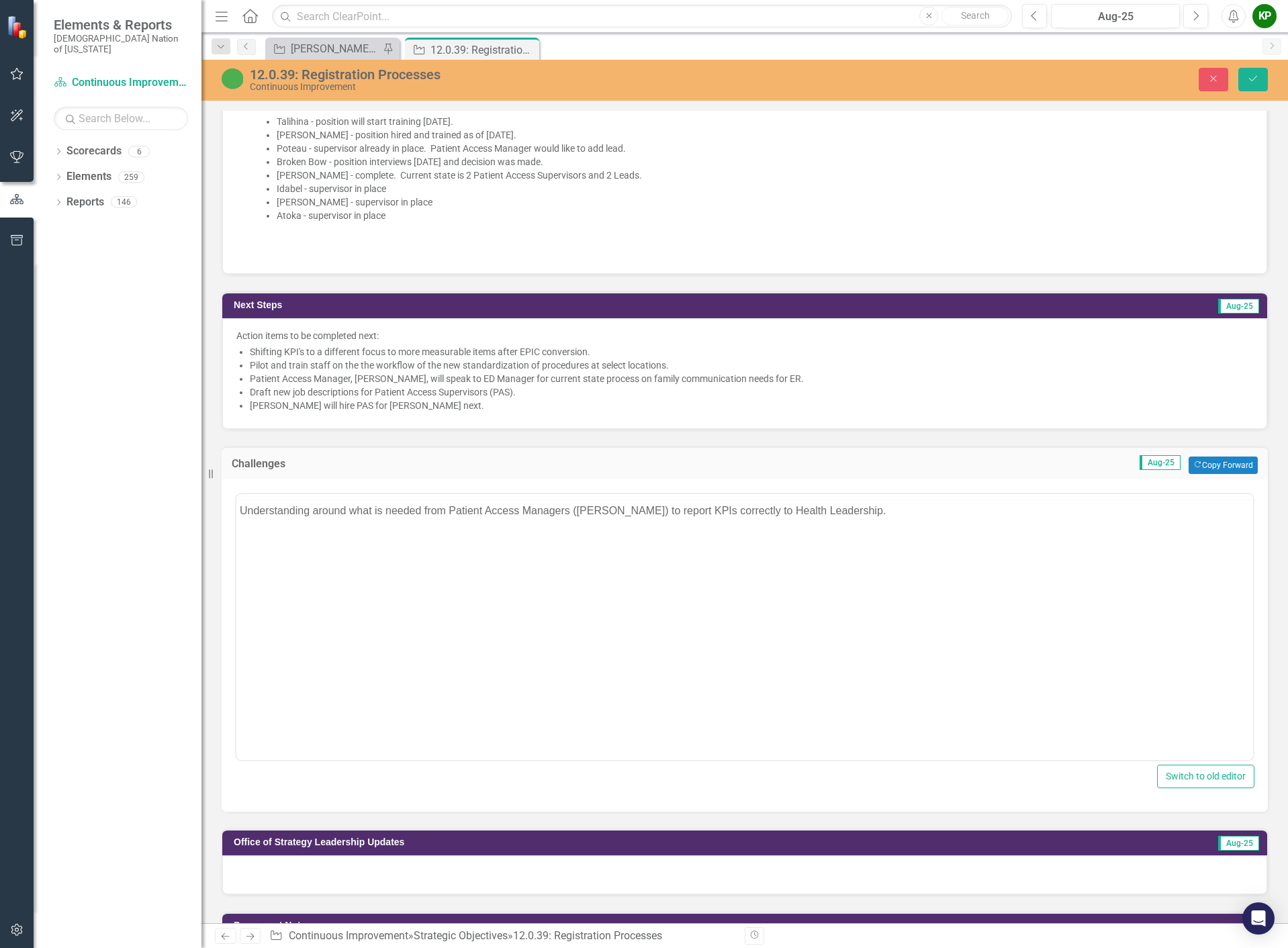
scroll to position [0, 0]
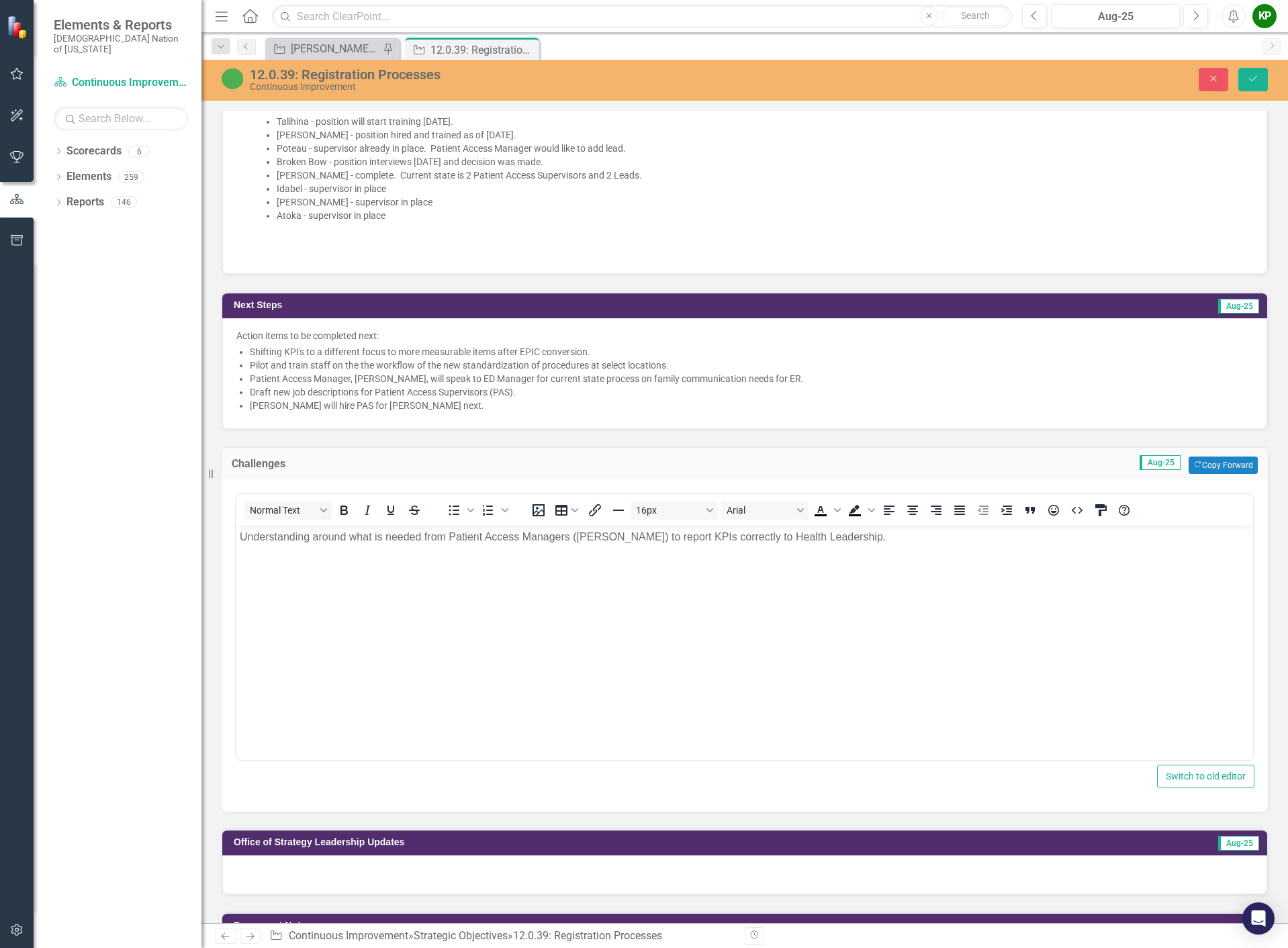
click at [833, 538] on p "Understanding around what is needed from Patient Access Managers ([PERSON_NAME]…" at bounding box center [744, 536] width 1010 height 16
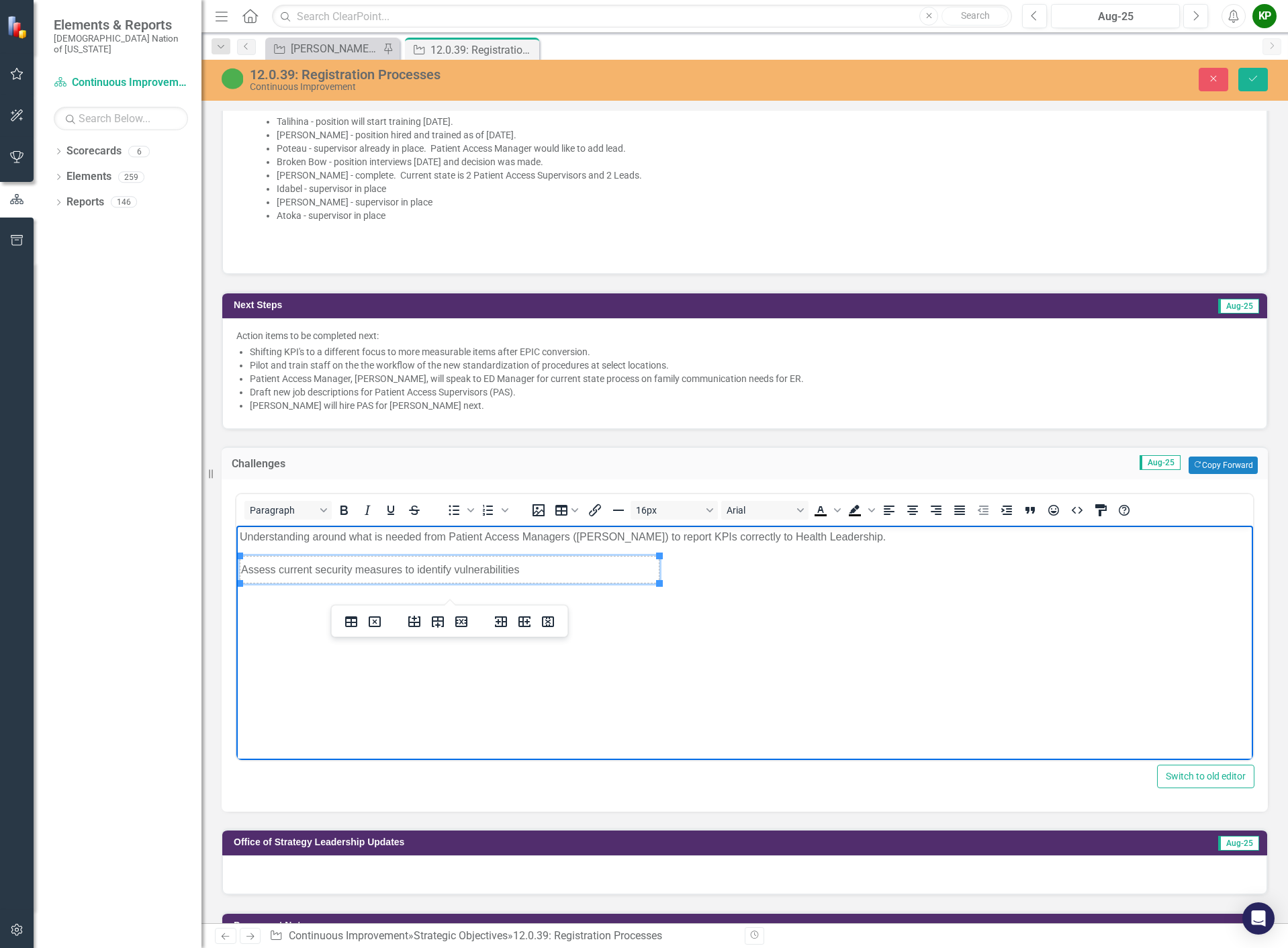
click at [559, 565] on td "Assess current security measures to identify vulnerabilities" at bounding box center [450, 569] width 419 height 27
drag, startPoint x: 274, startPoint y: 570, endPoint x: 240, endPoint y: 572, distance: 34.1
click at [240, 572] on td "Assess current security measures to identify vulnerabilities" at bounding box center [450, 569] width 419 height 27
click at [550, 565] on td "Identifying current security measures to identify vulnerabilities" at bounding box center [450, 569] width 419 height 27
click at [910, 656] on body "Understanding around what is needed from Patient Access Managers (PAM) to repor…" at bounding box center [744, 625] width 1017 height 201
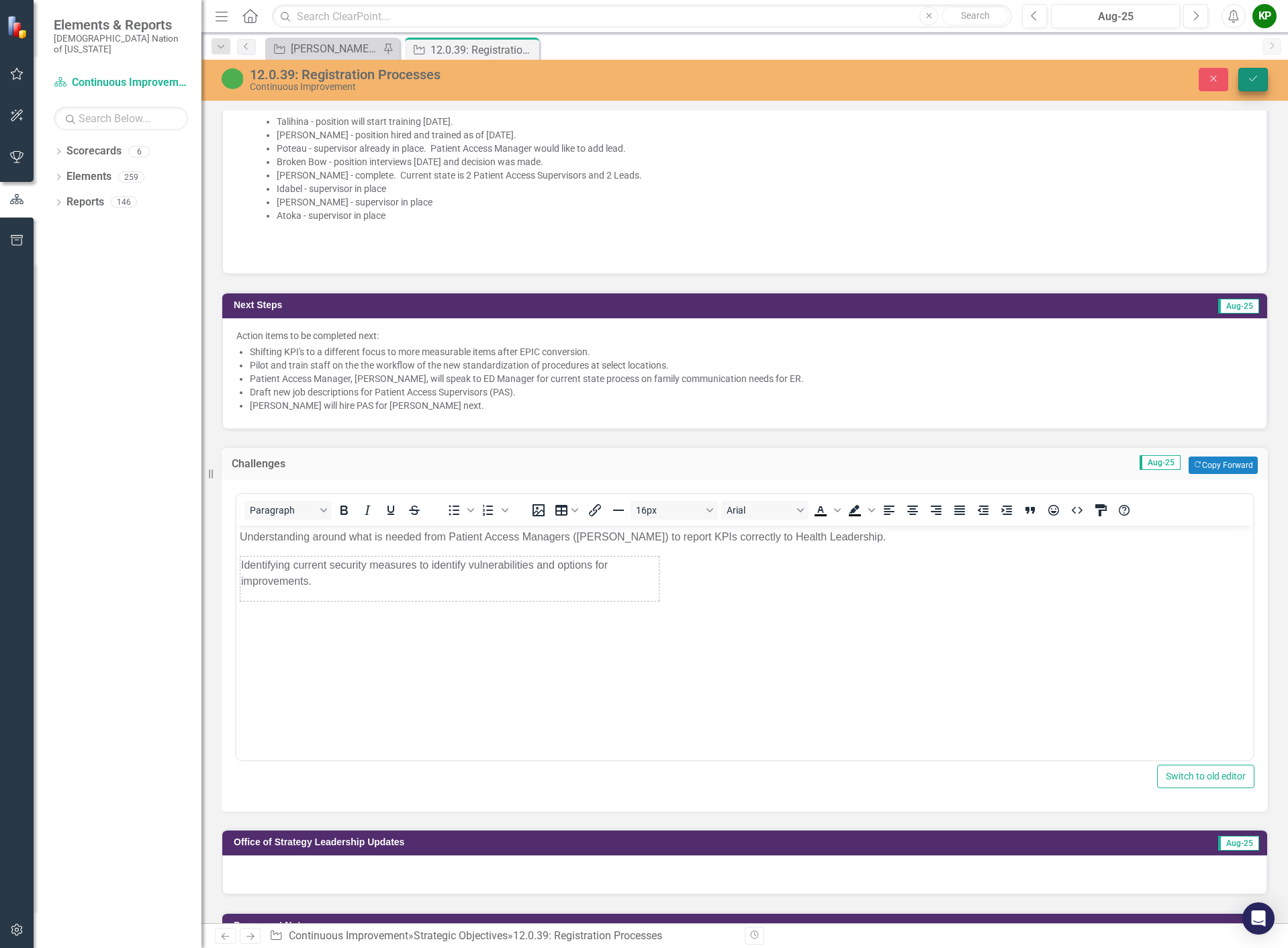
click at [1254, 85] on button "Save" at bounding box center [1253, 80] width 29 height 24
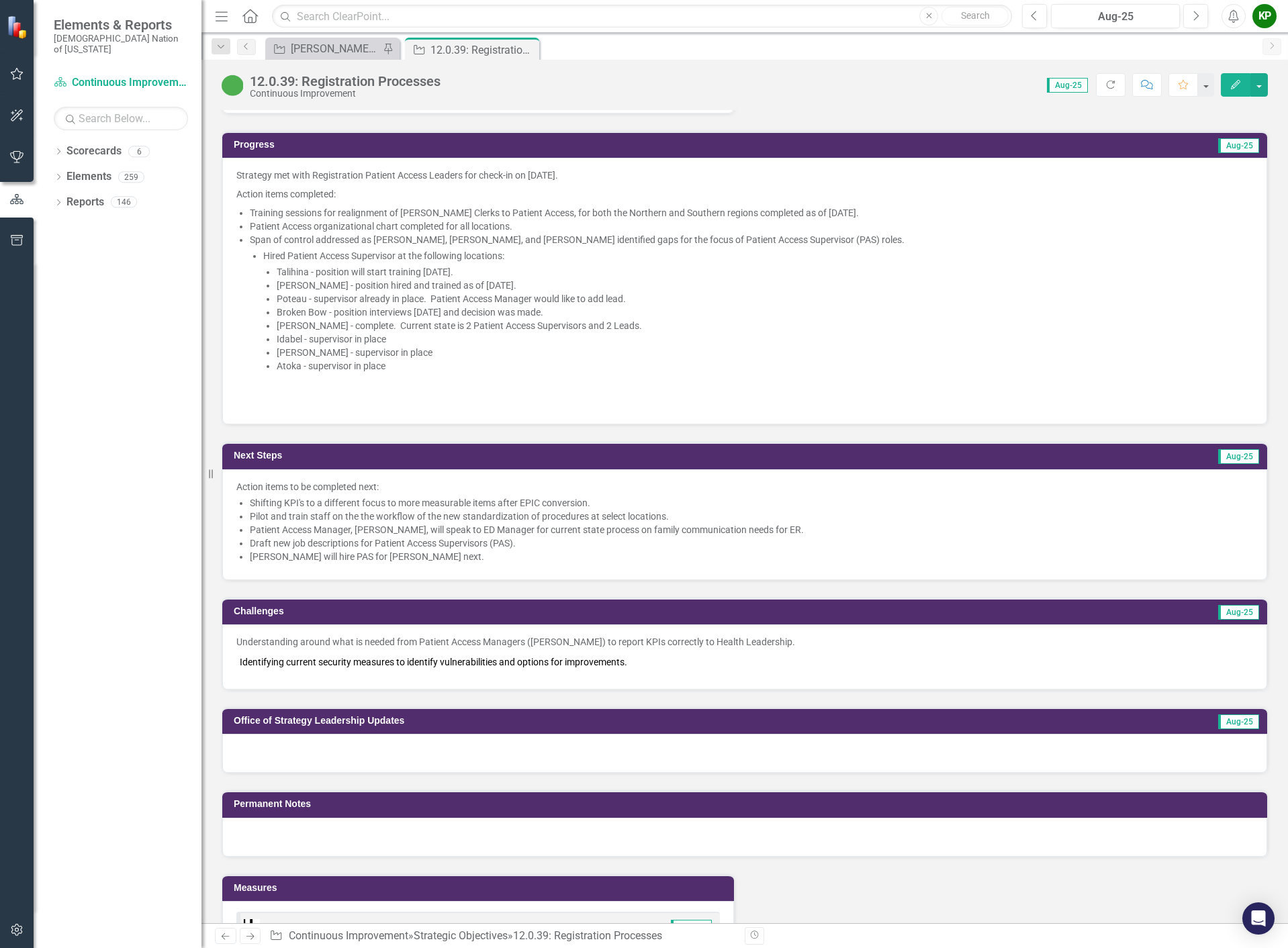
scroll to position [940, 0]
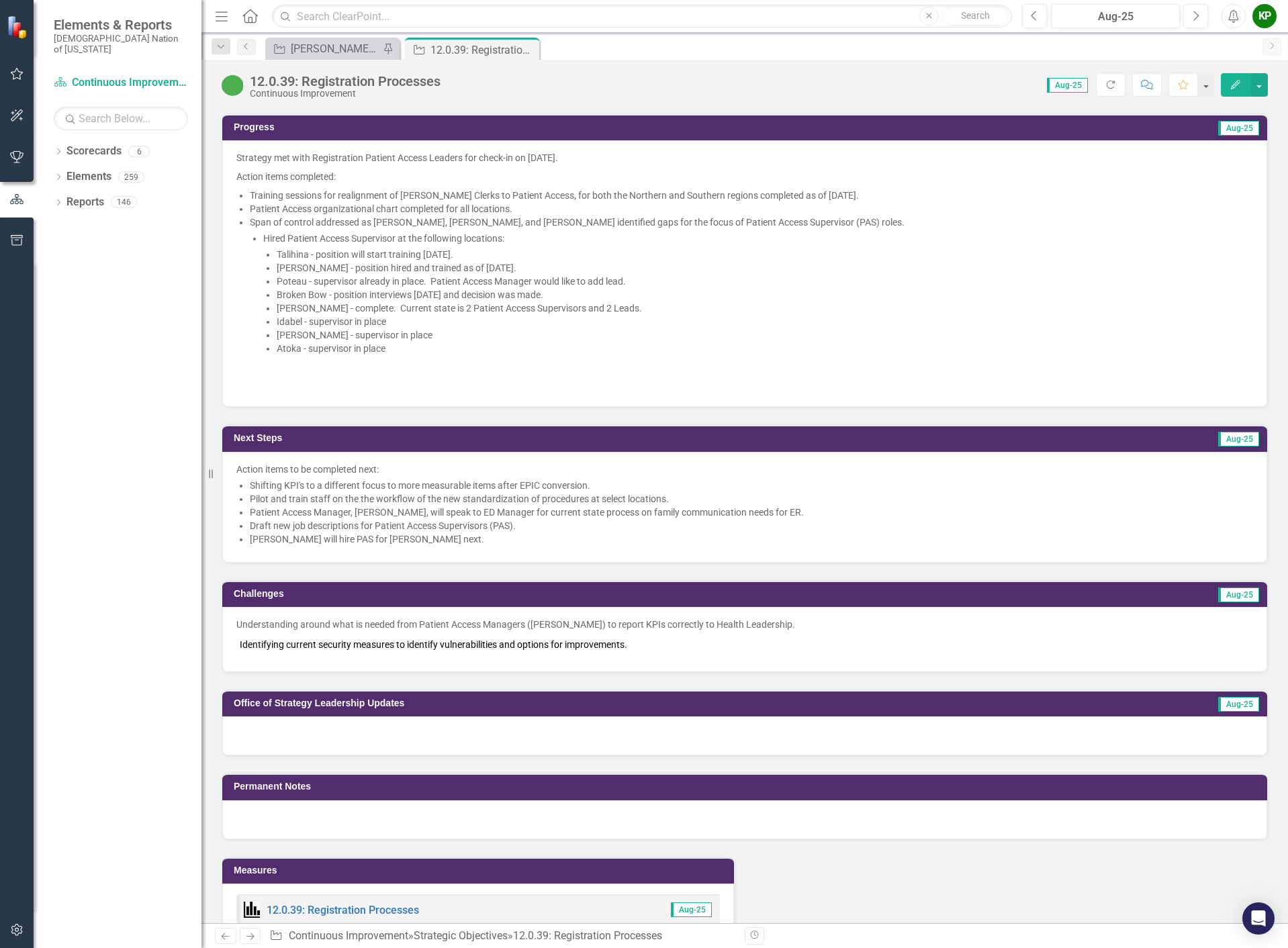
click at [732, 658] on span "Understanding around what is needed from Patient Access Managers (PAM) to repor…" at bounding box center [744, 638] width 1017 height 40
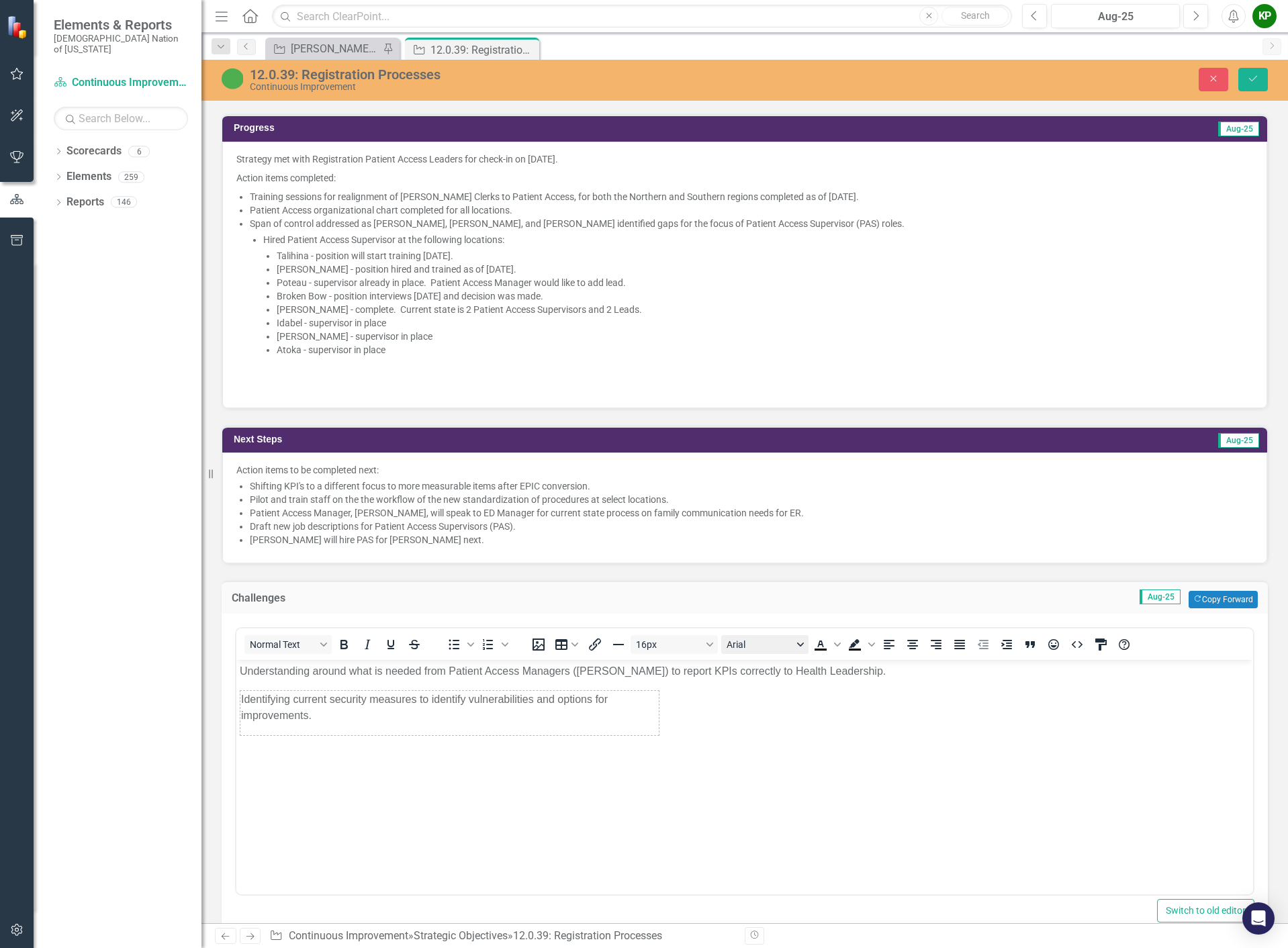
scroll to position [0, 0]
click at [653, 711] on p "Identifying current security measures to identify vulnerabilities and options f…" at bounding box center [449, 707] width 417 height 32
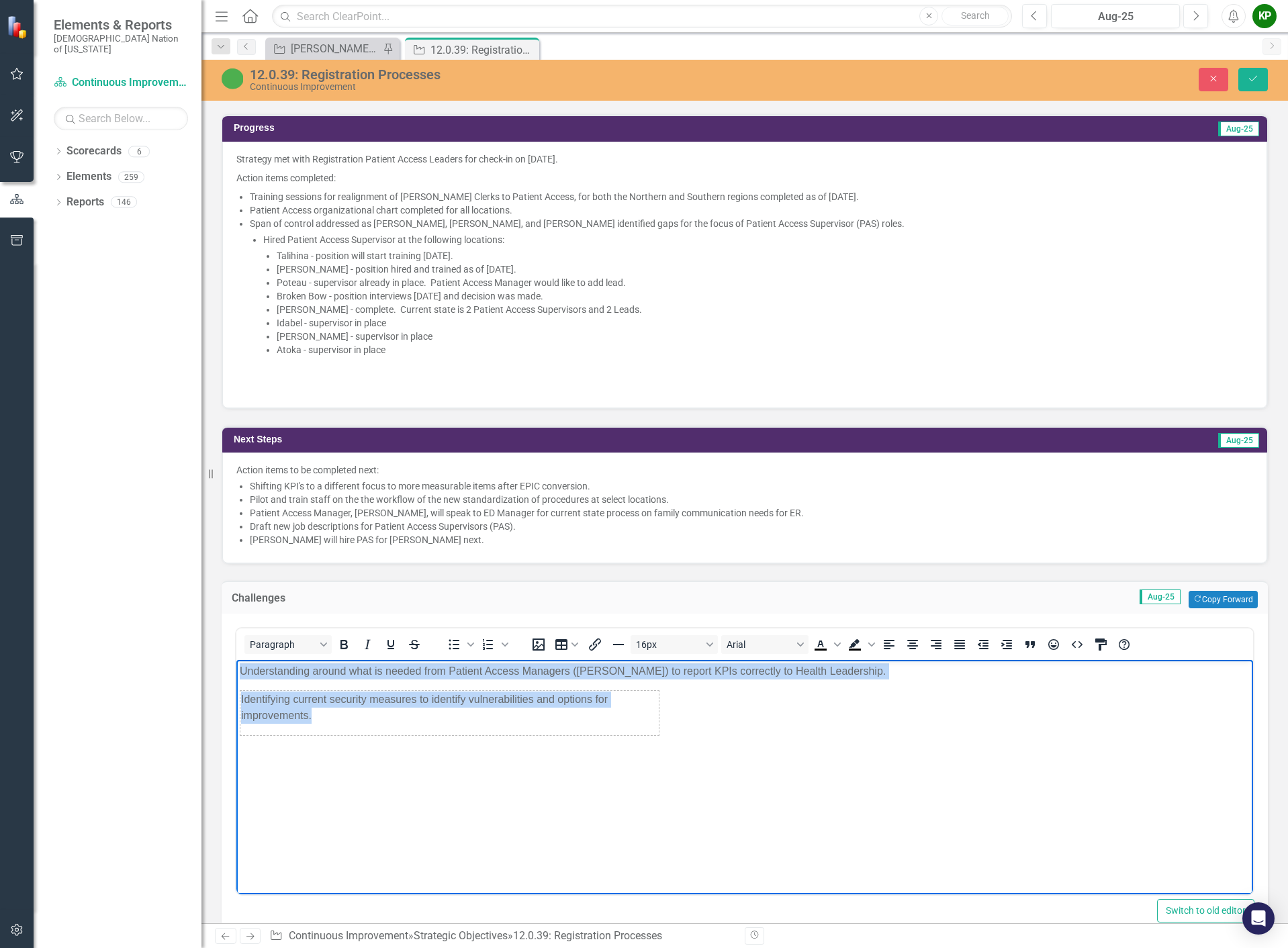
drag, startPoint x: 314, startPoint y: 719, endPoint x: 472, endPoint y: 1373, distance: 672.8
click at [236, 701] on html "Understanding around what is needed from Patient Access Managers (PAM) to repor…" at bounding box center [744, 760] width 1017 height 201
copy body "Understanding around what is needed from Patient Access Managers (PAM) to repor…"
click at [495, 704] on p "Identifying current security measures to identify vulnerabilities and options f…" at bounding box center [449, 707] width 417 height 32
click at [504, 722] on p "Identifying current security measures to identify vulnerabilities and options f…" at bounding box center [449, 707] width 417 height 32
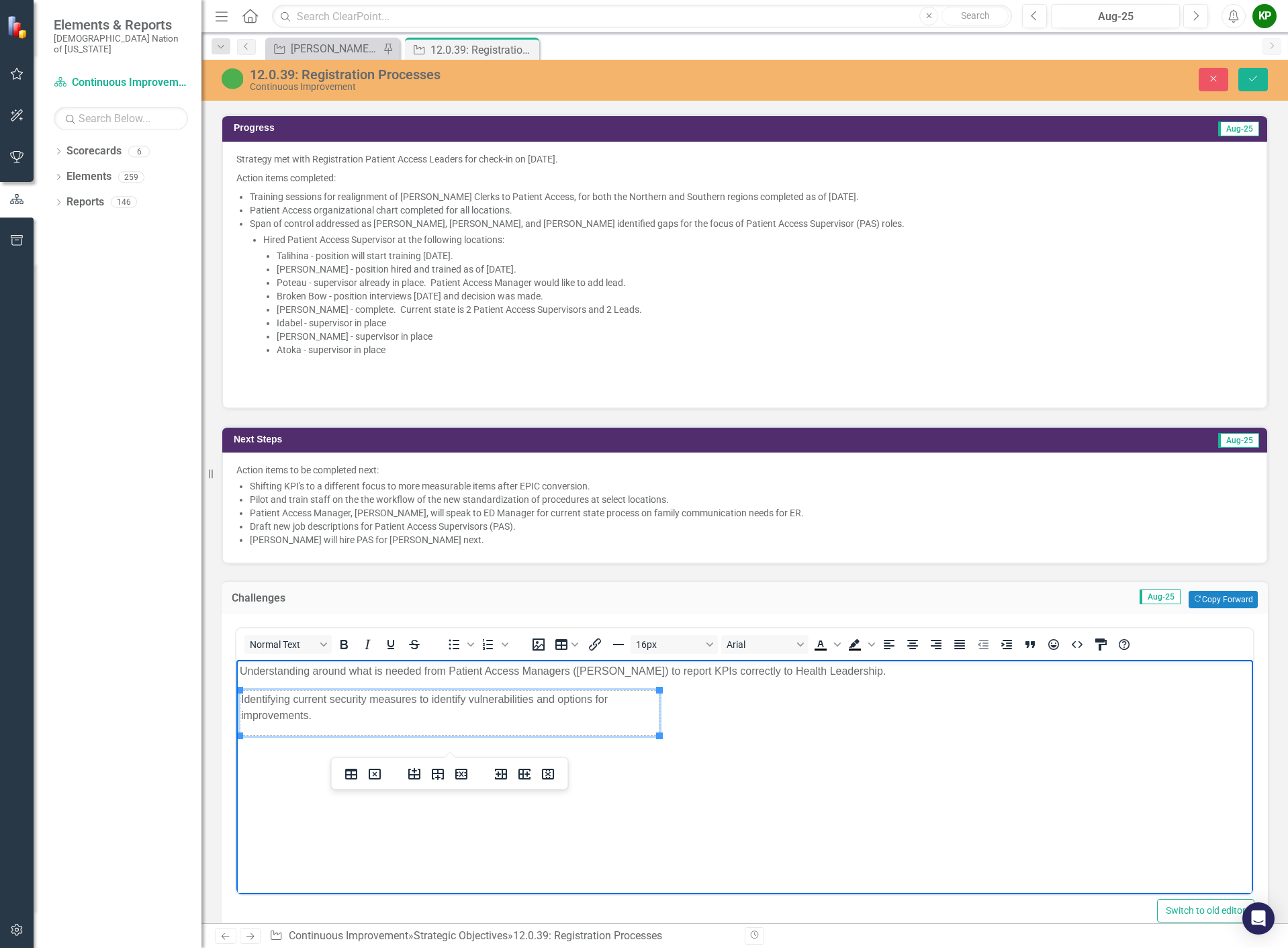
click at [504, 724] on td "Identifying current security measures to identify vulnerabilities and options f…" at bounding box center [450, 713] width 419 height 45
click at [375, 774] on icon "Delete table" at bounding box center [375, 774] width 5 height 5
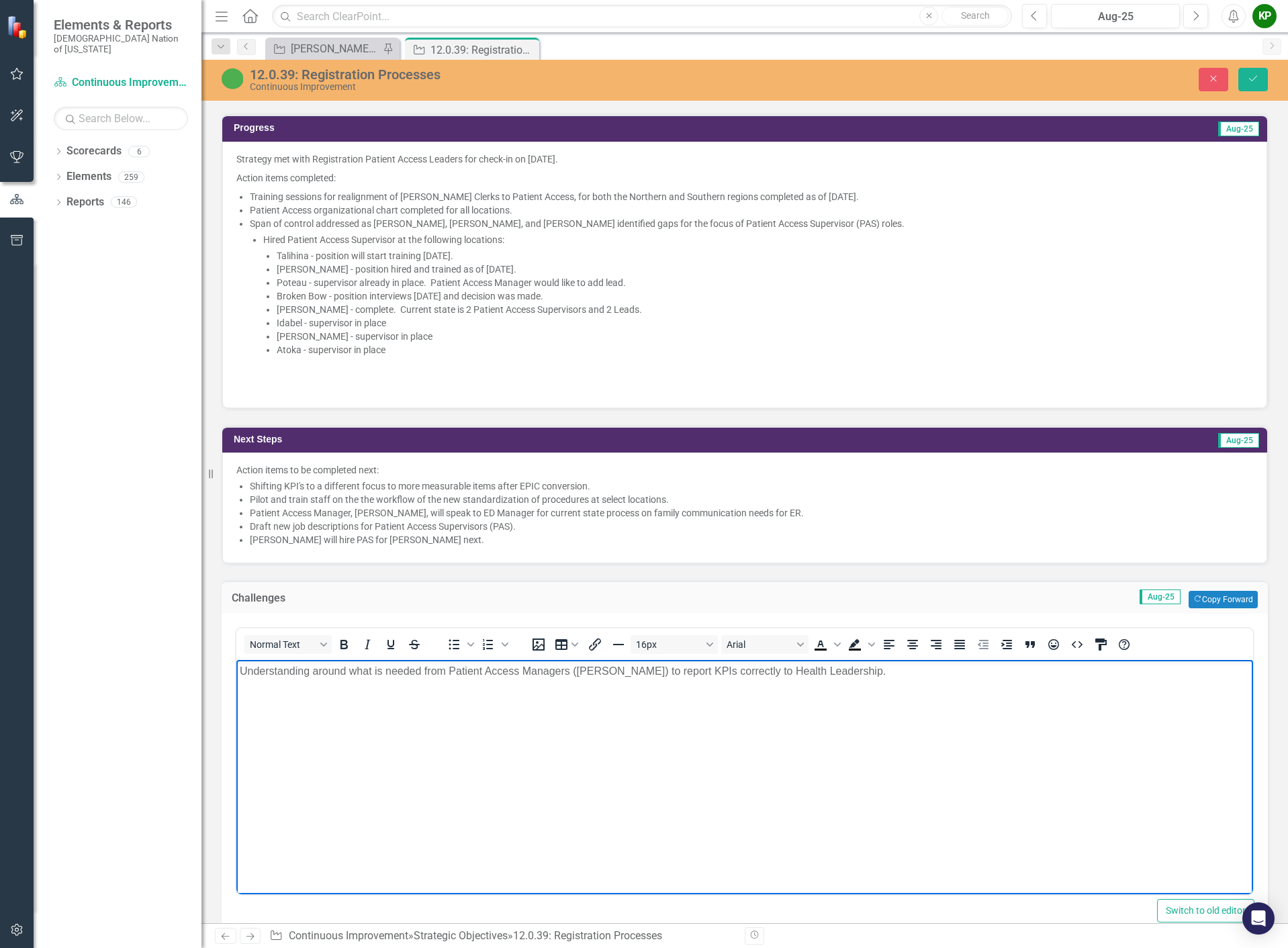
click at [355, 699] on body "Understanding around what is needed from Patient Access Managers ([PERSON_NAME]…" at bounding box center [744, 760] width 1017 height 201
click at [320, 702] on body "Understanding around what is needed from Patient Access Managers ([PERSON_NAME]…" at bounding box center [744, 760] width 1017 height 201
click at [838, 679] on body "Understanding around what is needed from Patient Access Managers ([PERSON_NAME]…" at bounding box center [744, 760] width 1017 height 201
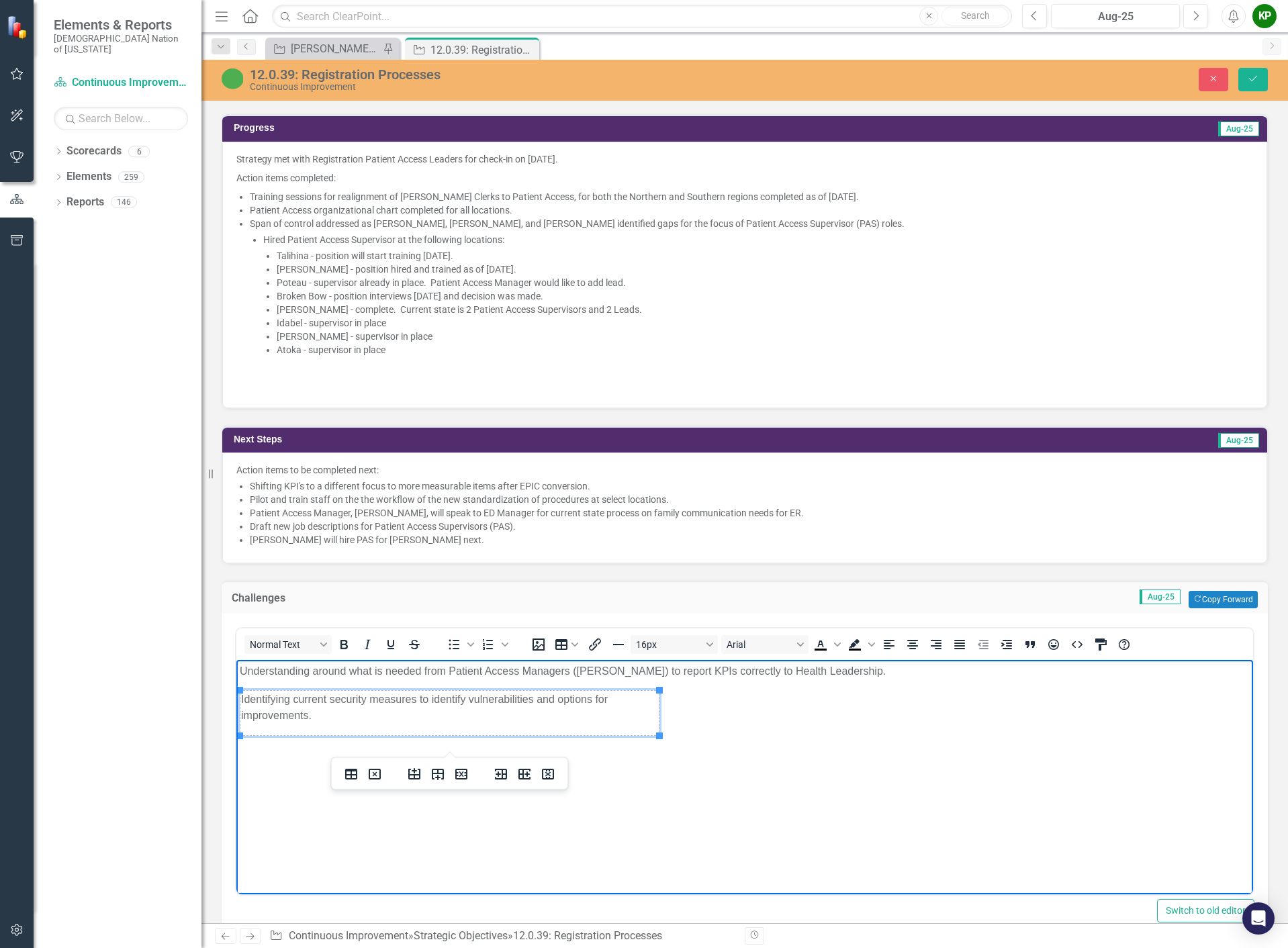
click at [958, 672] on p "Understanding around what is needed from Patient Access Managers ([PERSON_NAME]…" at bounding box center [744, 671] width 1010 height 16
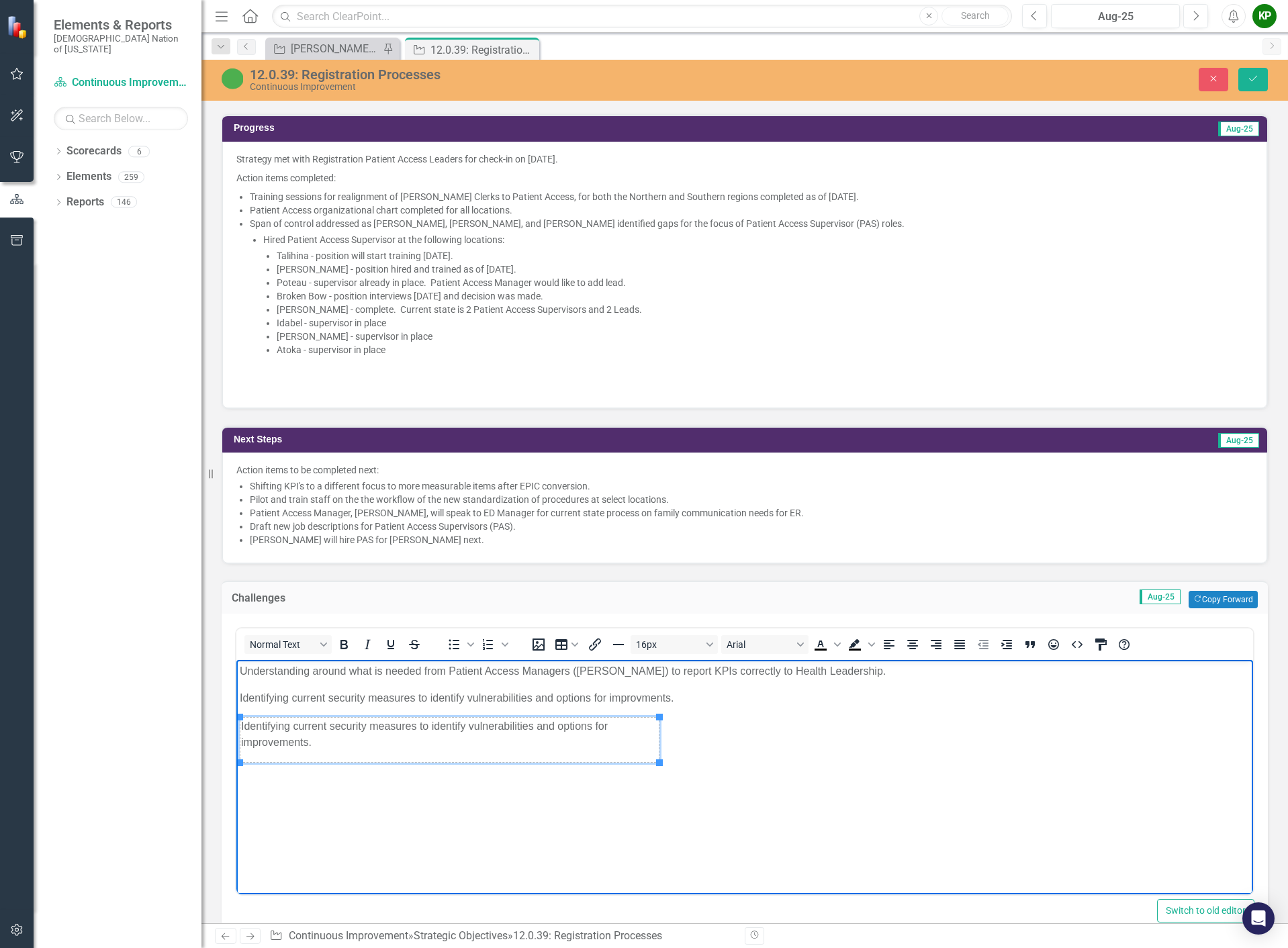
click at [640, 736] on p "Identifying current security measures to identify vulnerabilities and options f…" at bounding box center [449, 734] width 417 height 32
click at [364, 707] on button "Delete table" at bounding box center [374, 707] width 23 height 19
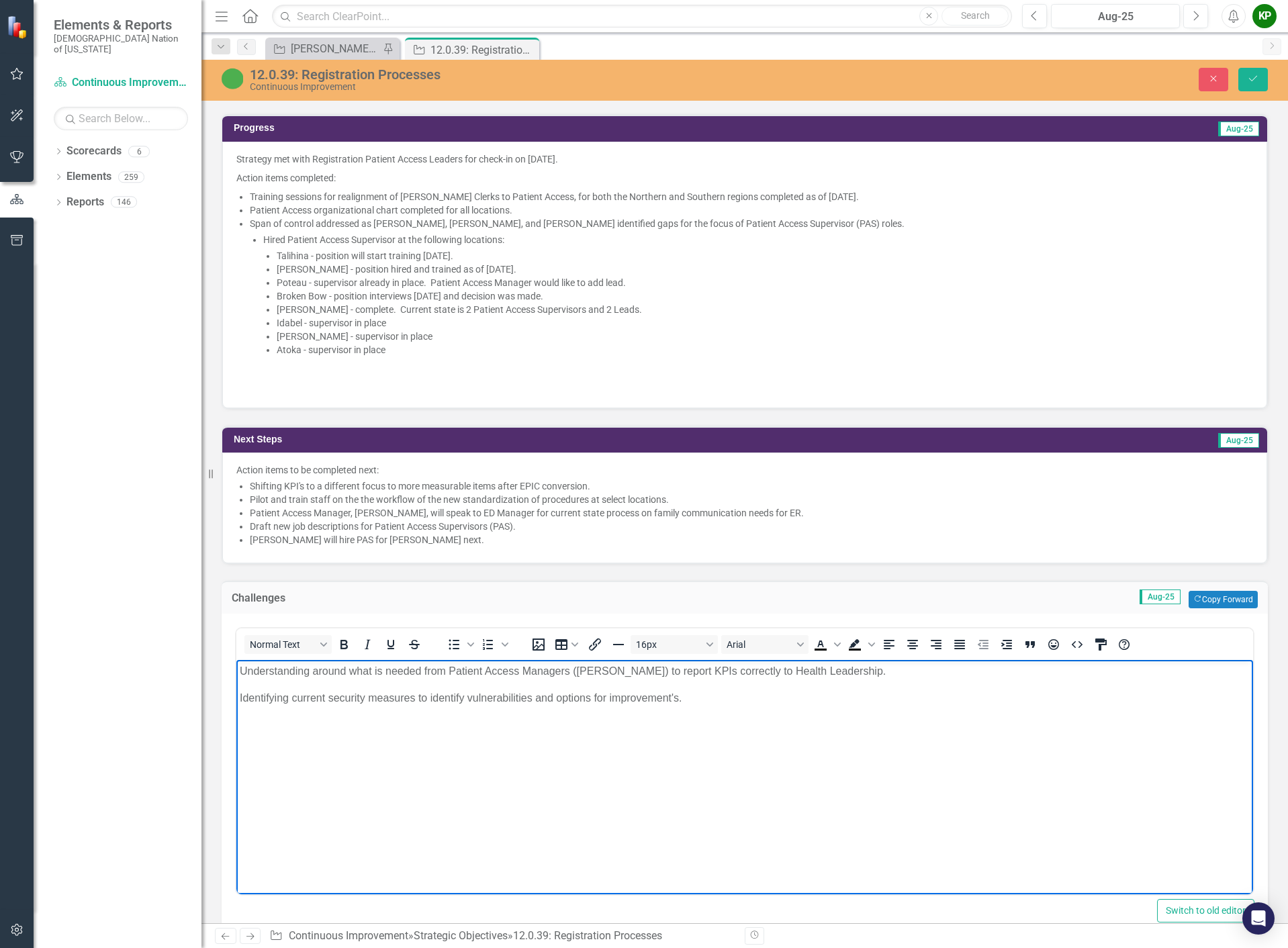
click at [920, 827] on body "Understanding around what is needed from Patient Access Managers (PAM) to repor…" at bounding box center [744, 760] width 1017 height 201
click at [736, 701] on p "Identifying current security measures to identify vulnerabilities and options f…" at bounding box center [744, 697] width 1010 height 16
click at [420, 725] on p "Clinical stakeholders continue to take time off without updating" at bounding box center [744, 724] width 1010 height 16
click at [659, 722] on p "Clinical stakeholders continue to take vacation time off without allowing adequ…" at bounding box center [744, 724] width 1010 height 16
drag, startPoint x: 680, startPoint y: 722, endPoint x: 661, endPoint y: 725, distance: 19.2
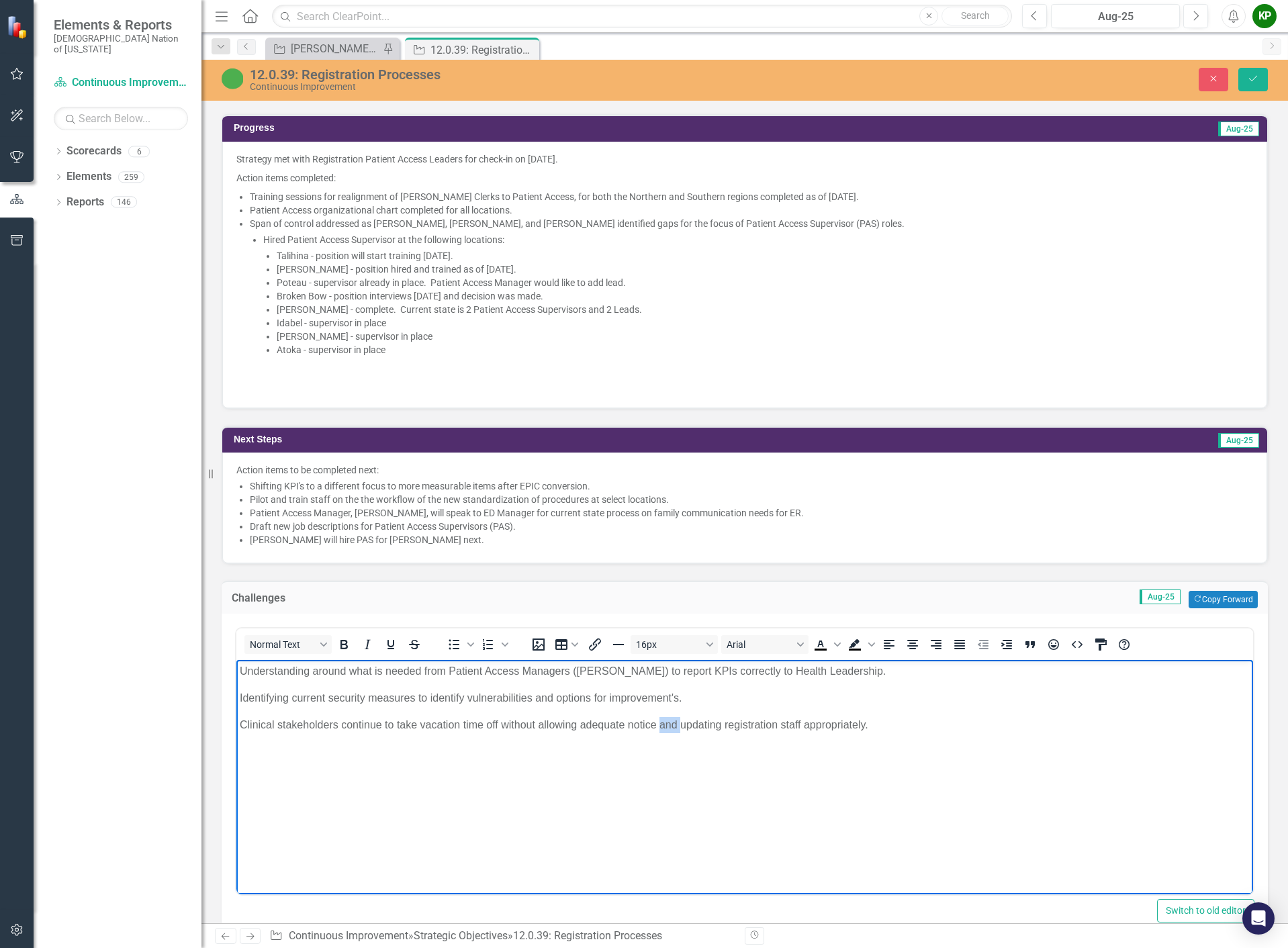
click at [661, 725] on p "Clinical stakeholders continue to take vacation time off without allowing adequ…" at bounding box center [744, 724] width 1010 height 16
click at [714, 721] on p "Clinical stakeholders continue to take vacation time off without allowing adequ…" at bounding box center [744, 724] width 1010 height 16
click at [1253, 78] on icon "Save" at bounding box center [1252, 78] width 12 height 9
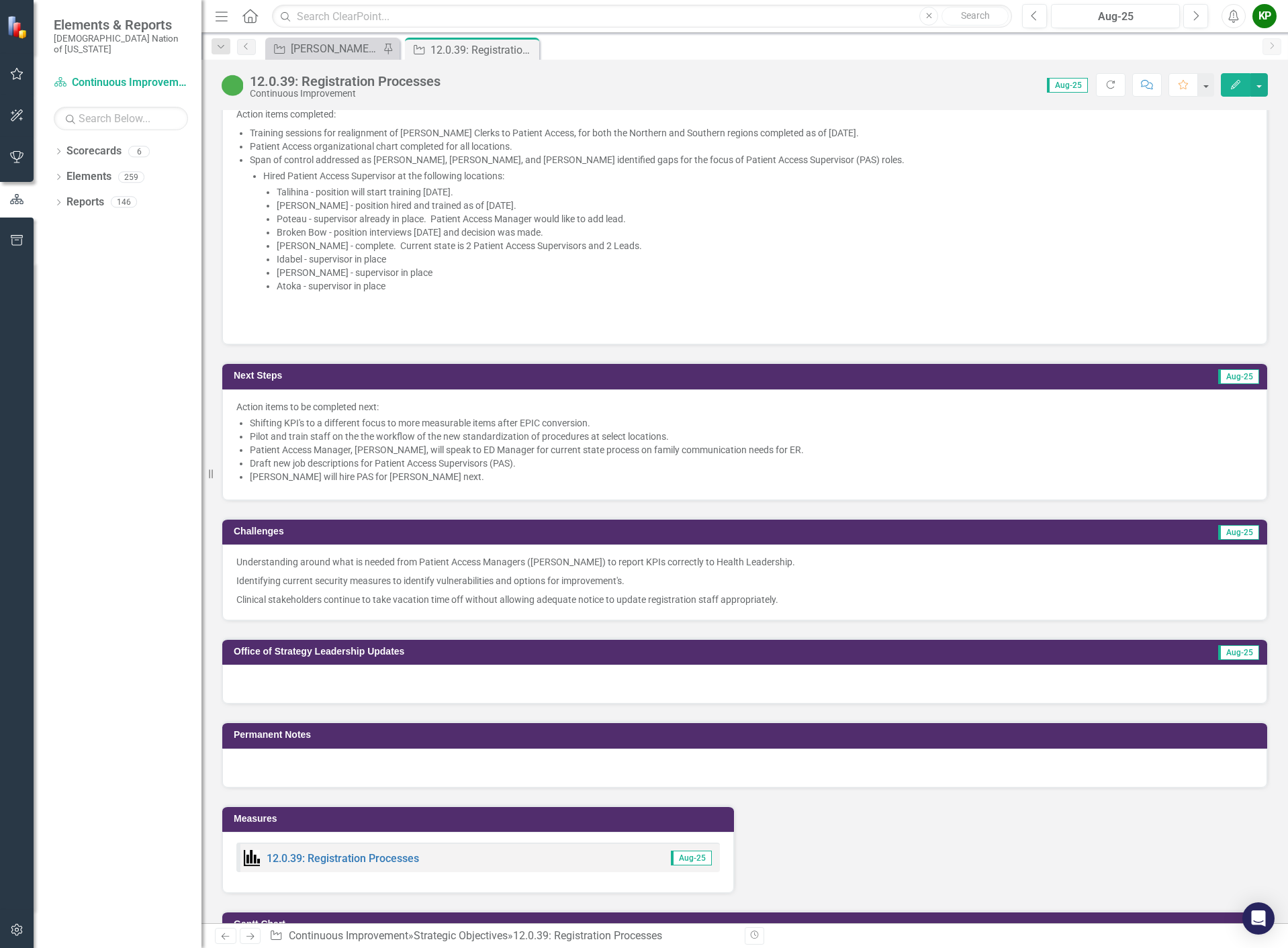
scroll to position [1007, 0]
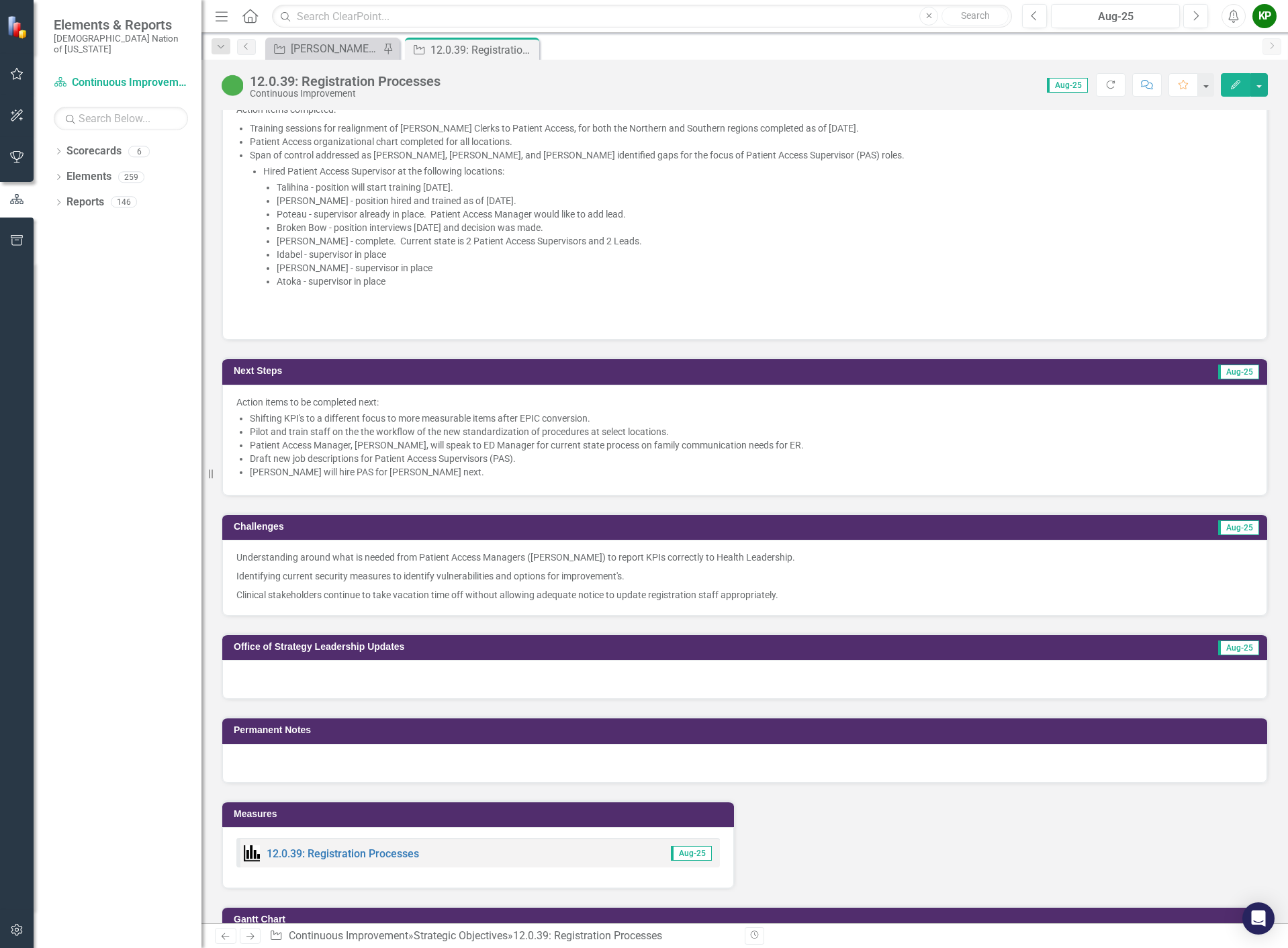
click at [273, 586] on p "Identifying current security measures to identify vulnerabilities and options f…" at bounding box center [744, 576] width 1017 height 19
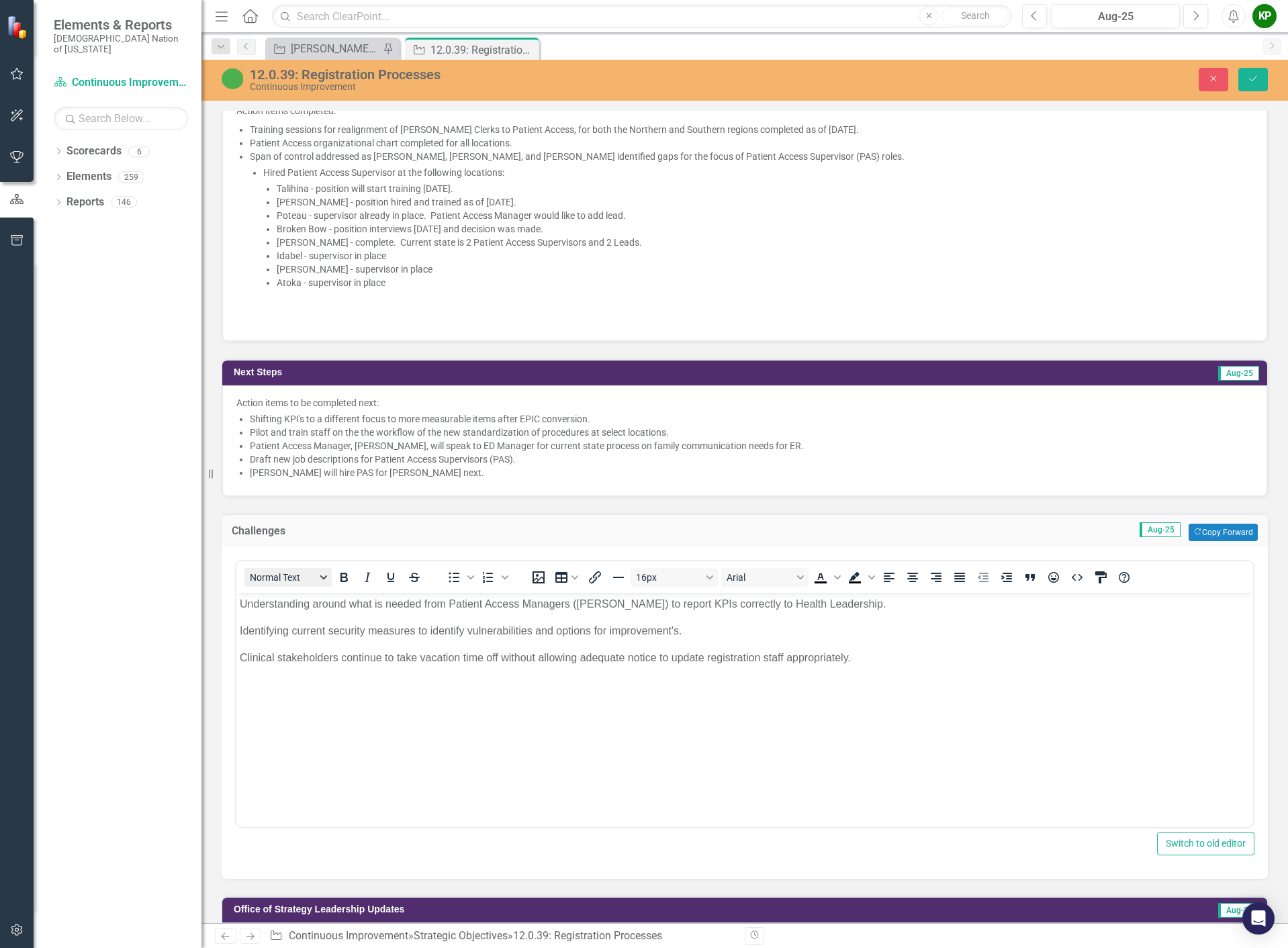
scroll to position [0, 0]
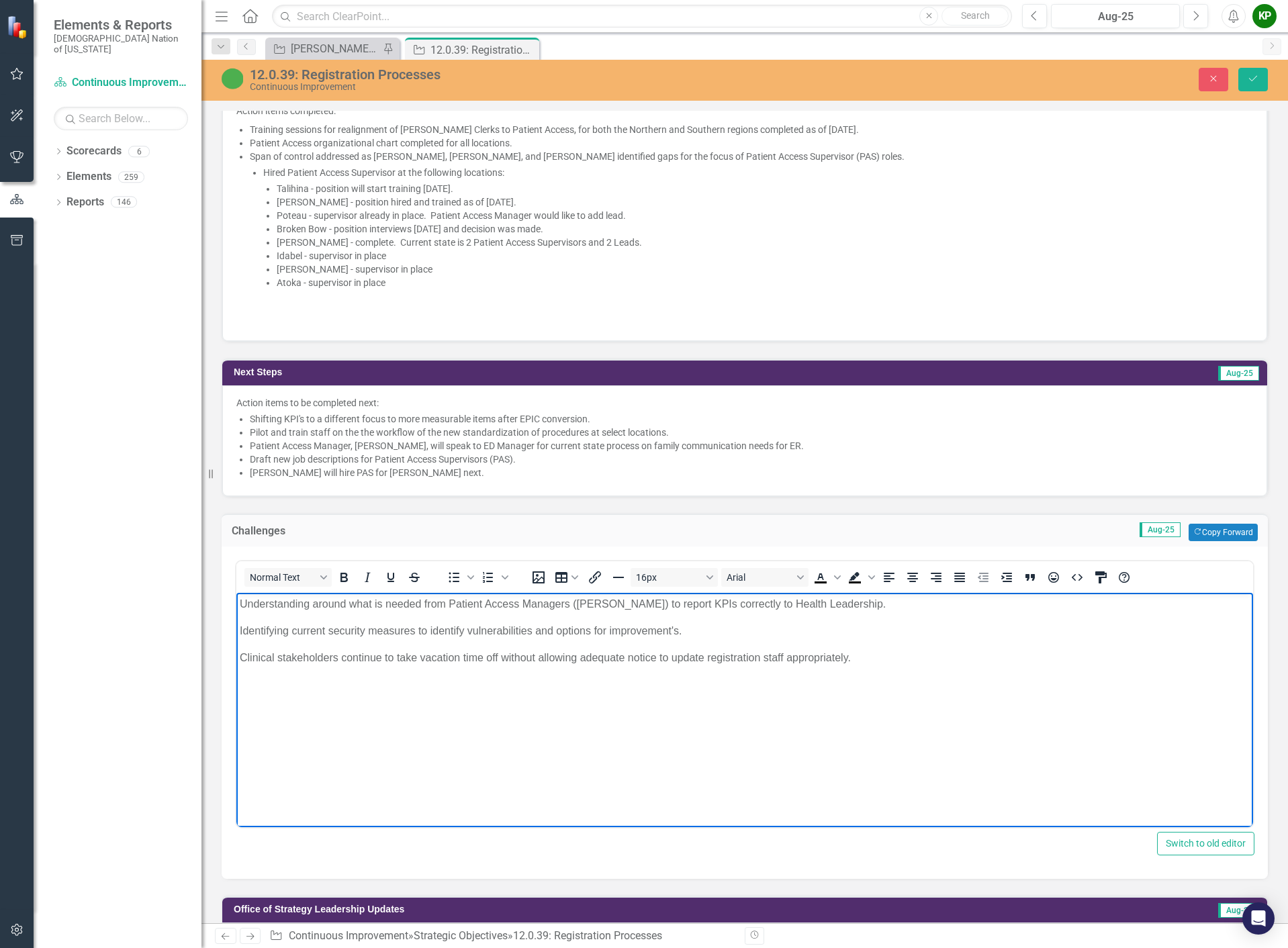
drag, startPoint x: 237, startPoint y: 603, endPoint x: 994, endPoint y: 671, distance: 760.0
click at [994, 671] on body "Understanding around what is needed from Patient Access Managers (PAM) to repor…" at bounding box center [744, 692] width 1017 height 201
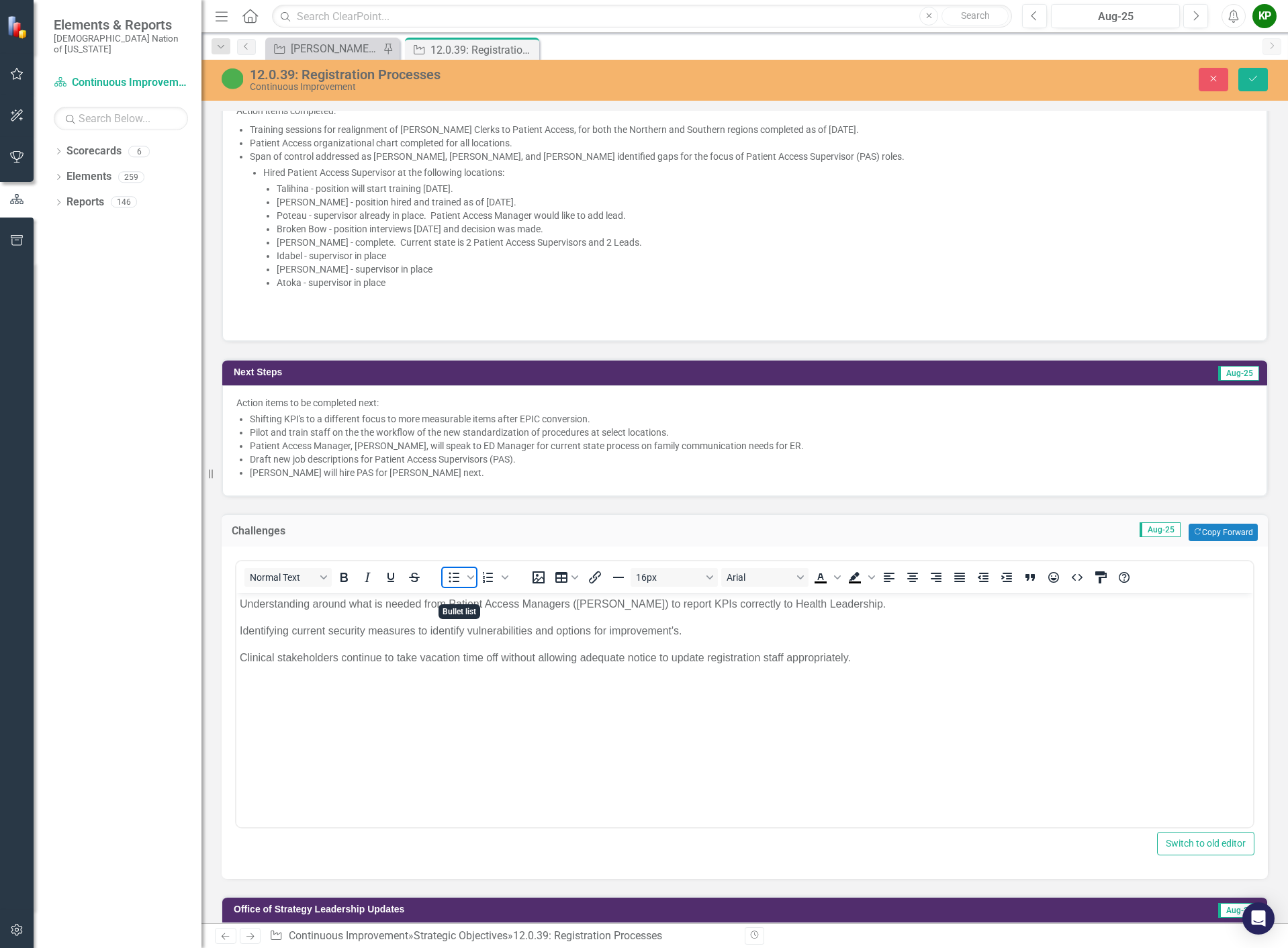
click at [458, 586] on icon "Bullet list" at bounding box center [453, 577] width 16 height 16
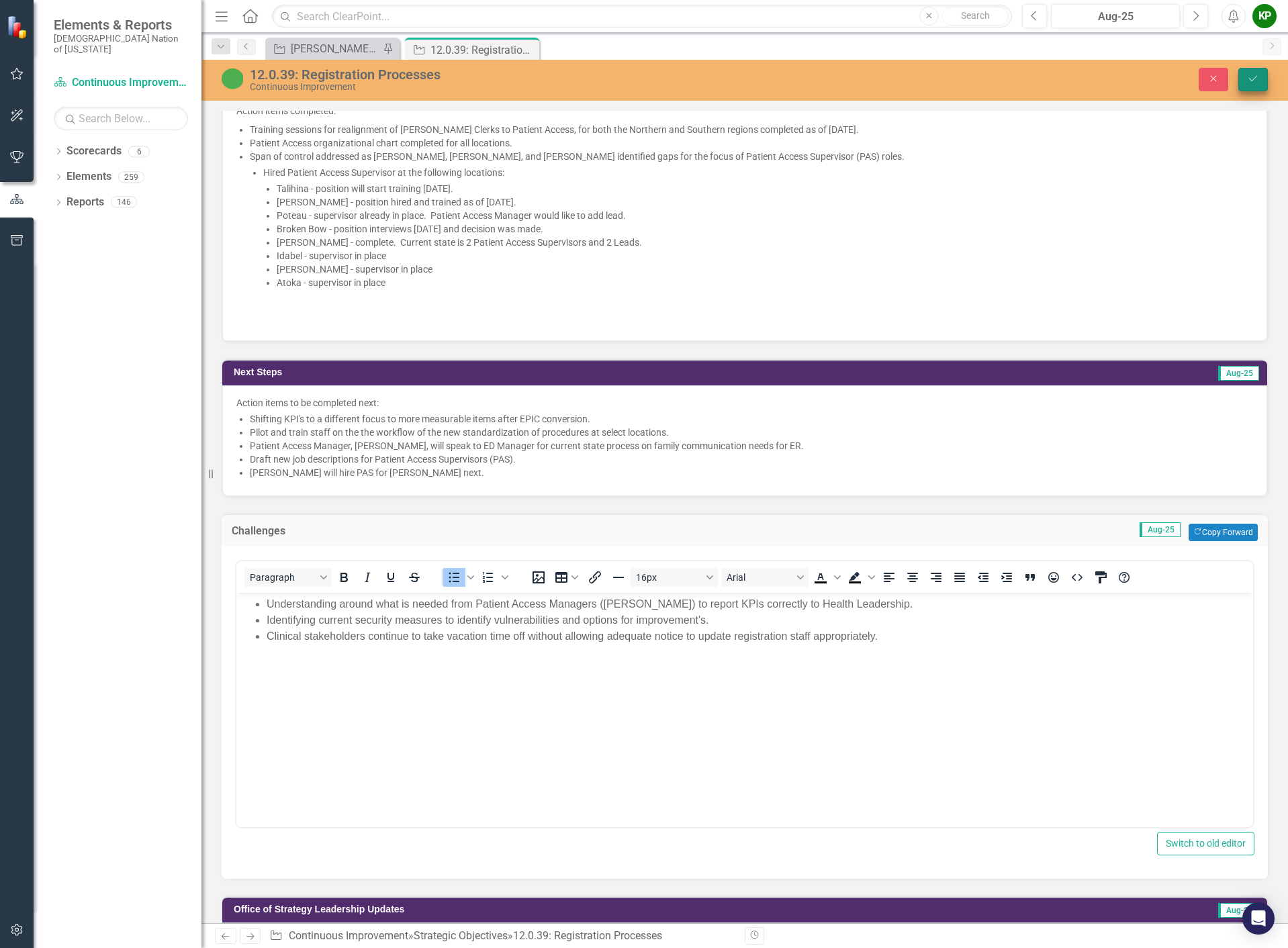
click at [1261, 76] on button "Save" at bounding box center [1253, 80] width 29 height 24
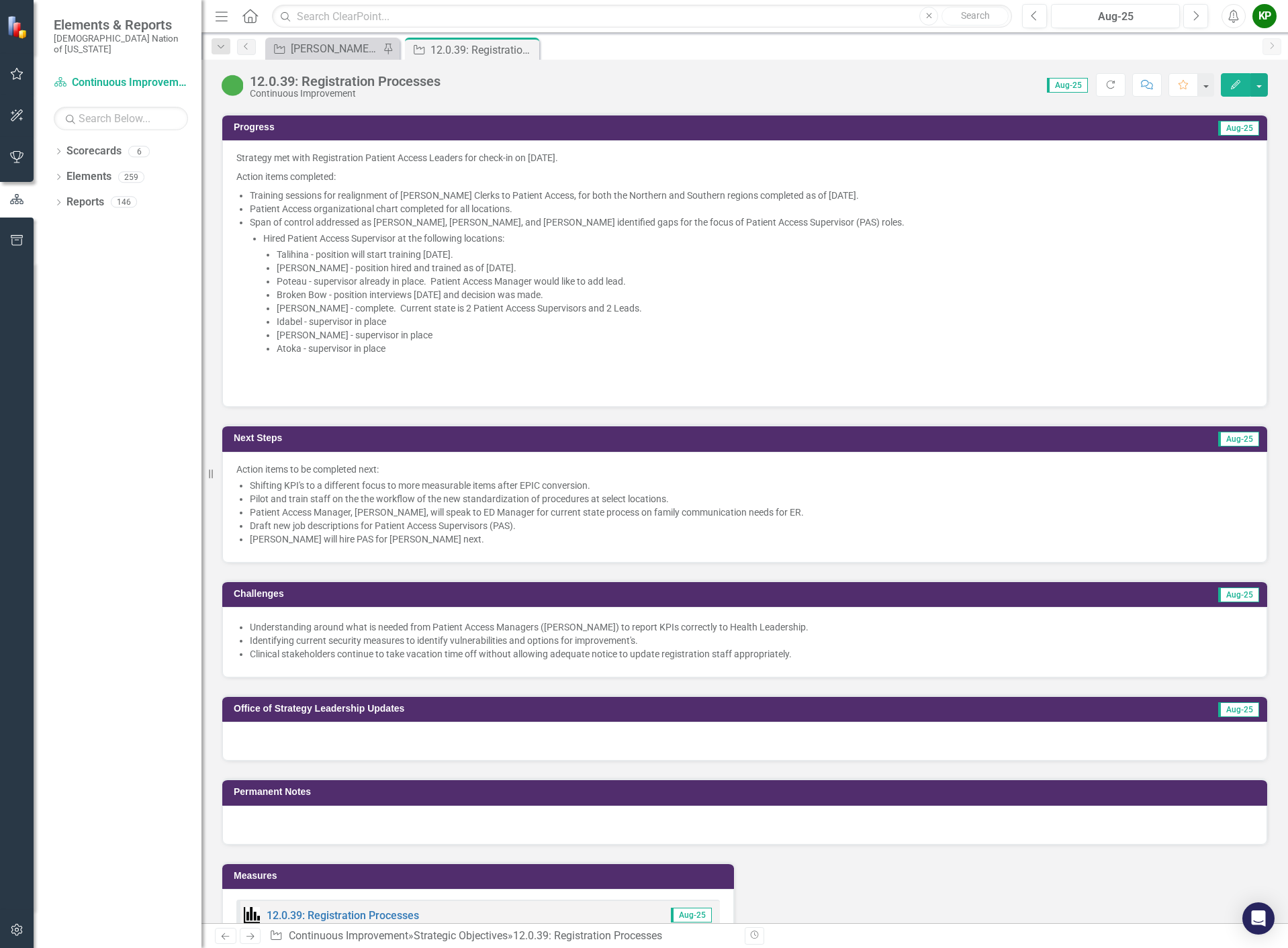
scroll to position [775, 0]
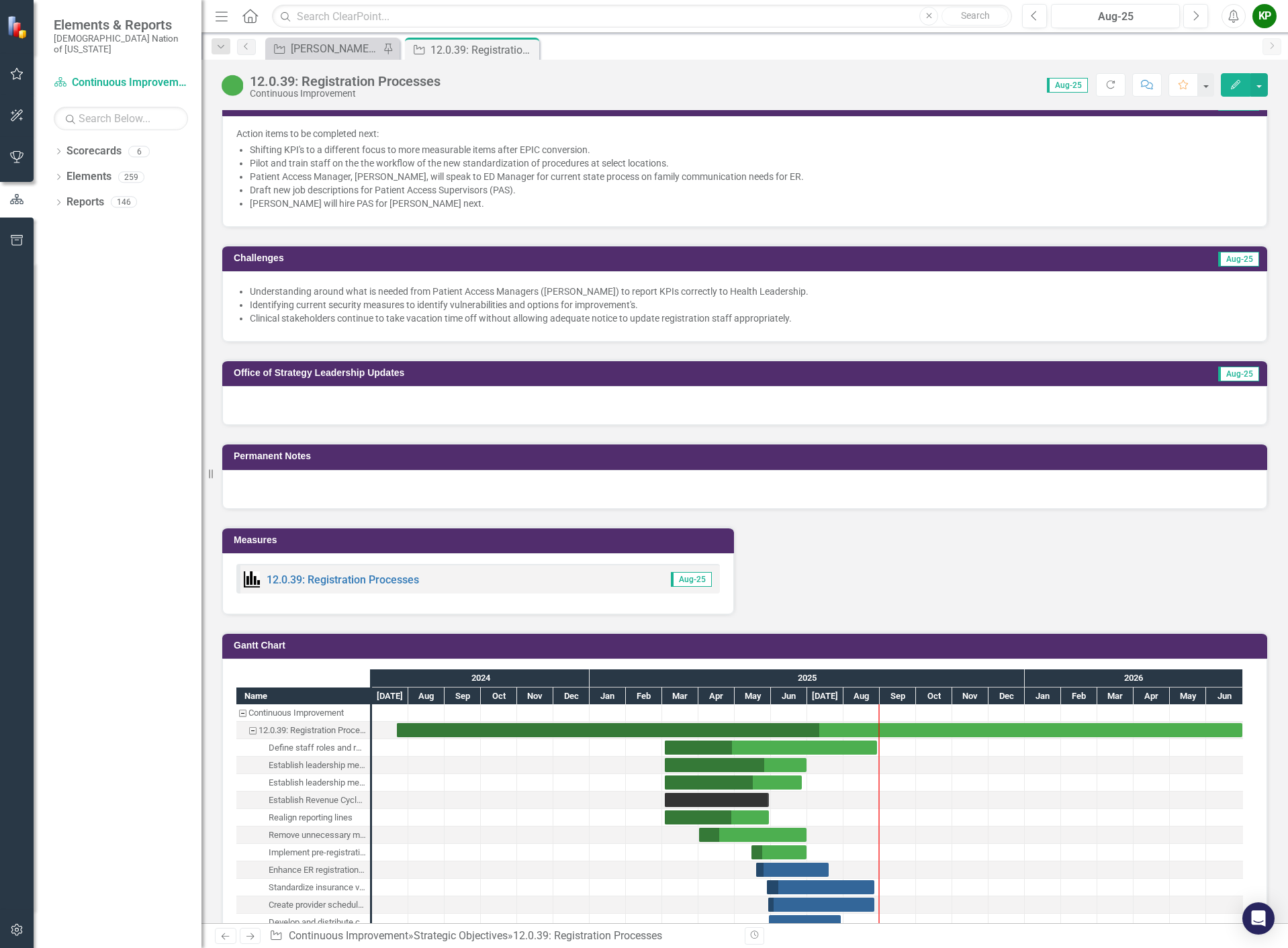
scroll to position [1074, 0]
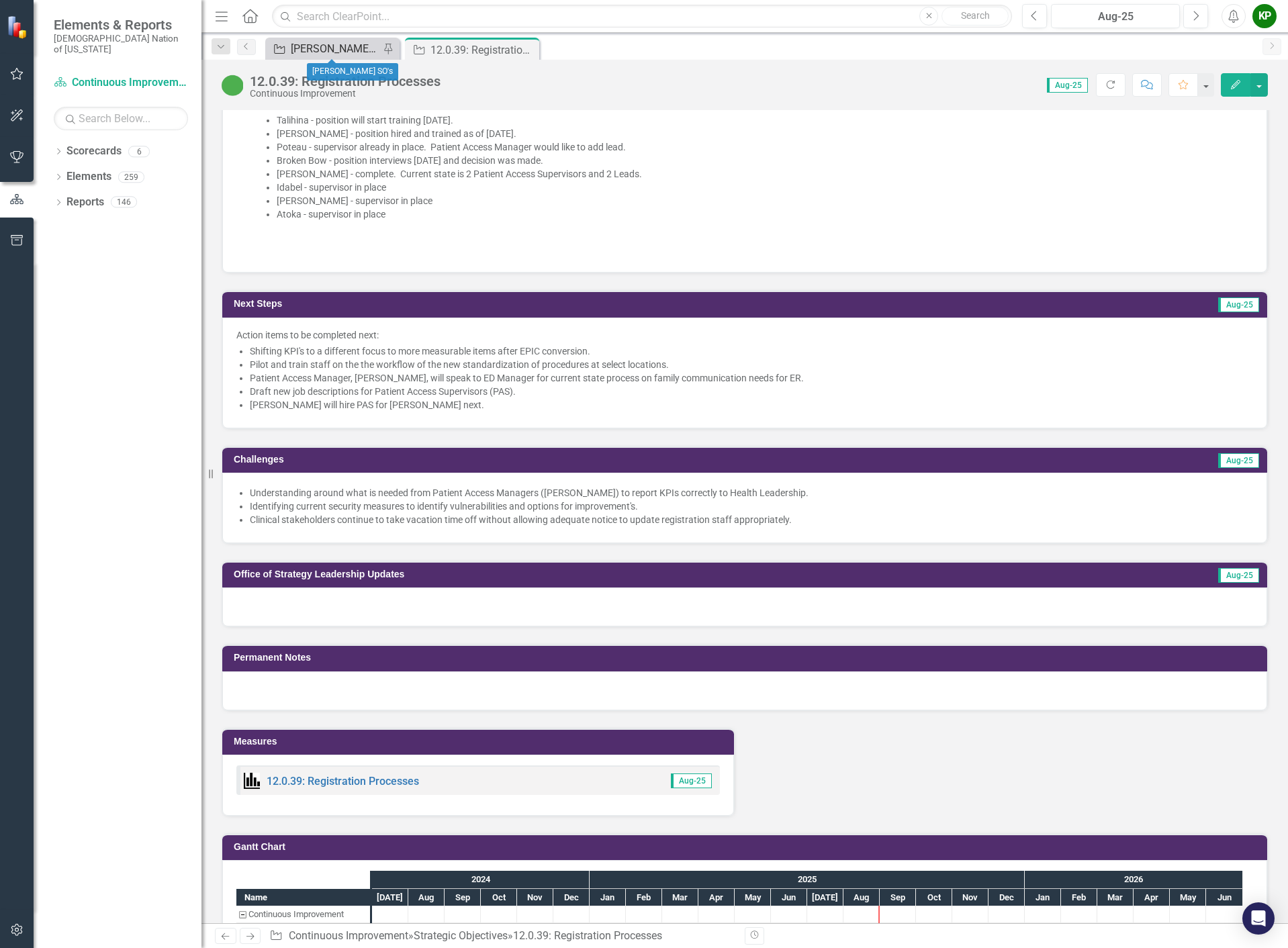
click at [358, 51] on div "[PERSON_NAME] SO's" at bounding box center [335, 48] width 88 height 17
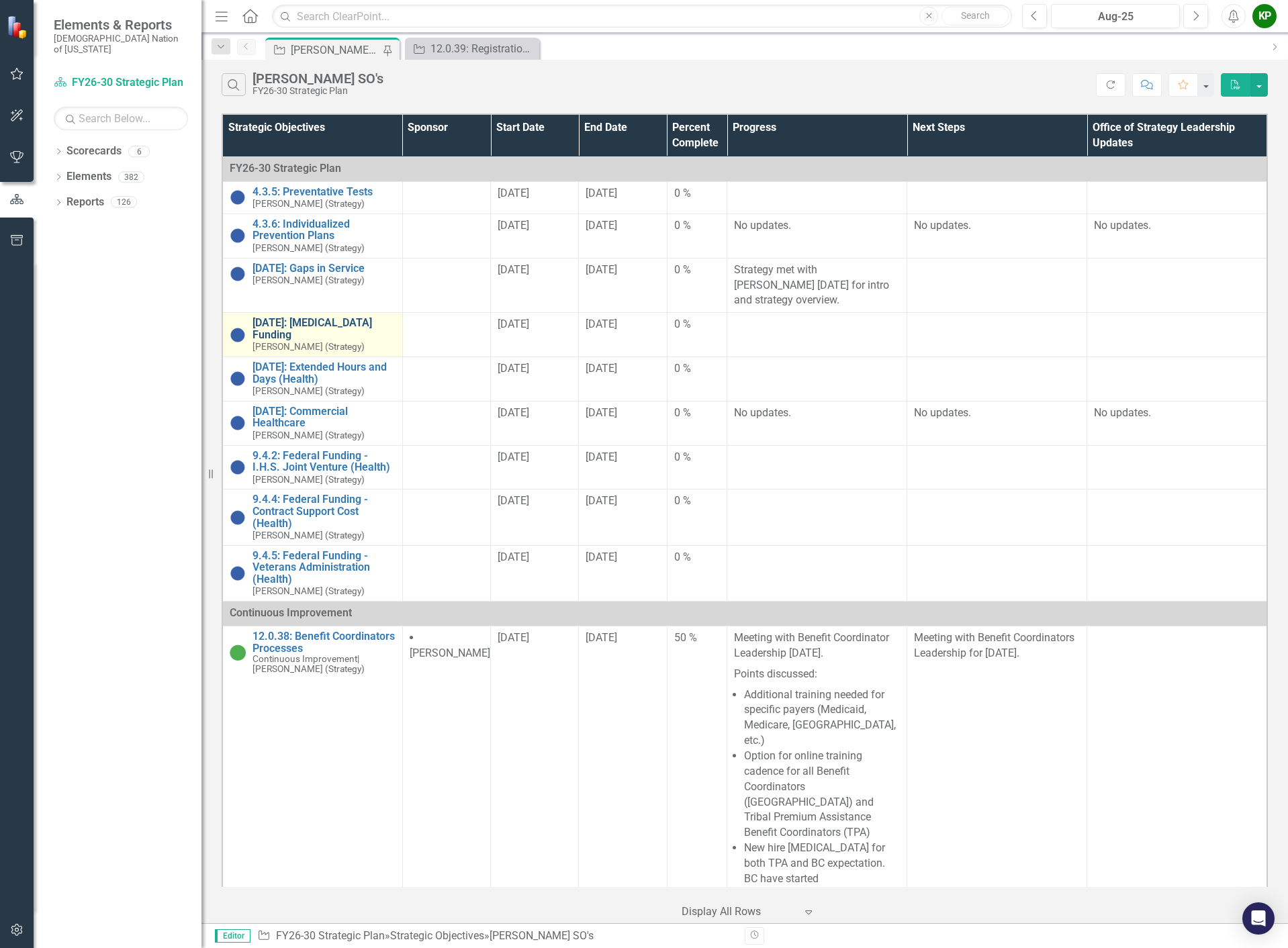
click at [345, 324] on link "[DATE]: [MEDICAL_DATA] Funding" at bounding box center [324, 329] width 143 height 24
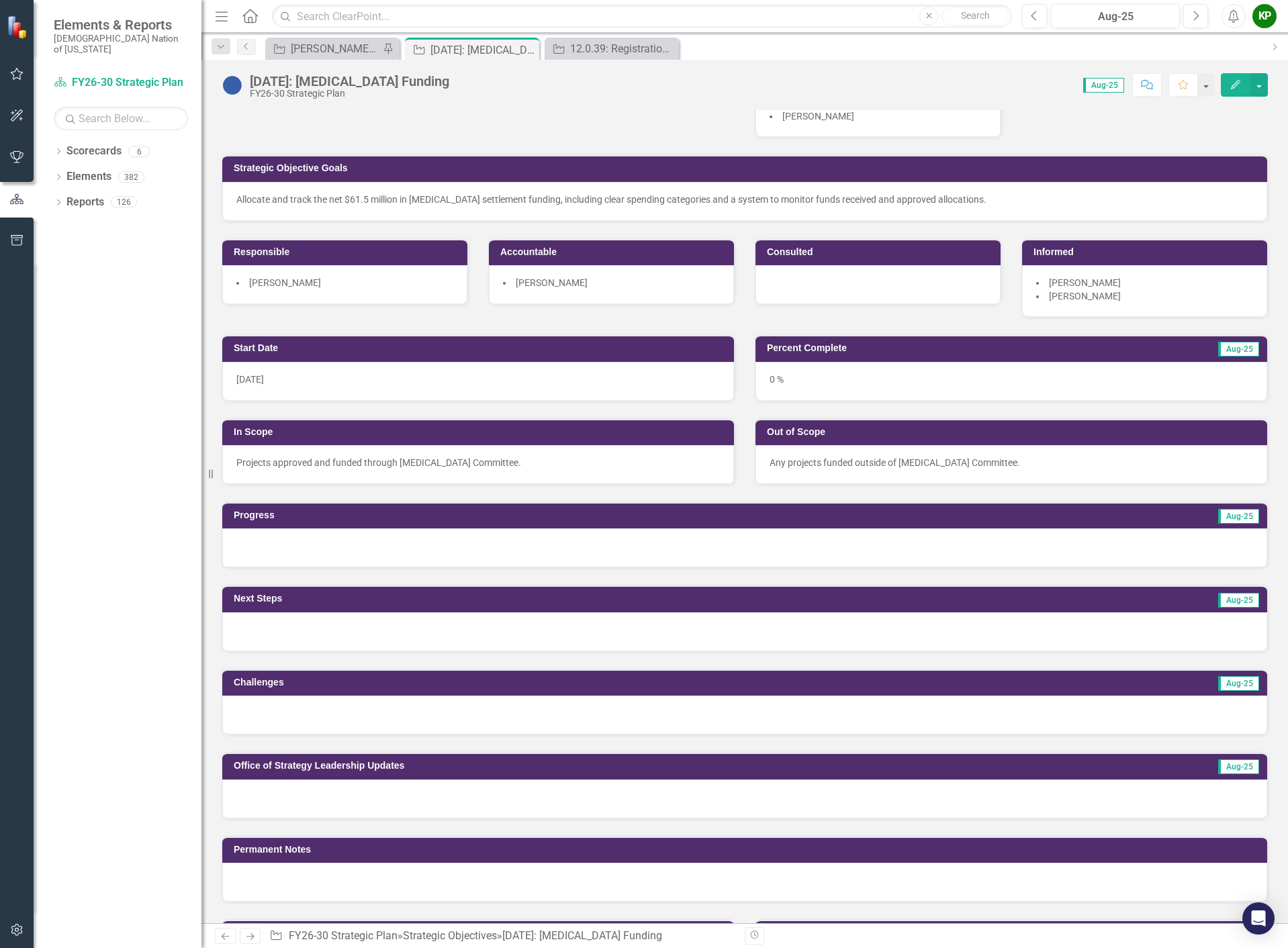
scroll to position [67, 0]
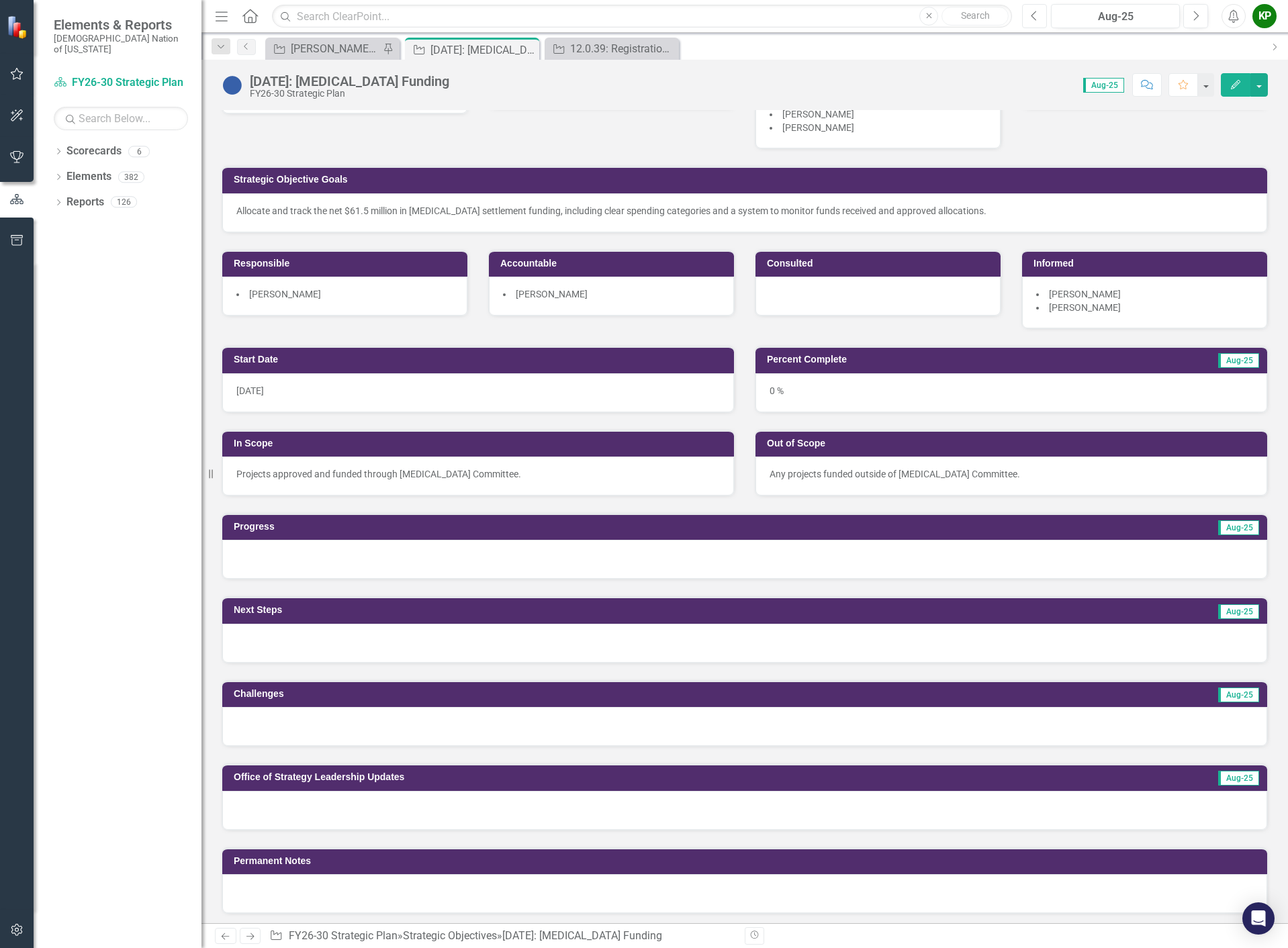
click at [1026, 15] on button "Previous" at bounding box center [1034, 16] width 25 height 24
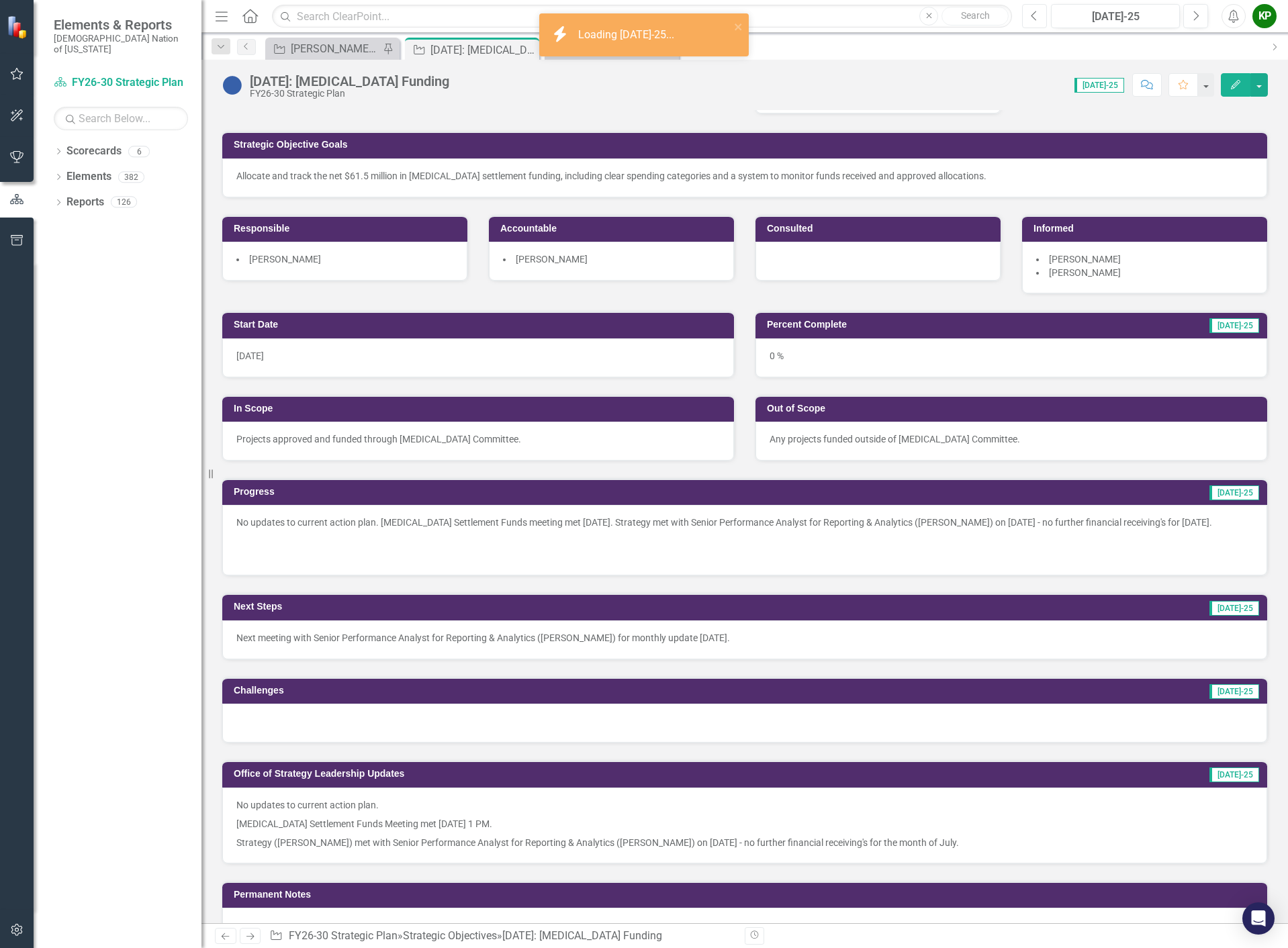
scroll to position [135, 0]
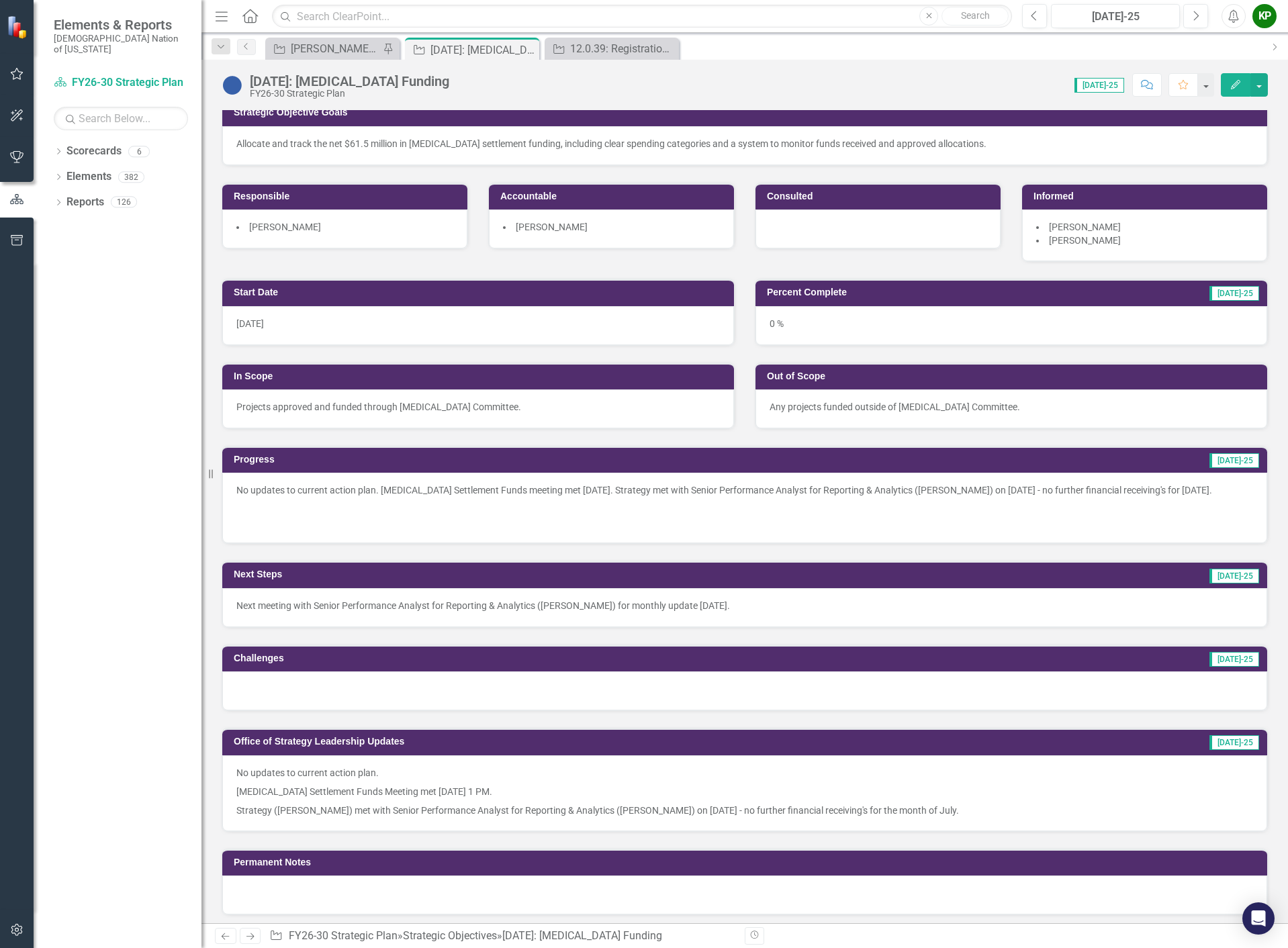
drag, startPoint x: 1229, startPoint y: 487, endPoint x: 1014, endPoint y: 481, distance: 215.1
click at [1014, 481] on div "No updates to current action plan. [MEDICAL_DATA] Settlement Funds meeting met …" at bounding box center [744, 508] width 1045 height 71
click at [1011, 488] on p "No updates to current action plan. [MEDICAL_DATA] Settlement Funds meeting met …" at bounding box center [744, 498] width 1017 height 29
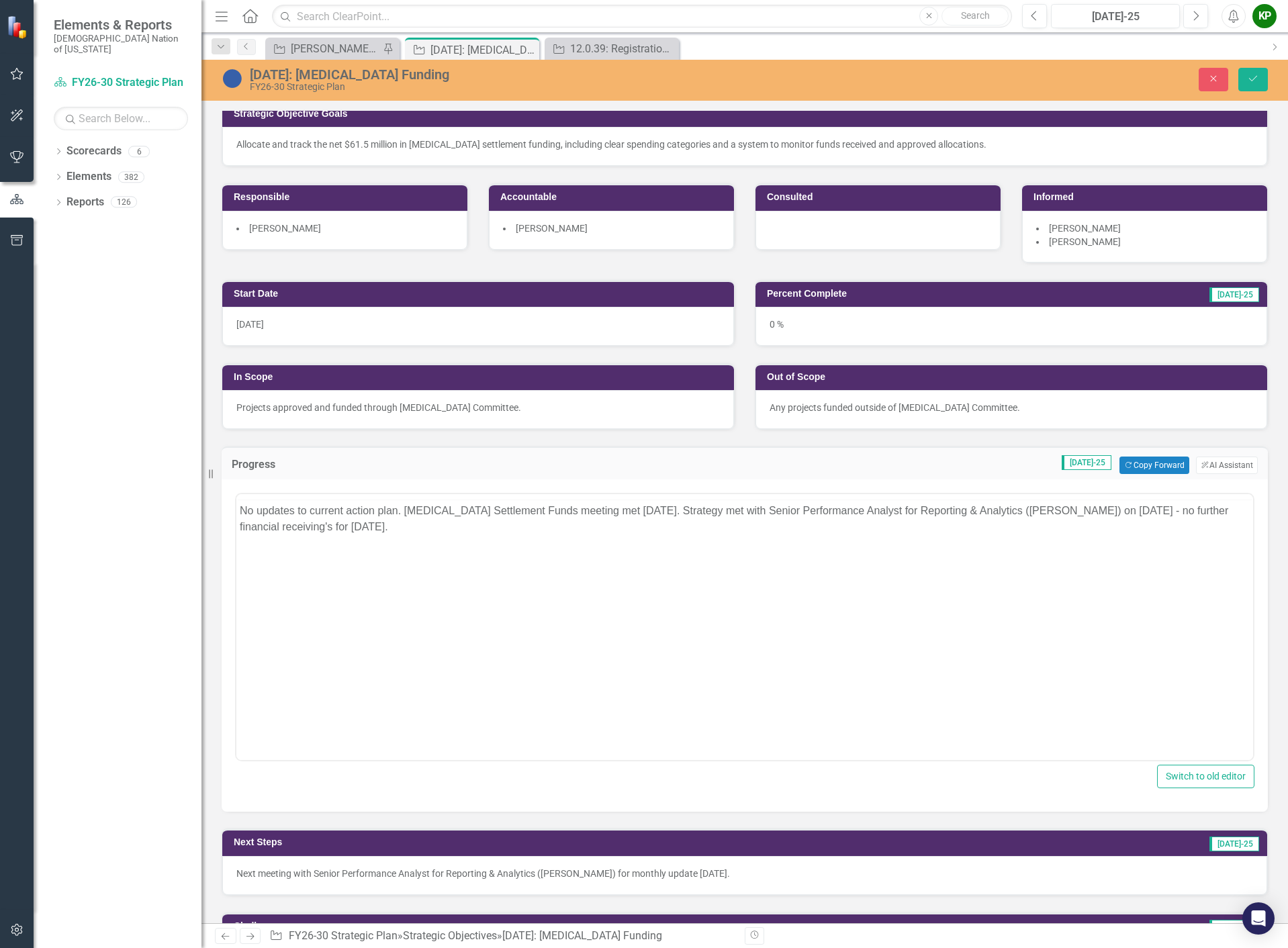
scroll to position [0, 0]
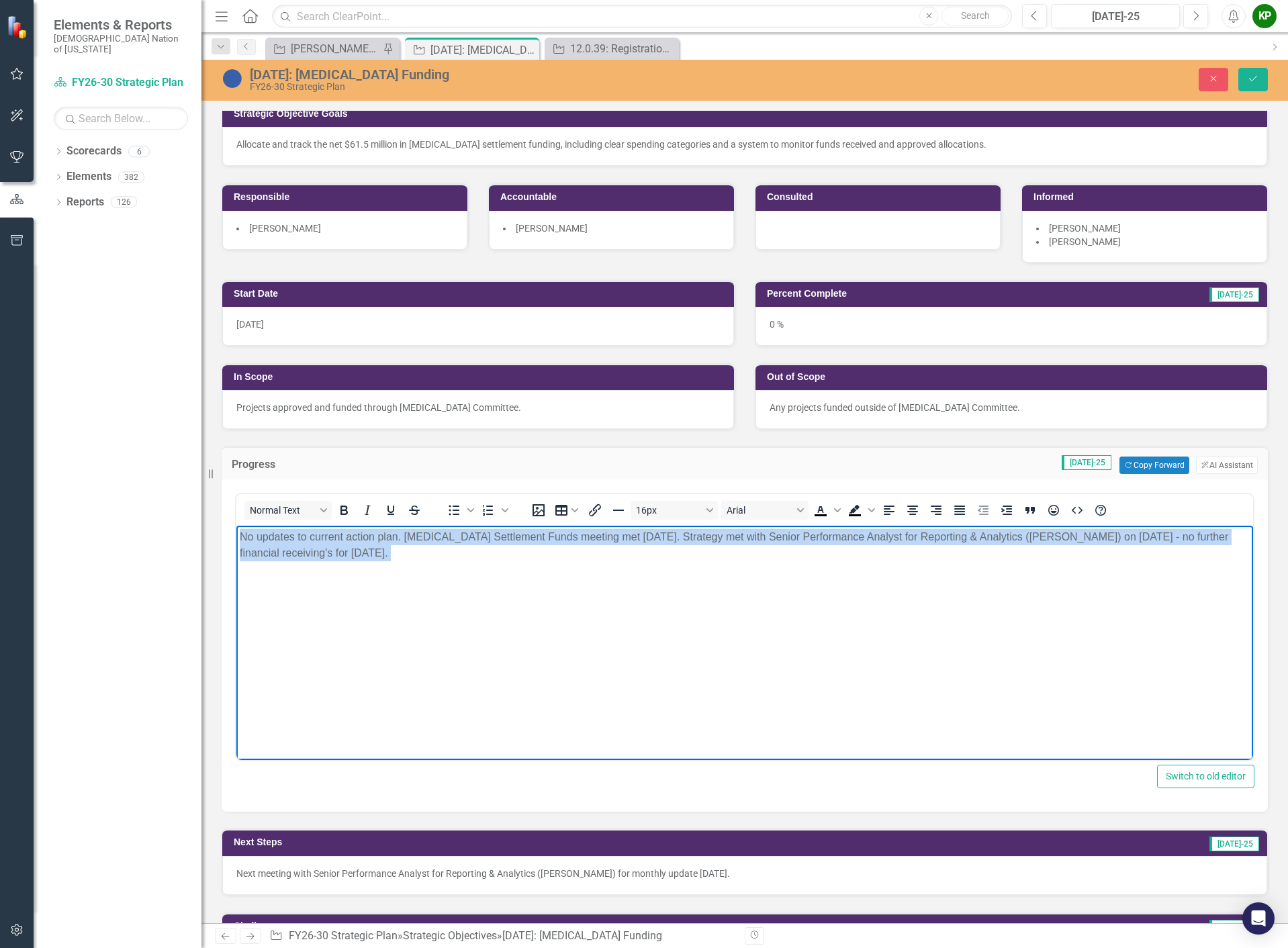
drag, startPoint x: 242, startPoint y: 534, endPoint x: 469, endPoint y: 566, distance: 229.2
click at [469, 566] on p "No updates to current action plan. [MEDICAL_DATA] Settlement Funds meeting met …" at bounding box center [744, 553] width 1010 height 48
copy p "No updates to current action plan. [MEDICAL_DATA] Settlement Funds meeting met …"
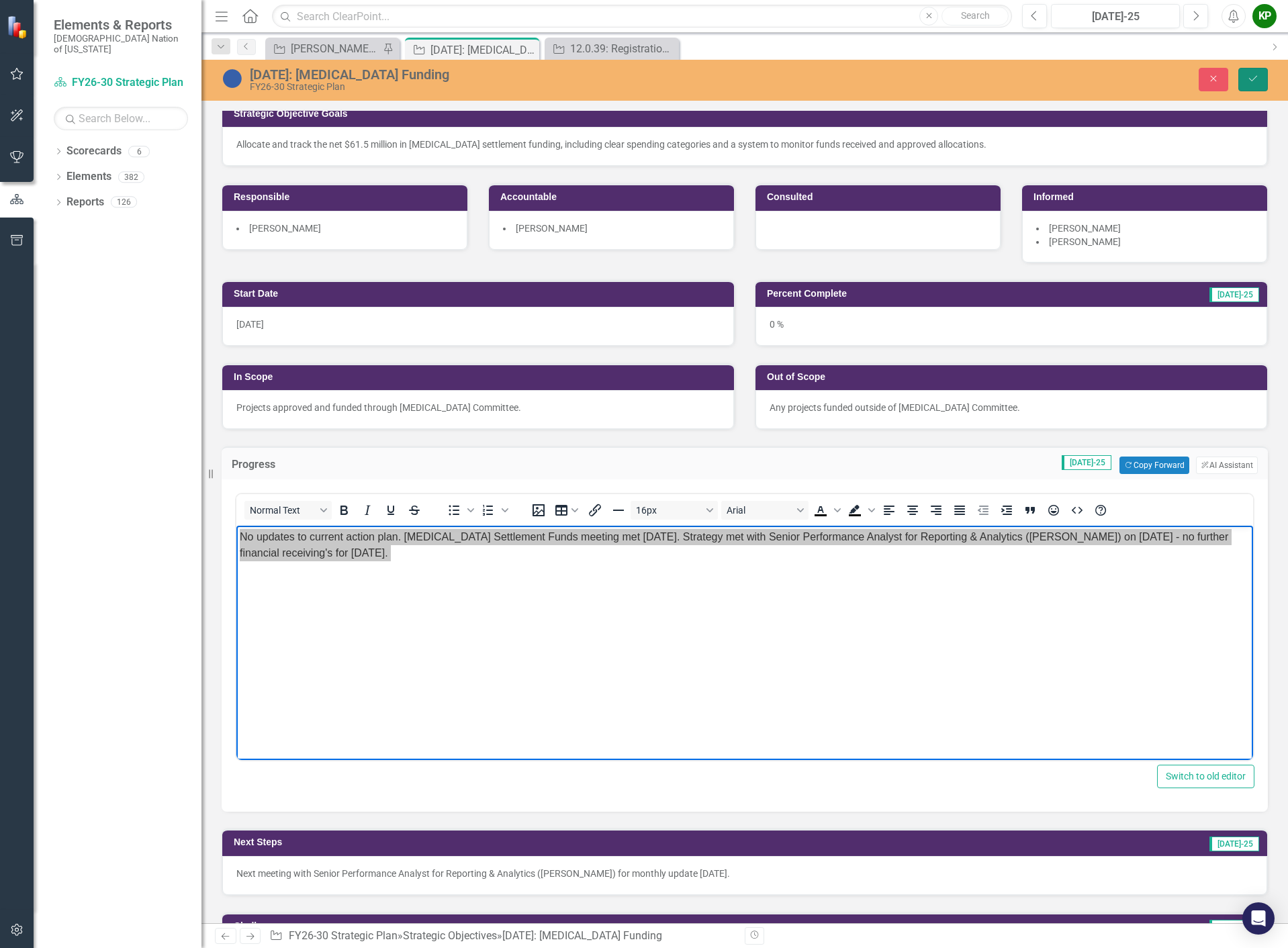
click at [1253, 85] on button "Save" at bounding box center [1253, 80] width 29 height 24
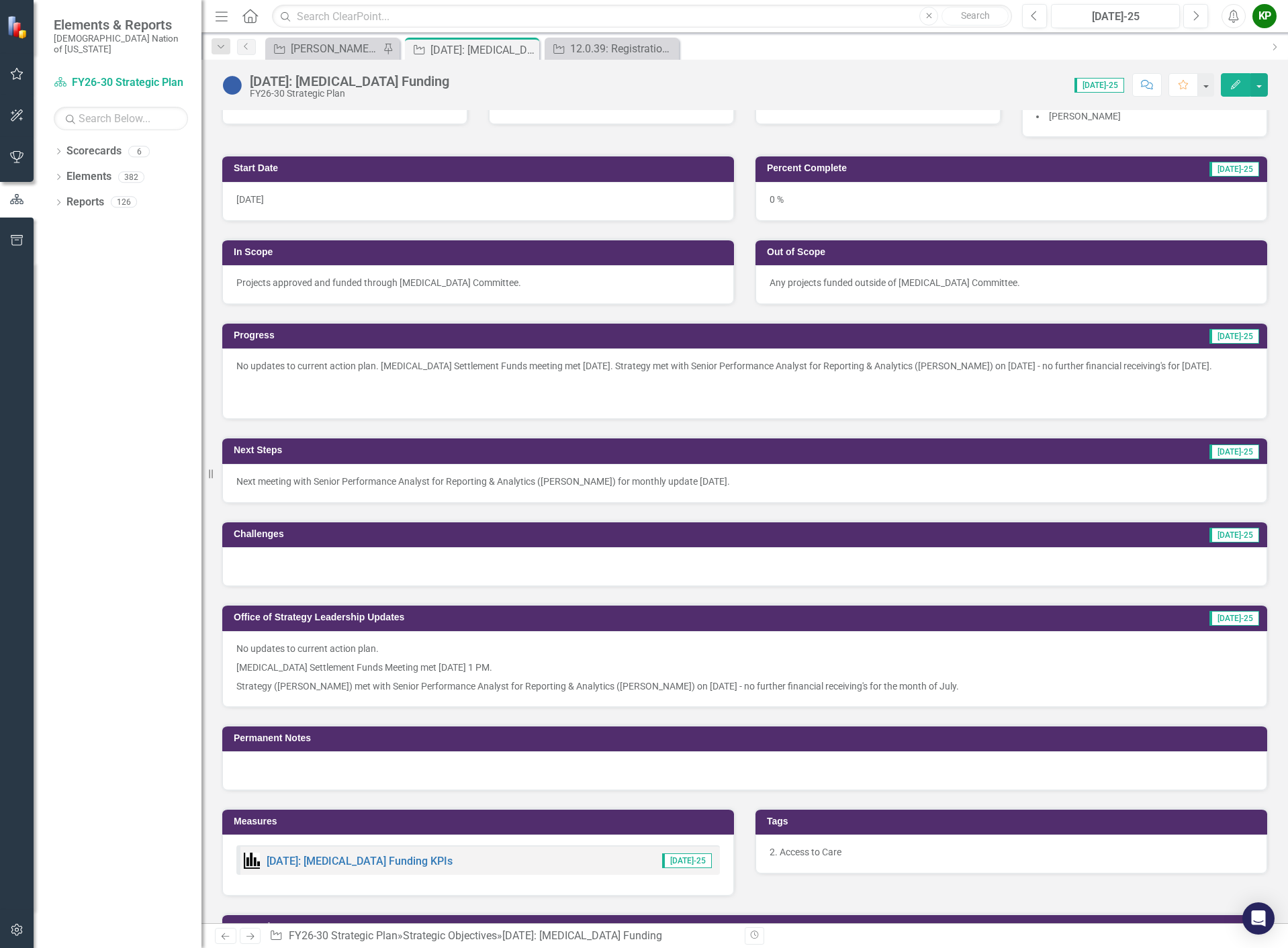
scroll to position [268, 0]
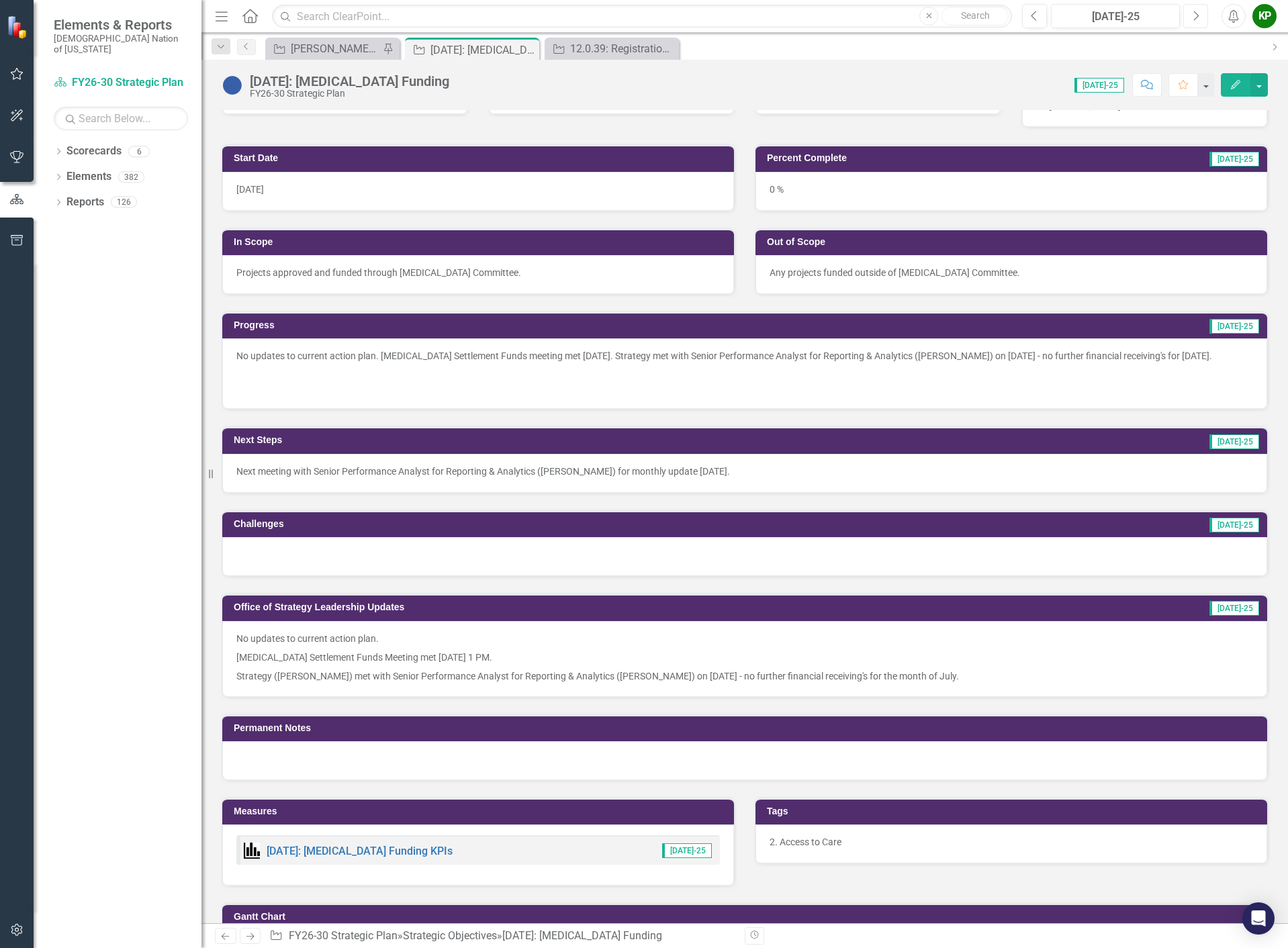
click at [1198, 14] on icon "Next" at bounding box center [1195, 15] width 8 height 12
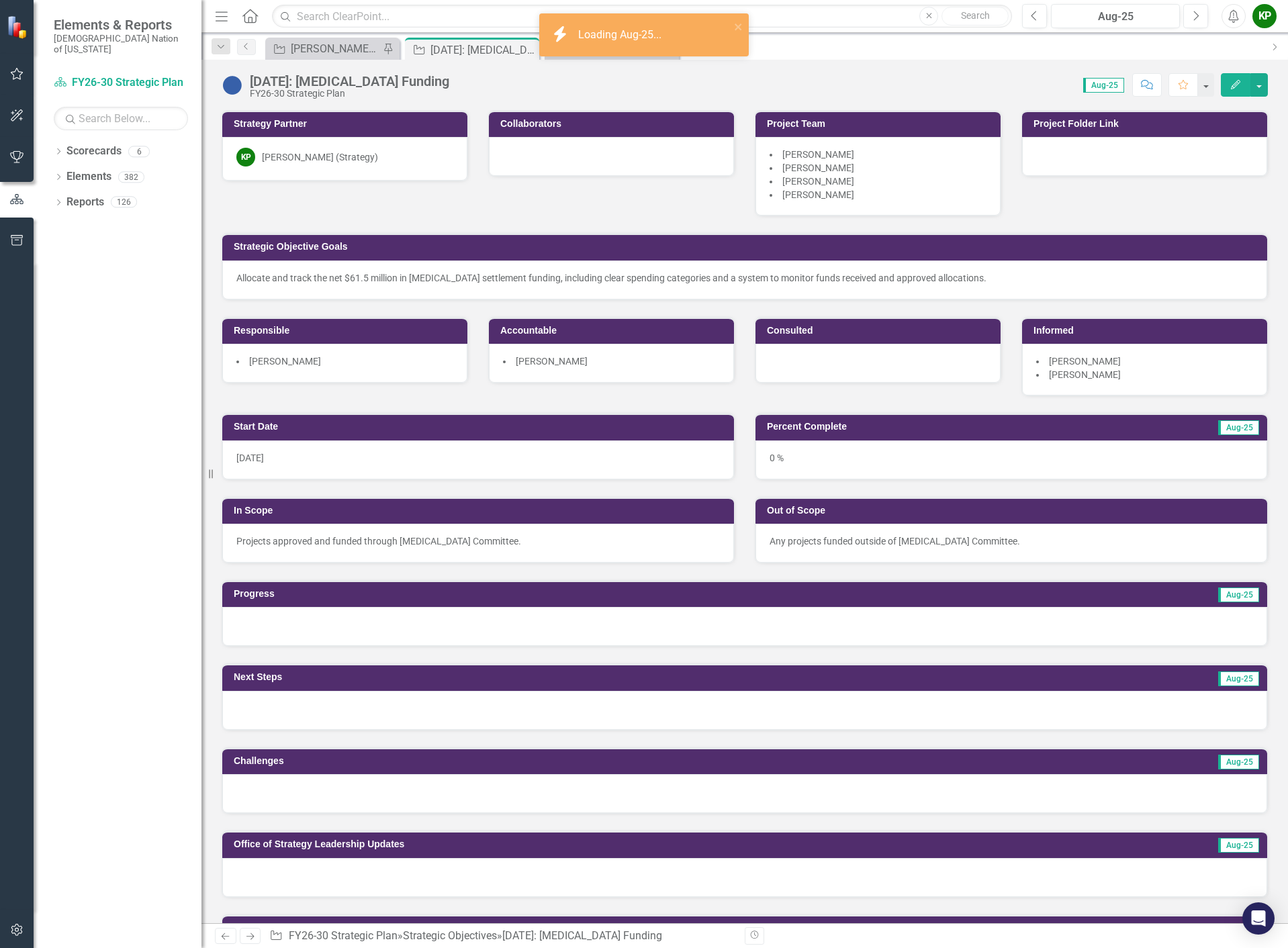
click at [459, 631] on div at bounding box center [744, 626] width 1045 height 39
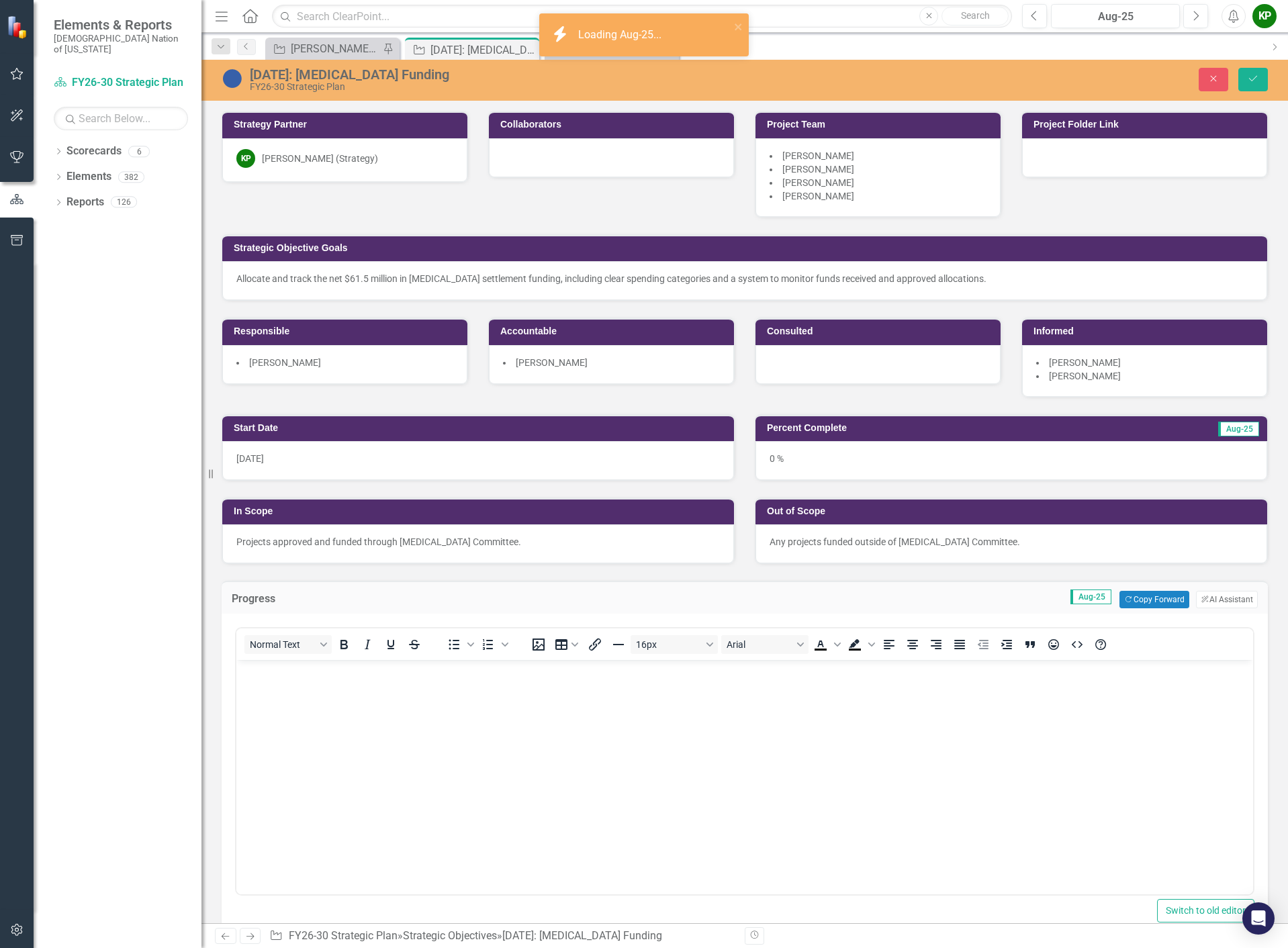
click at [413, 719] on body "Rich Text Area. Press ALT-0 for help." at bounding box center [744, 760] width 1017 height 201
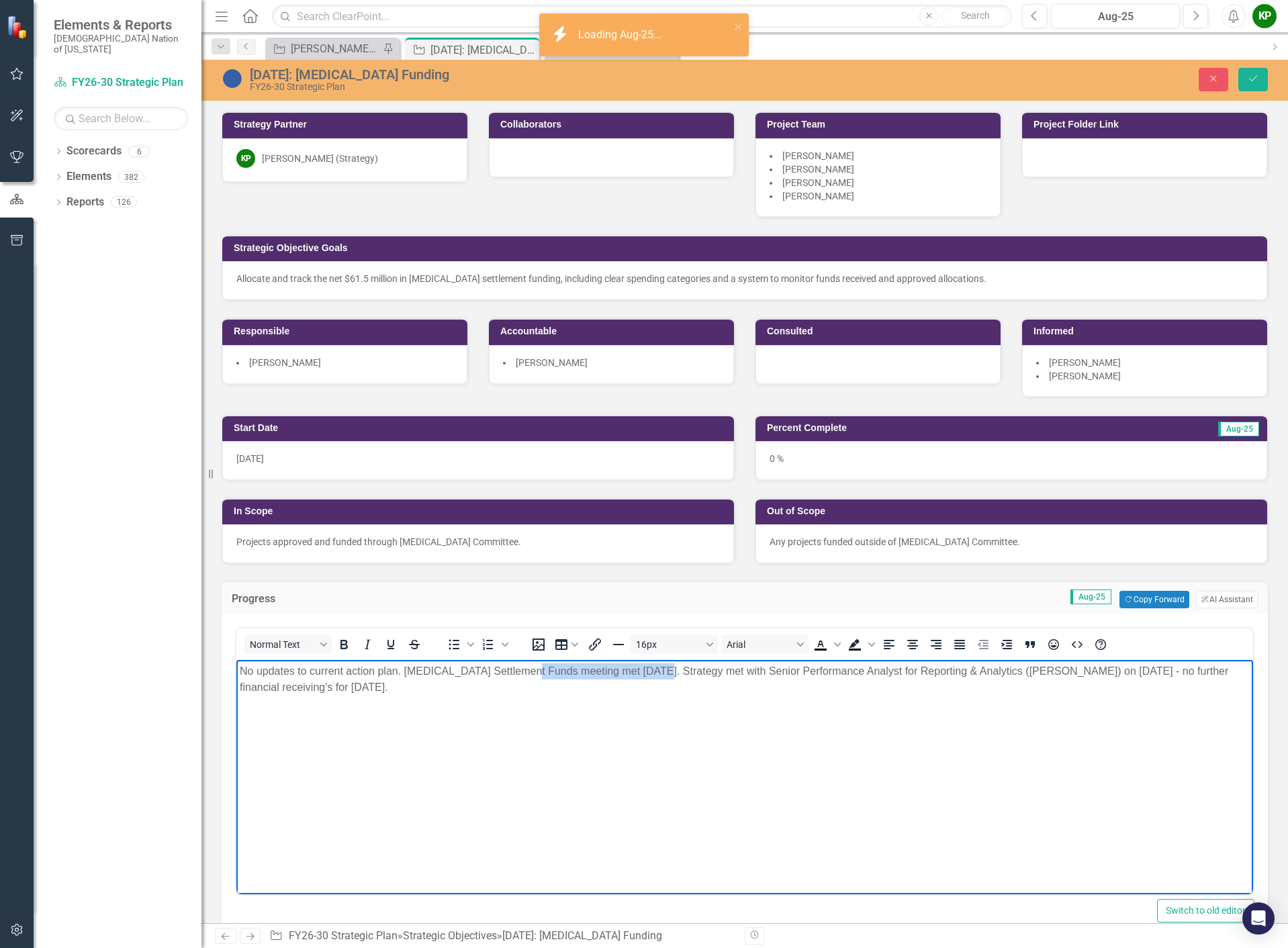
drag, startPoint x: 525, startPoint y: 671, endPoint x: 649, endPoint y: 668, distance: 124.0
click at [649, 668] on p "No updates to current action plan. [MEDICAL_DATA] Settlement Funds meeting met …" at bounding box center [744, 680] width 1010 height 32
click at [543, 720] on body "No updates to current action plan. [MEDICAL_DATA] Settlement Funds did not meet…" at bounding box center [744, 760] width 1017 height 201
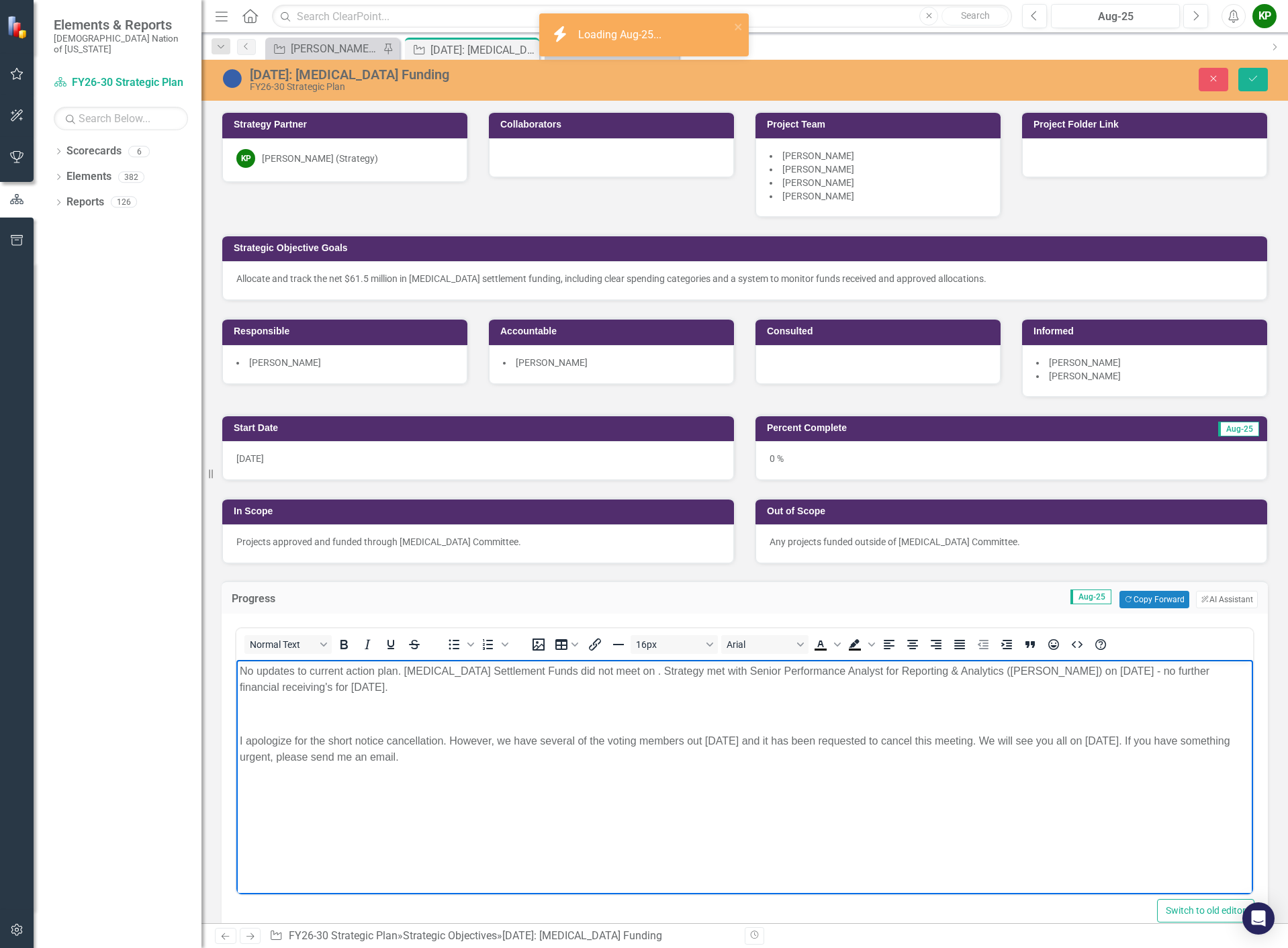
click at [1160, 776] on body "No updates to current action plan. [MEDICAL_DATA] Settlement Funds did not meet…" at bounding box center [744, 760] width 1017 height 201
click at [243, 720] on p "Rich Text Area. Press ALT-0 for help." at bounding box center [744, 714] width 1010 height 16
click at [238, 742] on body "No updates to current action plan. [MEDICAL_DATA] Settlement Funds did not meet…" at bounding box center [744, 760] width 1017 height 201
click at [410, 753] on p ""I apologize for the short notice cancellation. However, we have several of the…" at bounding box center [744, 749] width 1010 height 32
click at [600, 670] on p "No updates to current action plan. [MEDICAL_DATA] Settlement Funds did not meet…" at bounding box center [744, 680] width 1010 height 32
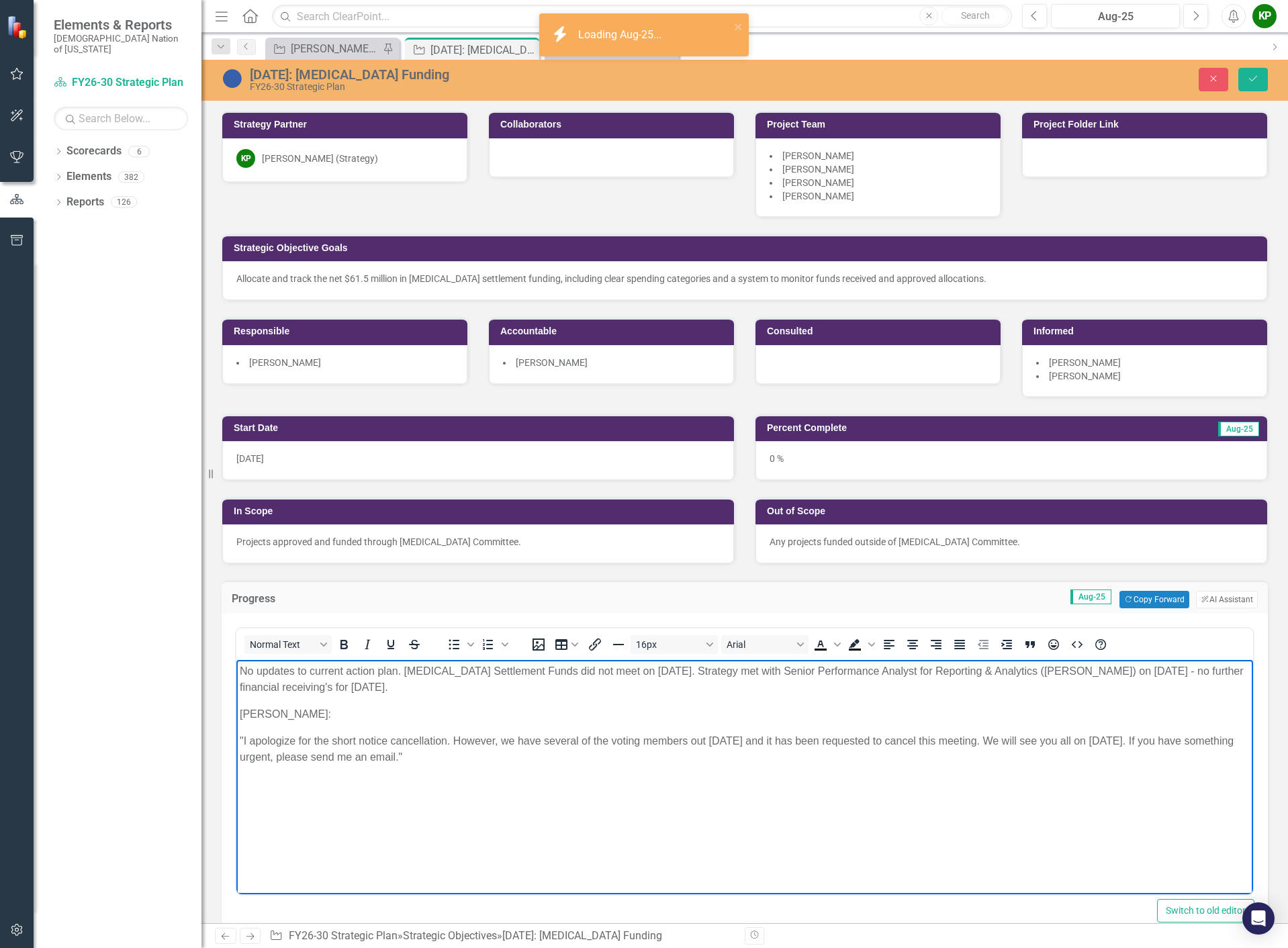
click at [740, 782] on body "No updates to current action plan. [MEDICAL_DATA] Settlement Funds did not meet…" at bounding box center [744, 760] width 1017 height 201
click at [650, 669] on p "No updates to current action plan. [MEDICAL_DATA] Settlement Funds did not meet…" at bounding box center [744, 680] width 1010 height 32
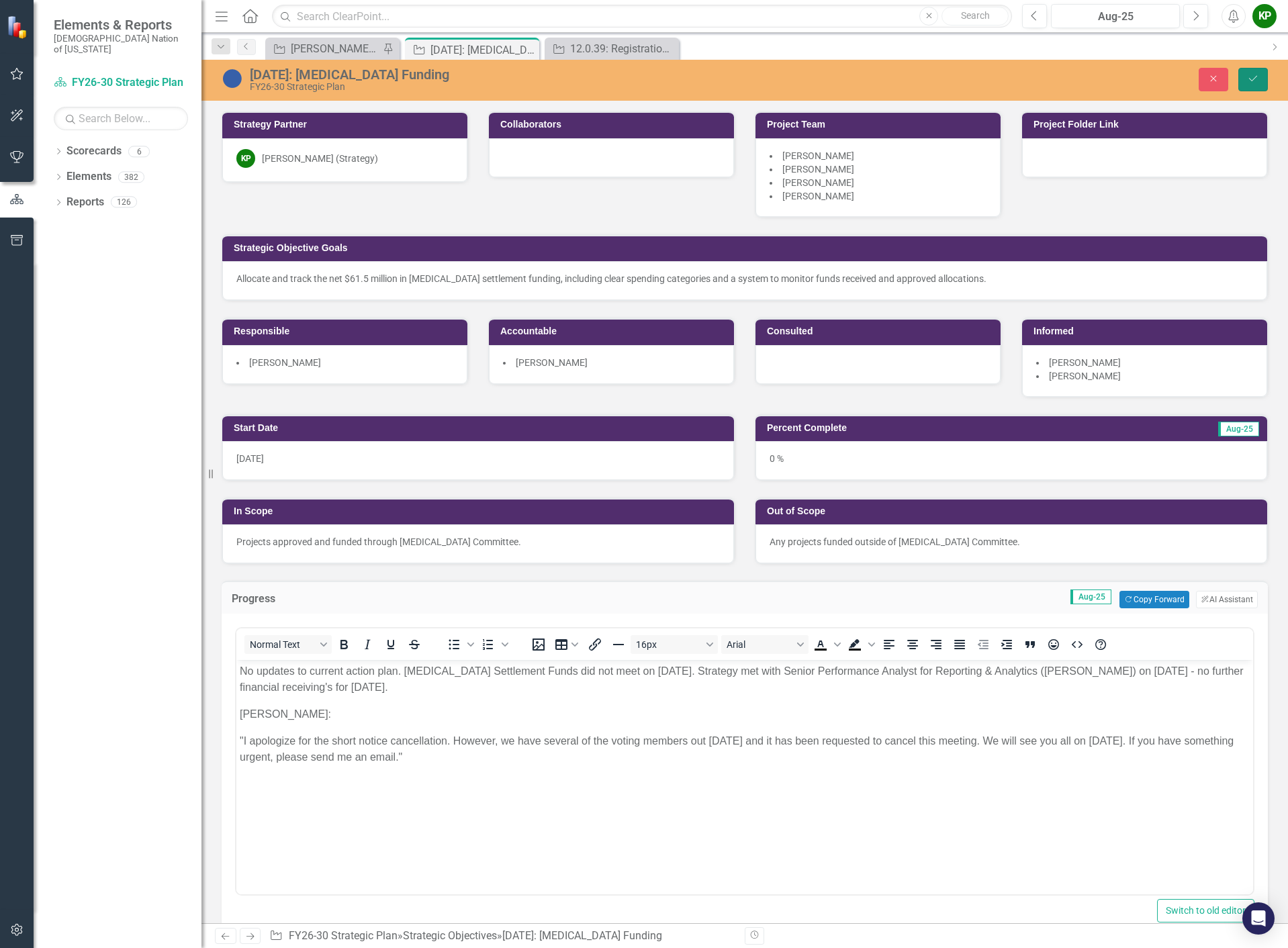
click at [1249, 85] on button "Save" at bounding box center [1253, 80] width 29 height 24
